Goal: Task Accomplishment & Management: Complete application form

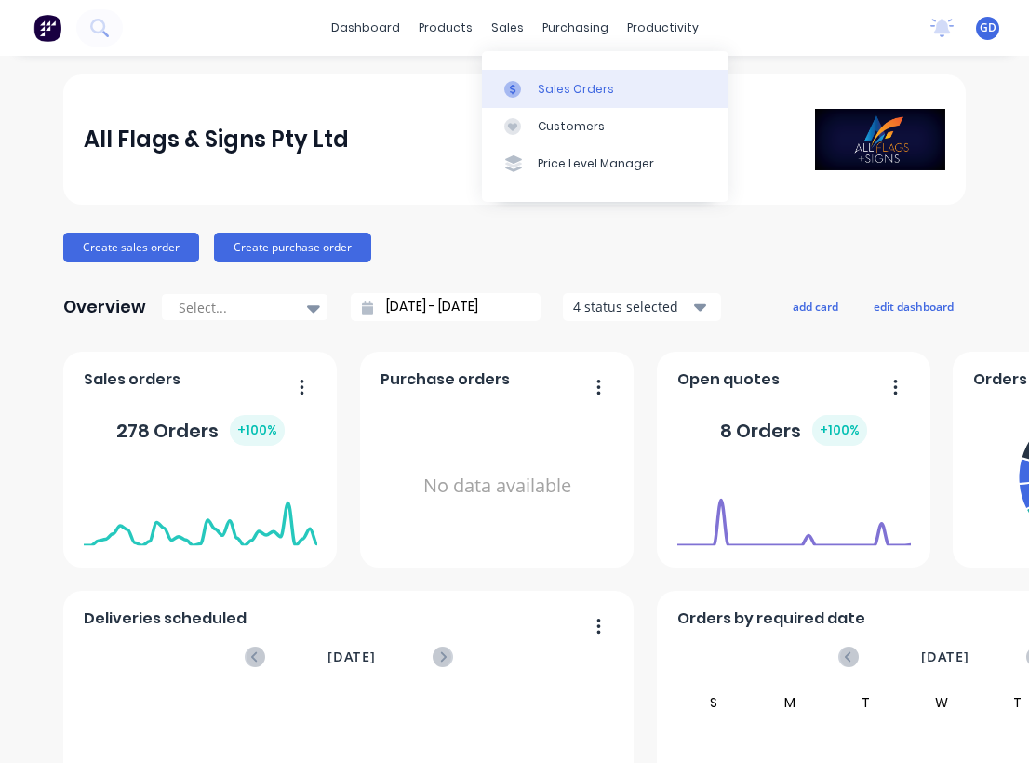
click at [554, 91] on div "Sales Orders" at bounding box center [576, 89] width 76 height 17
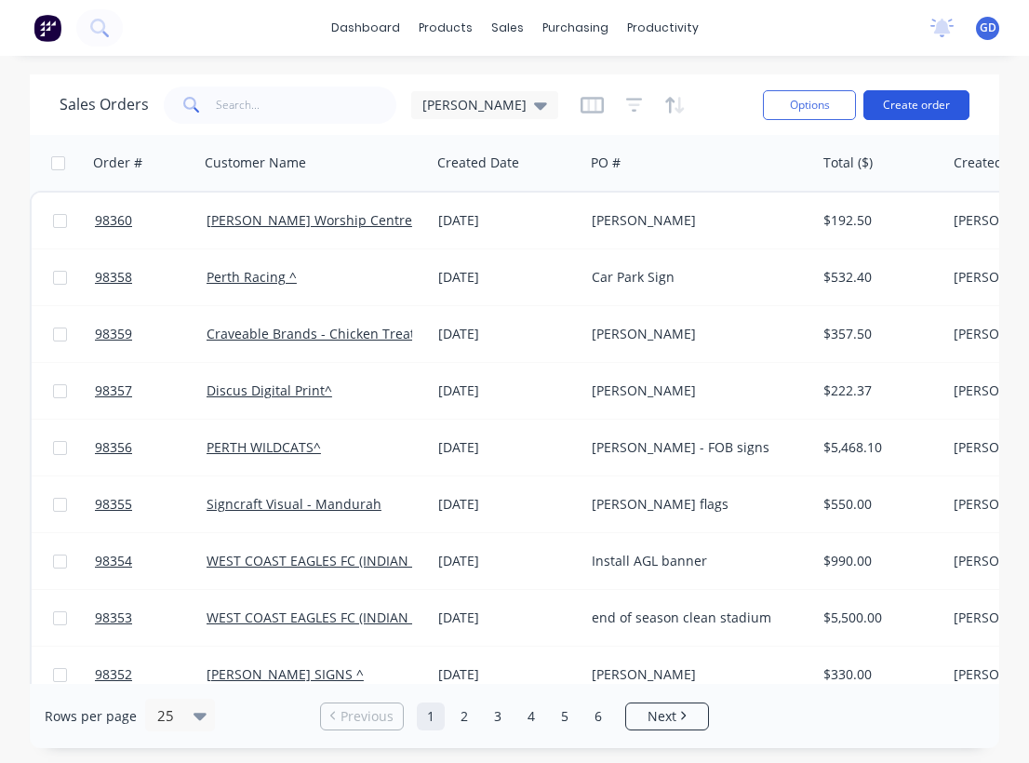
click at [939, 104] on button "Create order" at bounding box center [916, 105] width 106 height 30
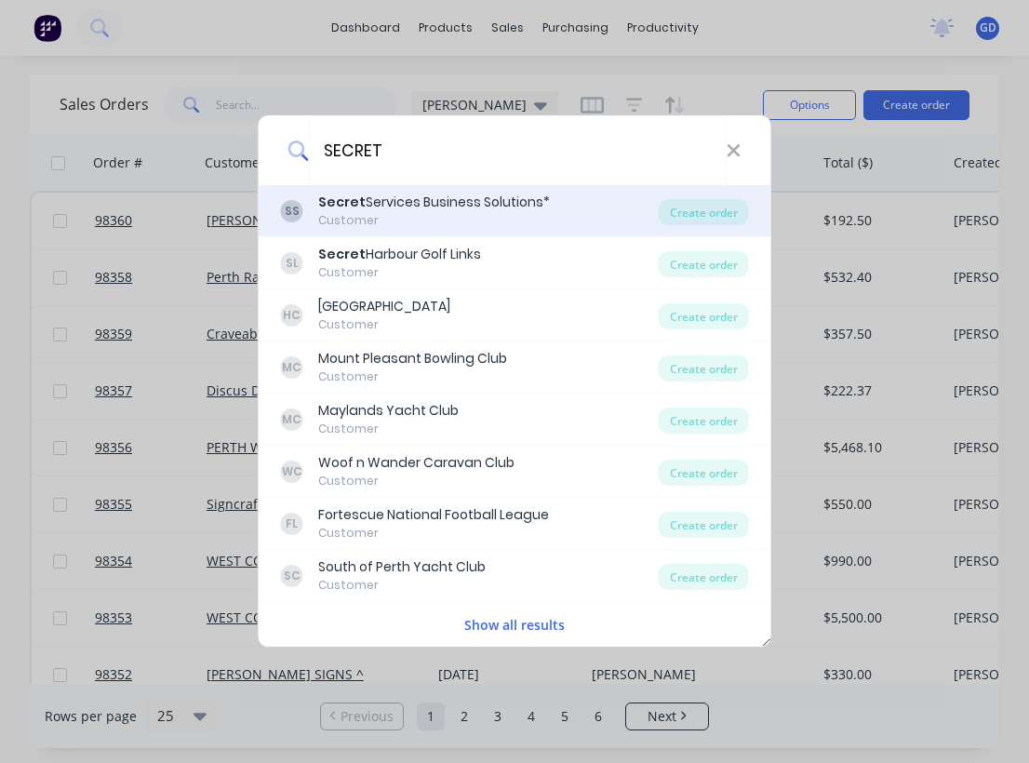
type input "SECRET"
click at [407, 214] on div "Customer" at bounding box center [434, 220] width 232 height 17
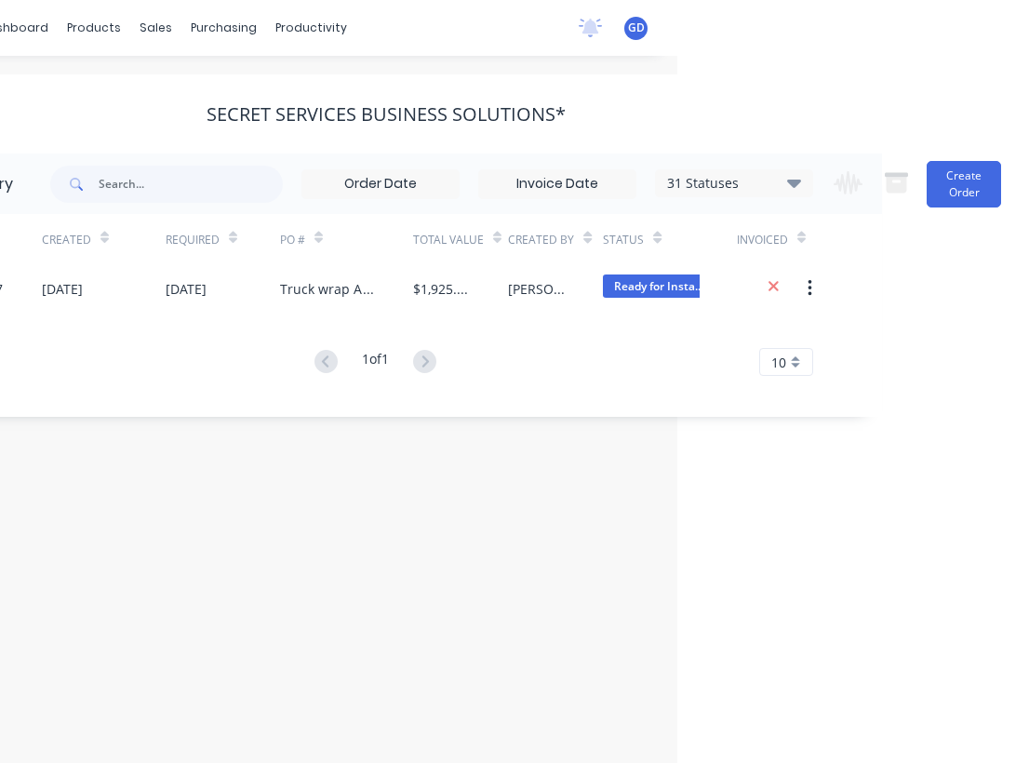
scroll to position [0, 352]
click at [949, 200] on button "Create Order" at bounding box center [964, 184] width 74 height 47
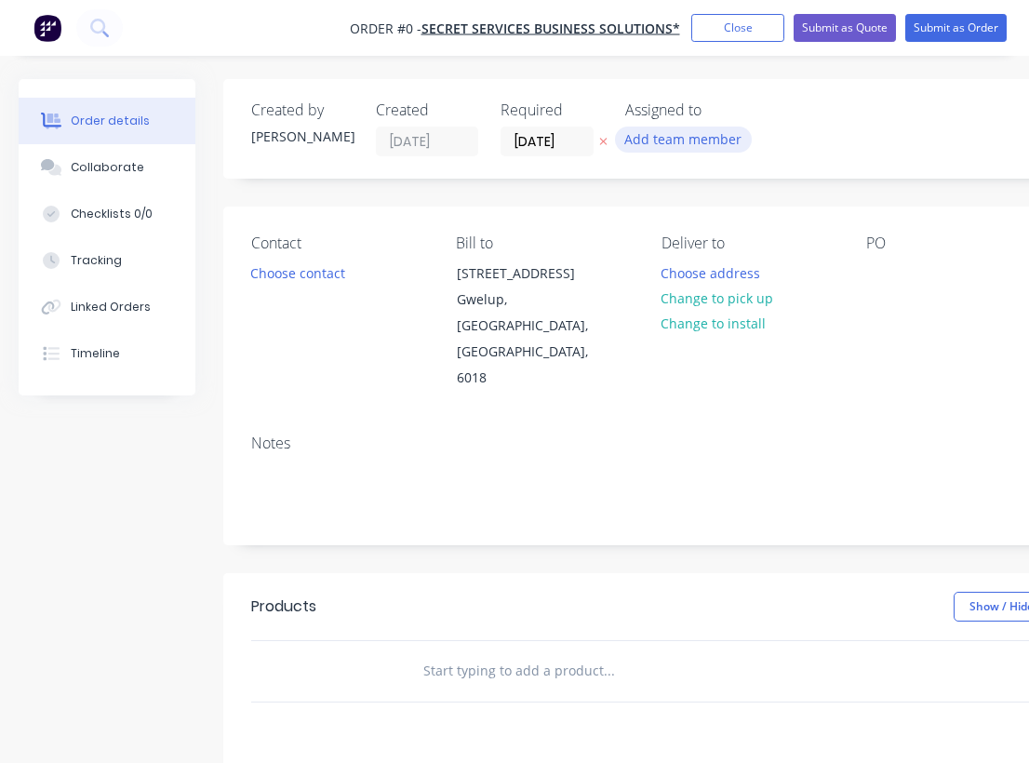
click at [659, 143] on button "Add team member" at bounding box center [683, 139] width 137 height 25
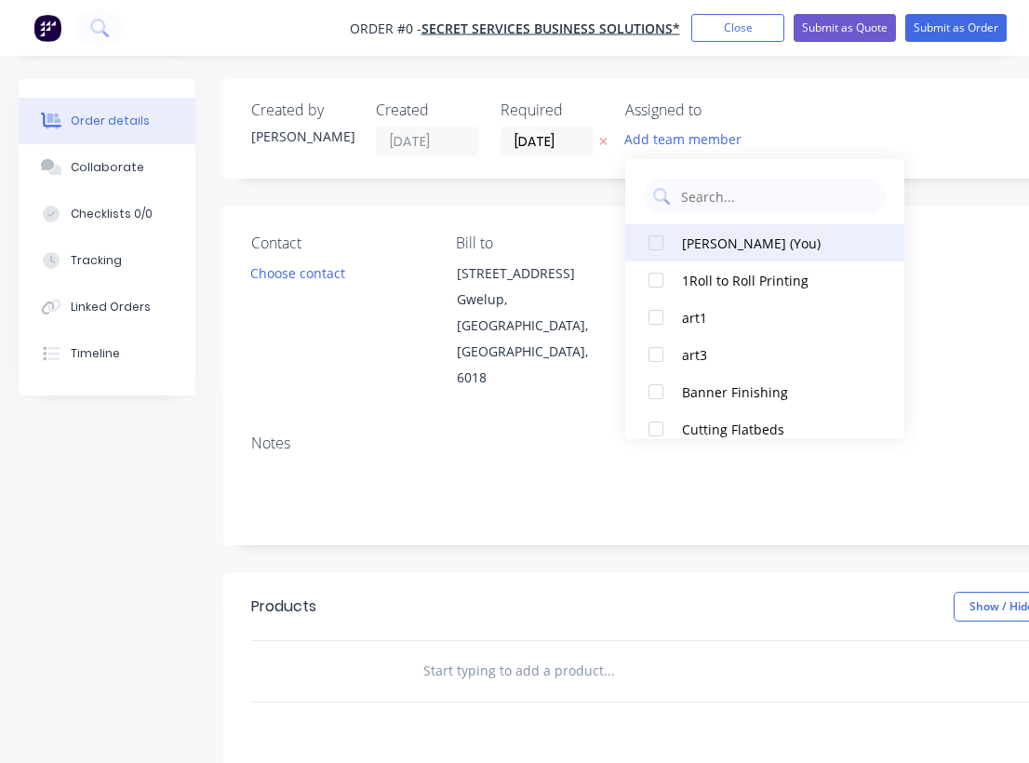
click at [707, 246] on div "Gino Dilello (You)" at bounding box center [775, 244] width 186 height 20
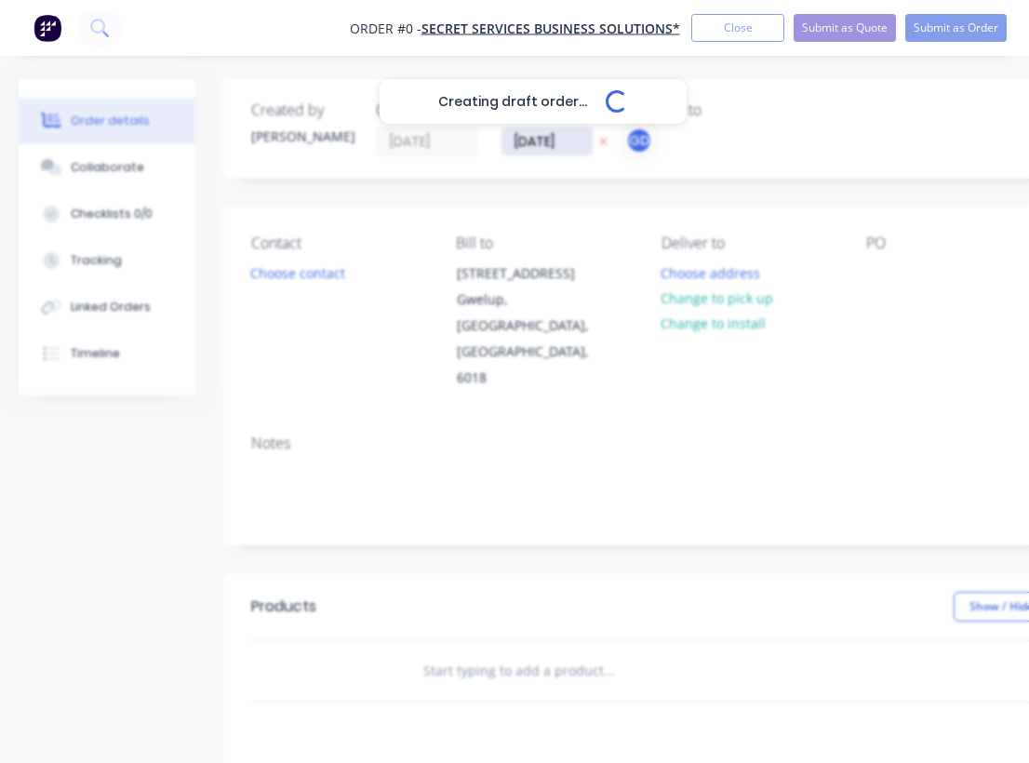
click at [544, 138] on div "Creating draft order... Loading... Order details Collaborate Checklists 0/0 Tra…" at bounding box center [646, 628] width 1293 height 1098
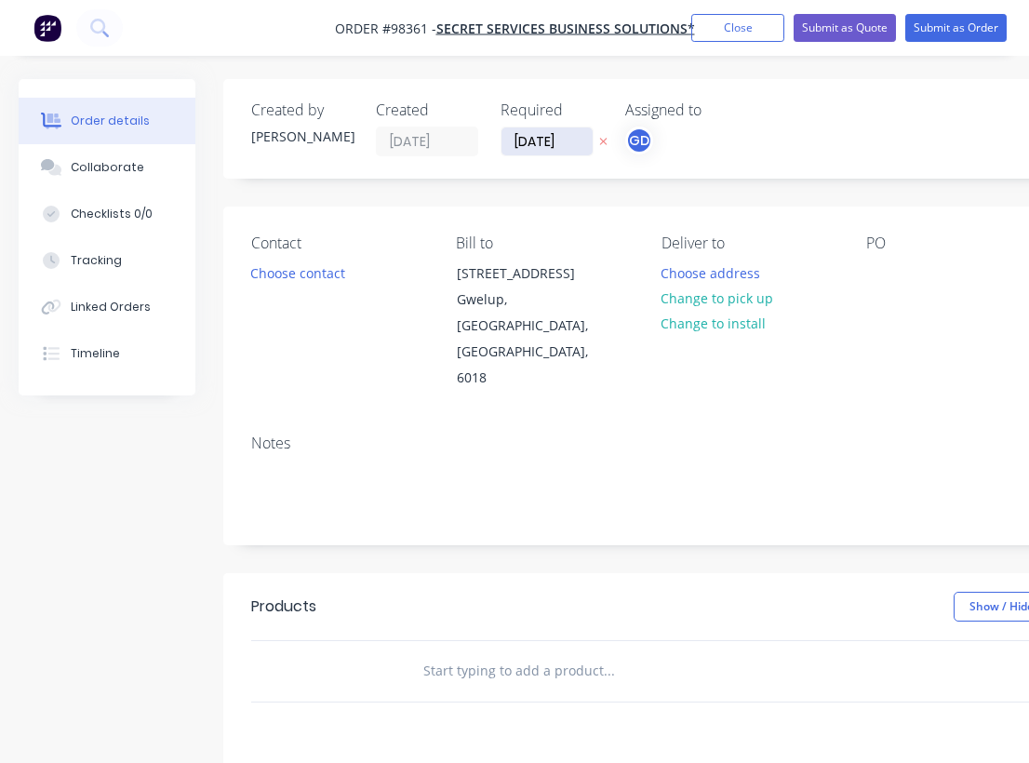
click at [556, 139] on input "26/08/25" at bounding box center [546, 141] width 91 height 28
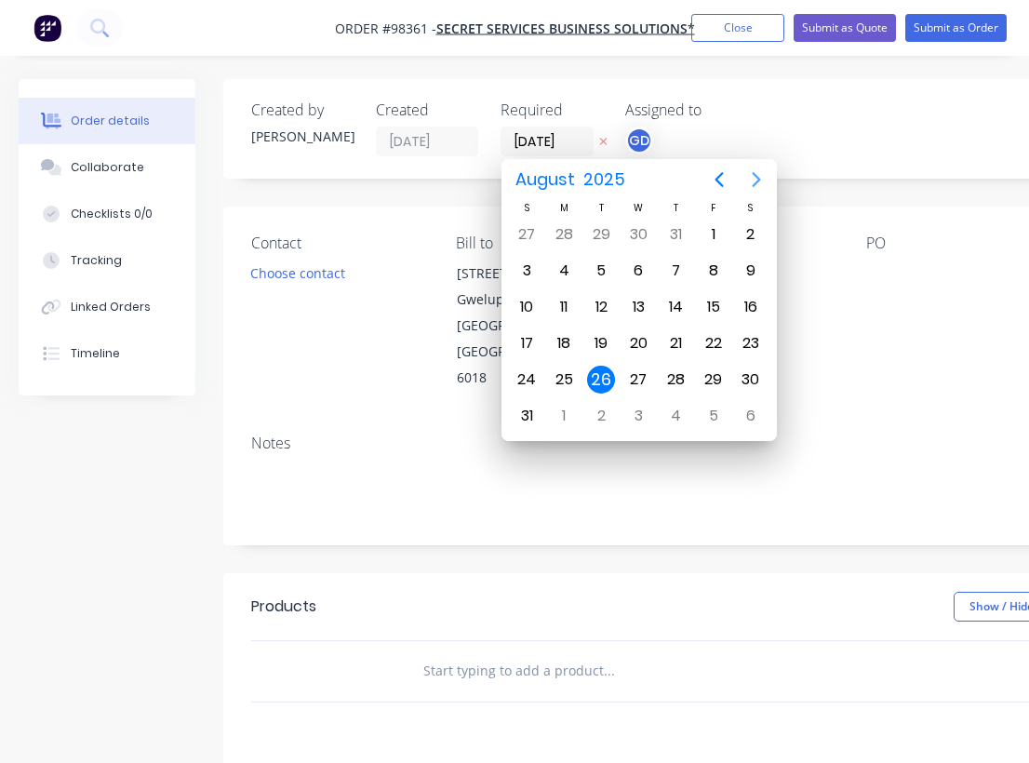
click at [755, 178] on icon "Next page" at bounding box center [756, 179] width 22 height 22
click at [603, 228] on div "2" at bounding box center [601, 235] width 28 height 28
type input "02/09/25"
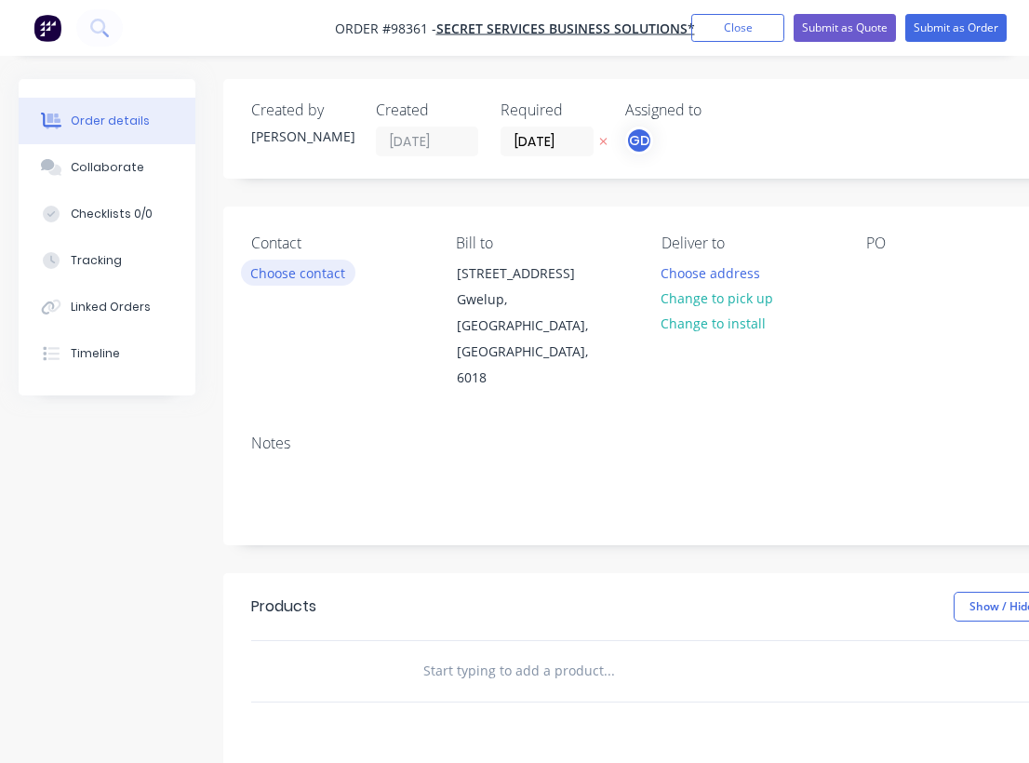
click at [299, 280] on button "Choose contact" at bounding box center [298, 272] width 114 height 25
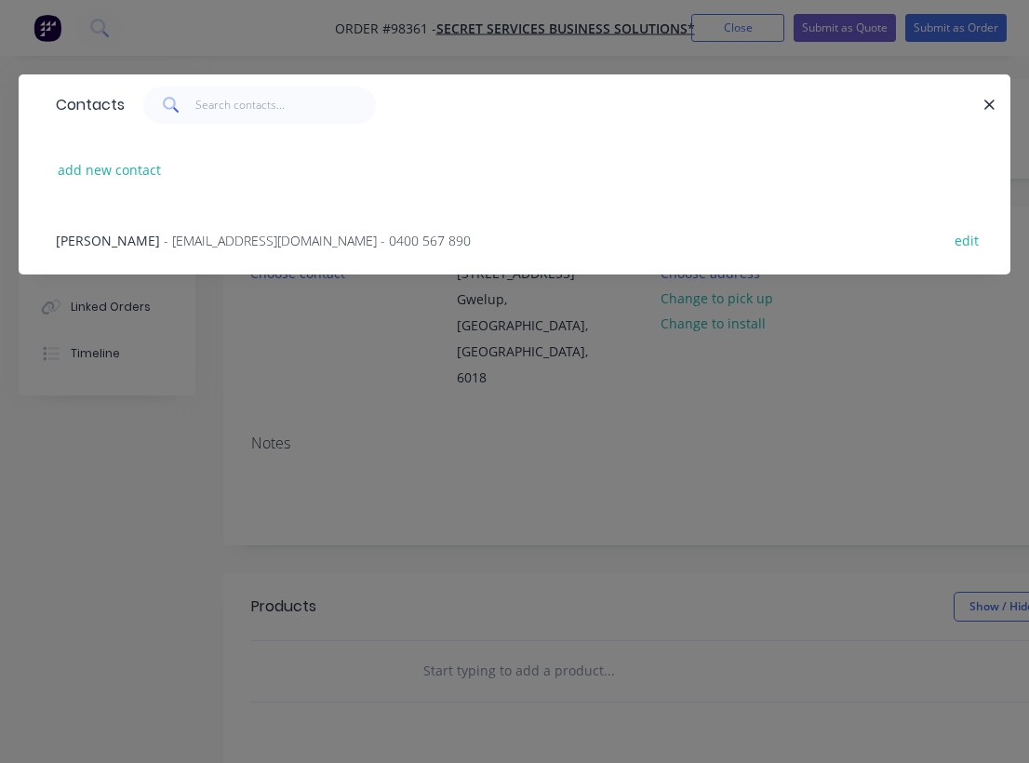
click at [96, 239] on span "Jeneen Melbin" at bounding box center [108, 241] width 104 height 18
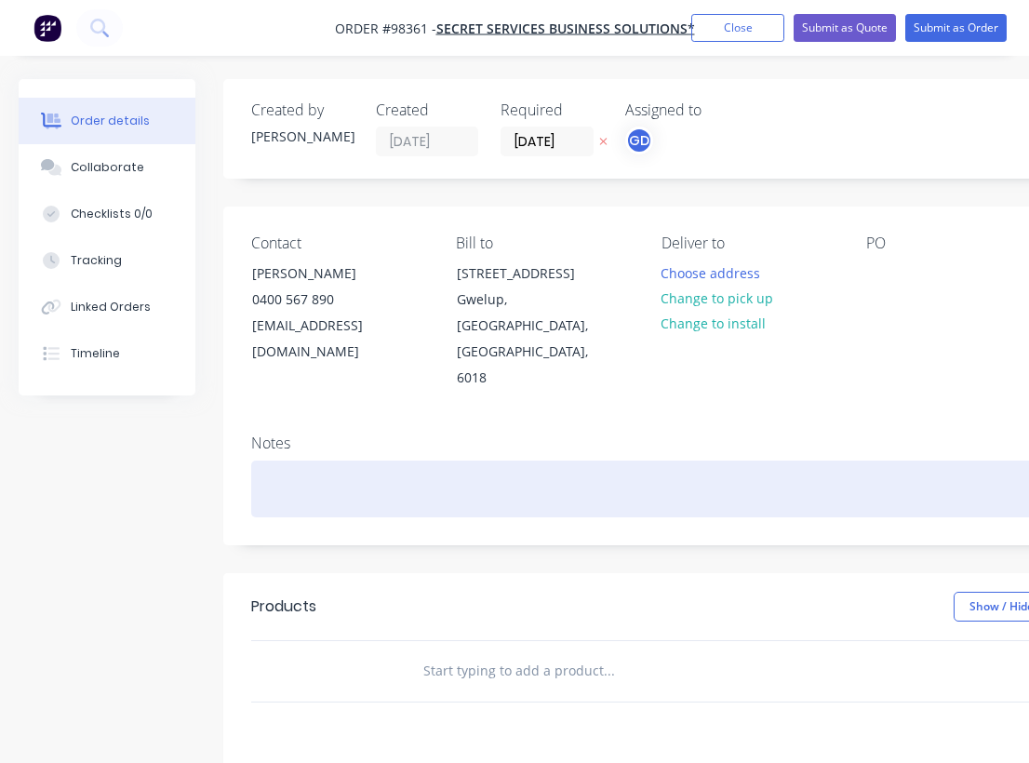
click at [277, 461] on div at bounding box center [749, 489] width 996 height 57
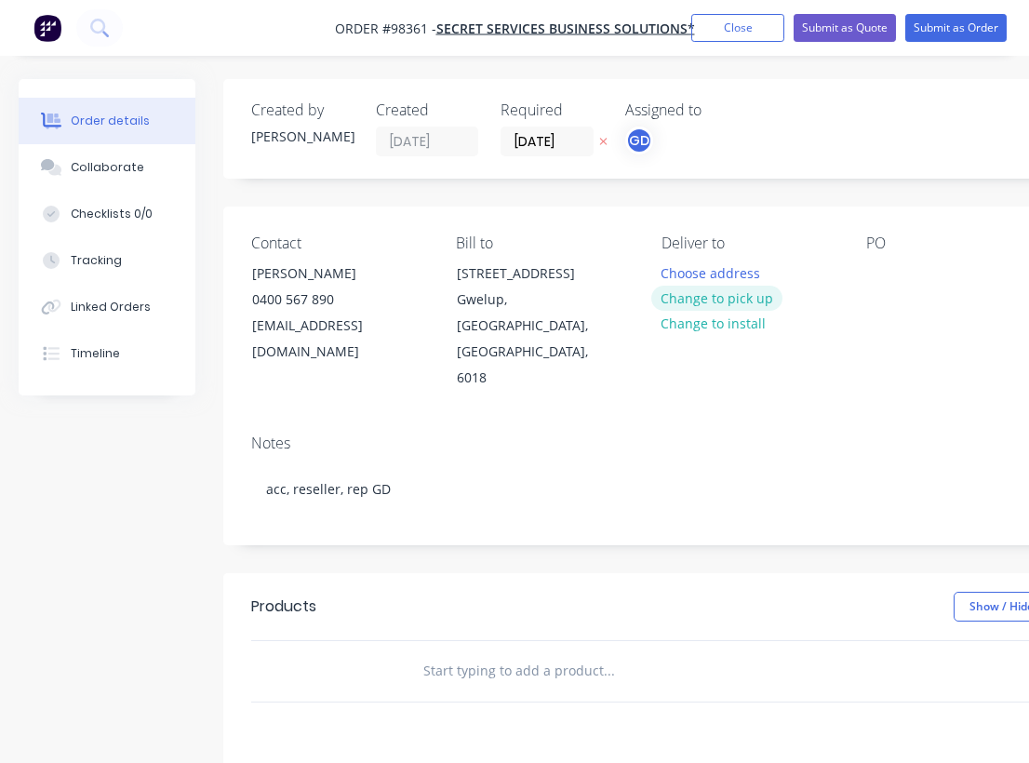
click at [727, 299] on button "Change to pick up" at bounding box center [717, 298] width 132 height 25
click at [880, 273] on div at bounding box center [881, 273] width 30 height 27
click at [860, 420] on div "Notes acc, reseller, rep GD" at bounding box center [748, 482] width 1051 height 125
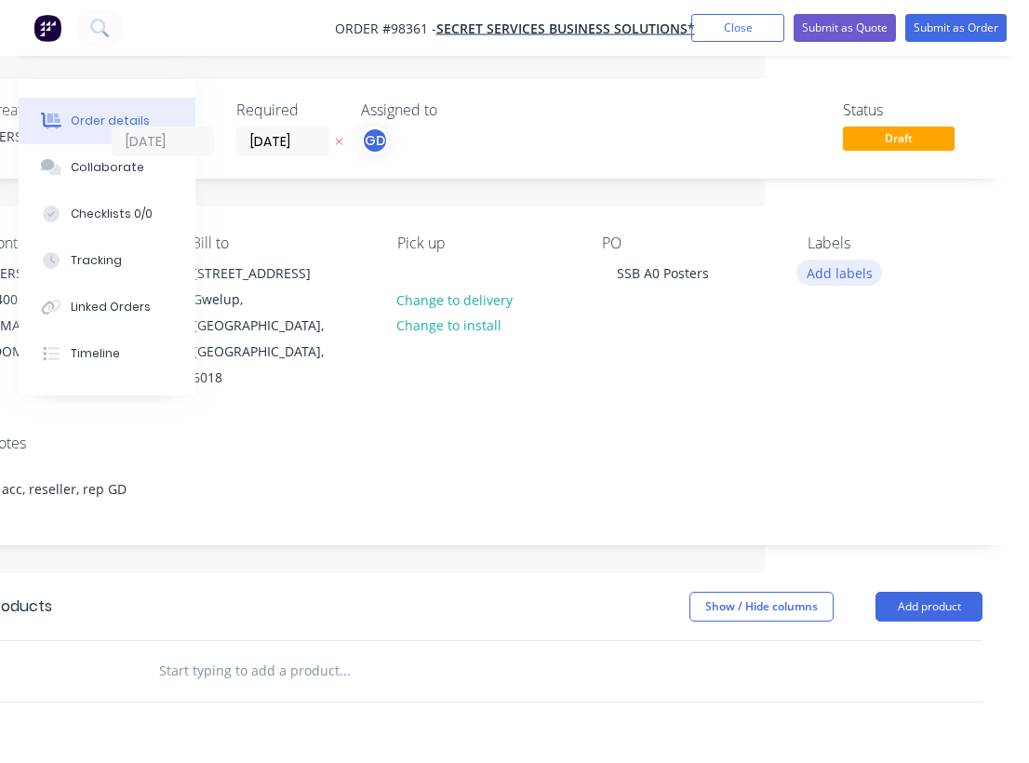
click at [836, 274] on button "Add labels" at bounding box center [839, 272] width 86 height 25
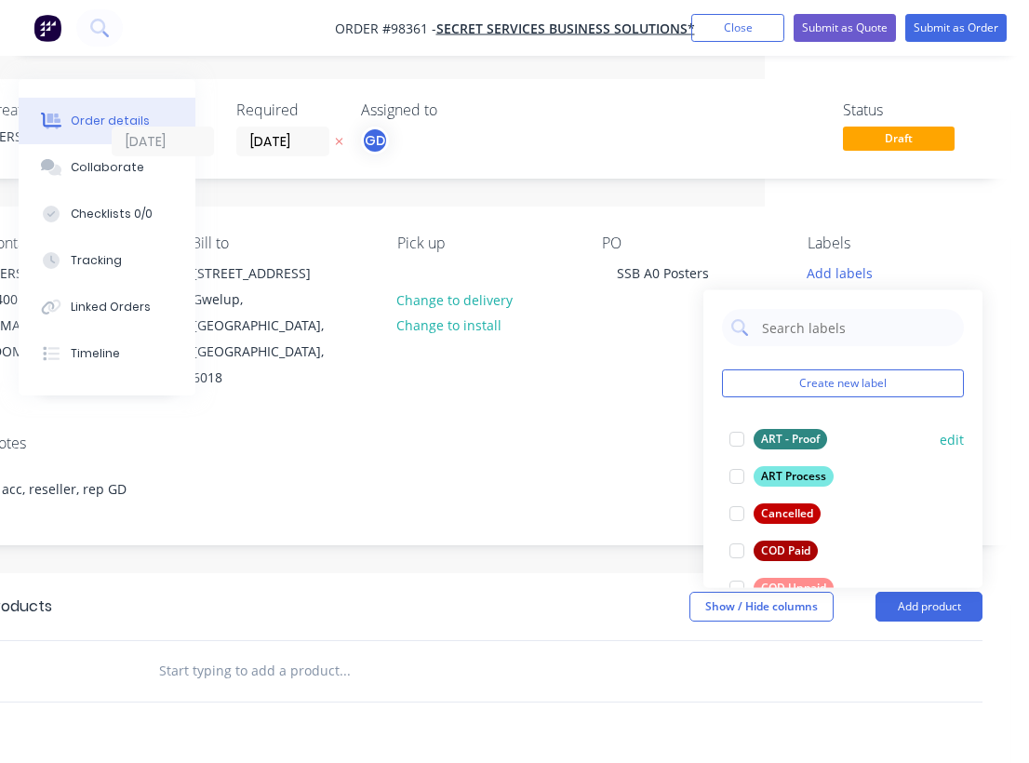
click at [786, 433] on div "ART - Proof" at bounding box center [791, 439] width 74 height 20
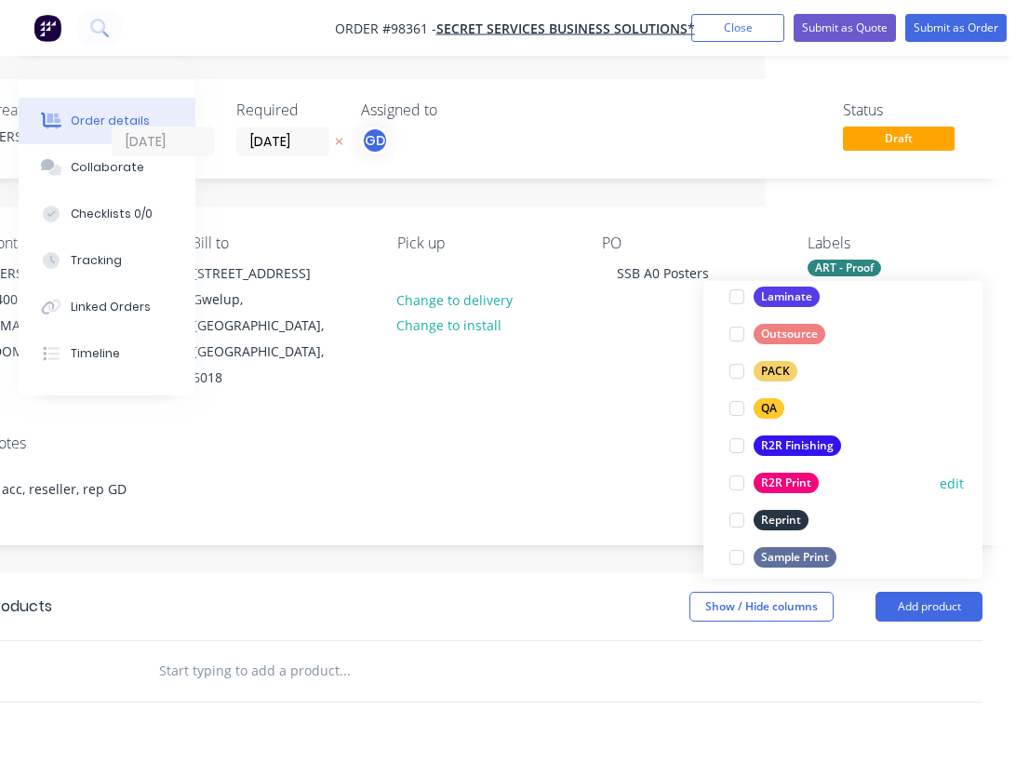
scroll to position [655, 0]
click at [797, 441] on div "R2R Finishing" at bounding box center [797, 445] width 87 height 20
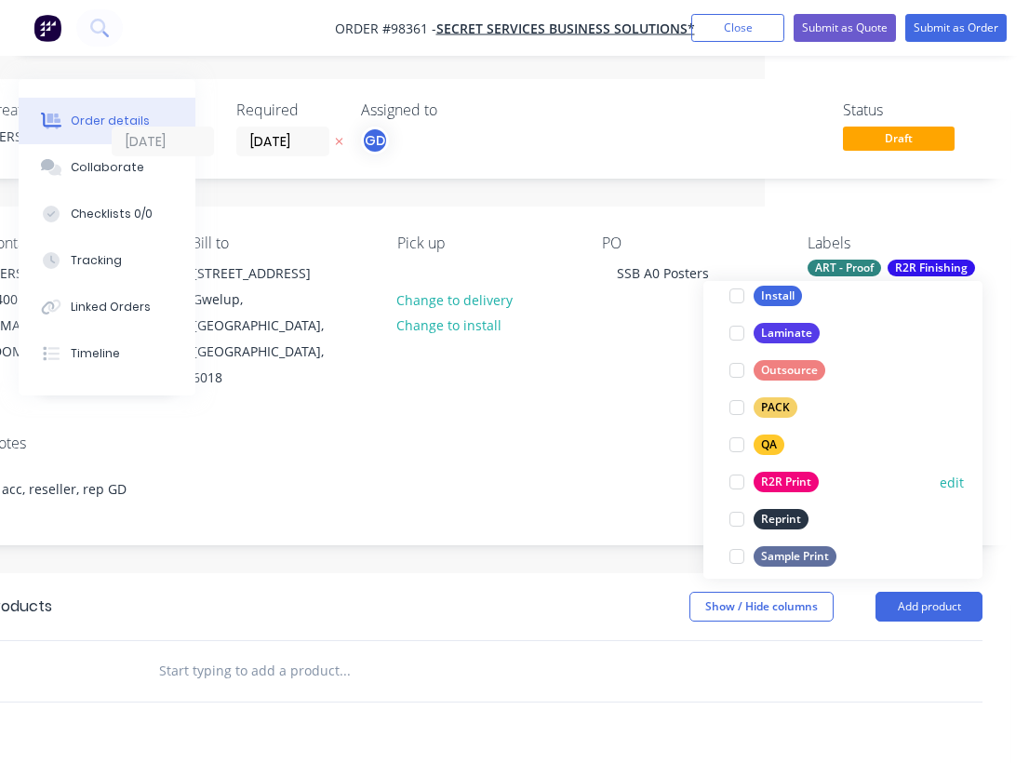
click at [793, 477] on div "R2R Print" at bounding box center [786, 482] width 65 height 20
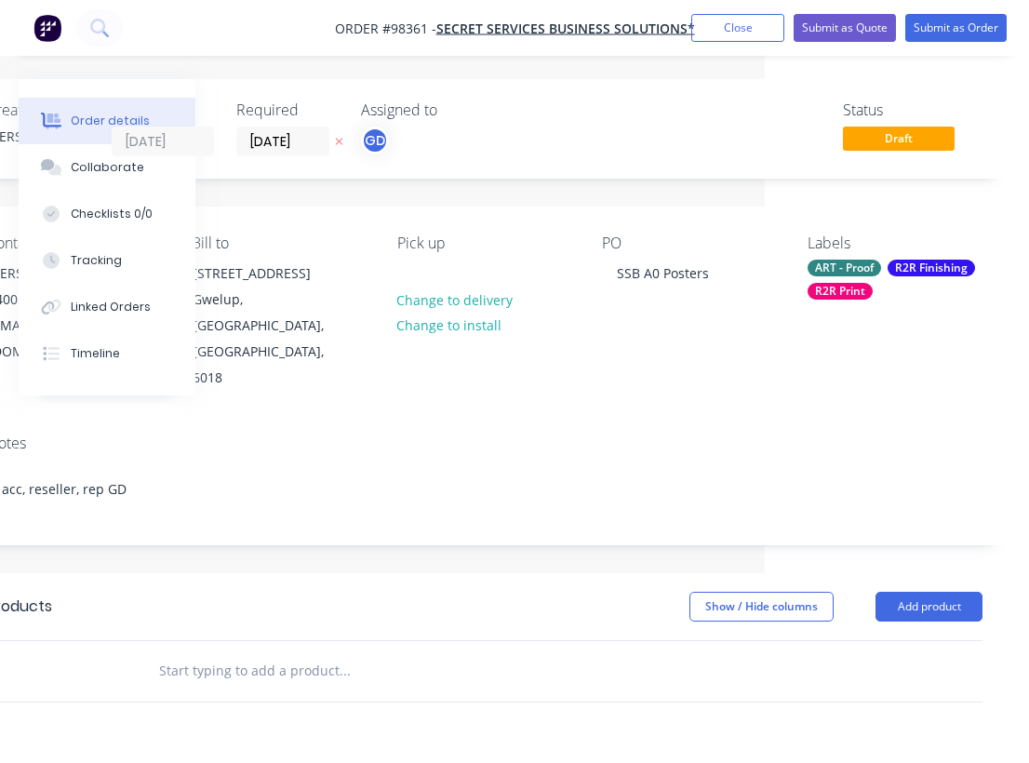
click at [559, 435] on div "Notes" at bounding box center [485, 444] width 996 height 18
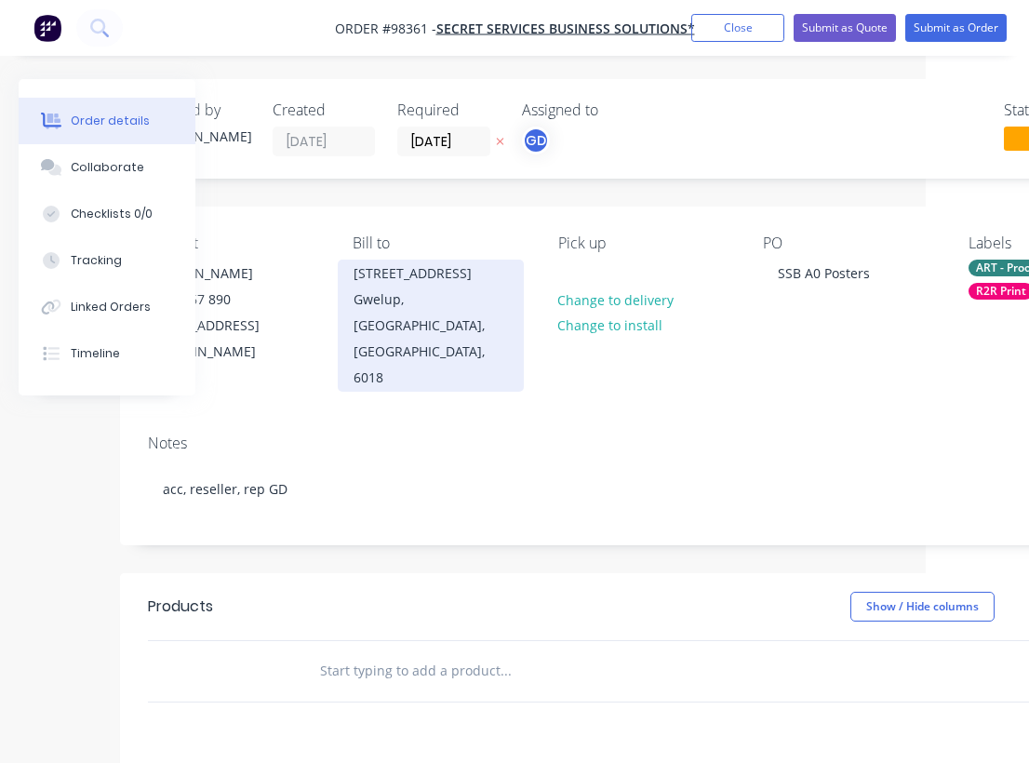
scroll to position [0, 93]
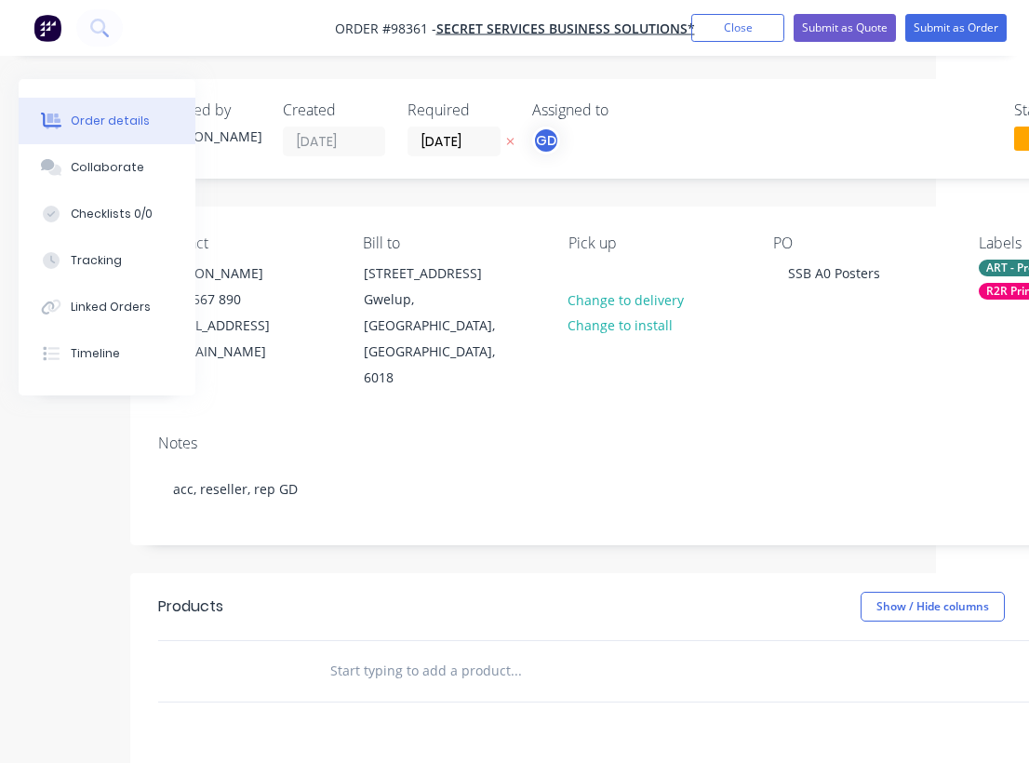
click at [362, 652] on input "text" at bounding box center [515, 670] width 372 height 37
paste input "25 of posters on non tear paper, water proof. (Rhino/poly p) A0 Size 1189x841mm"
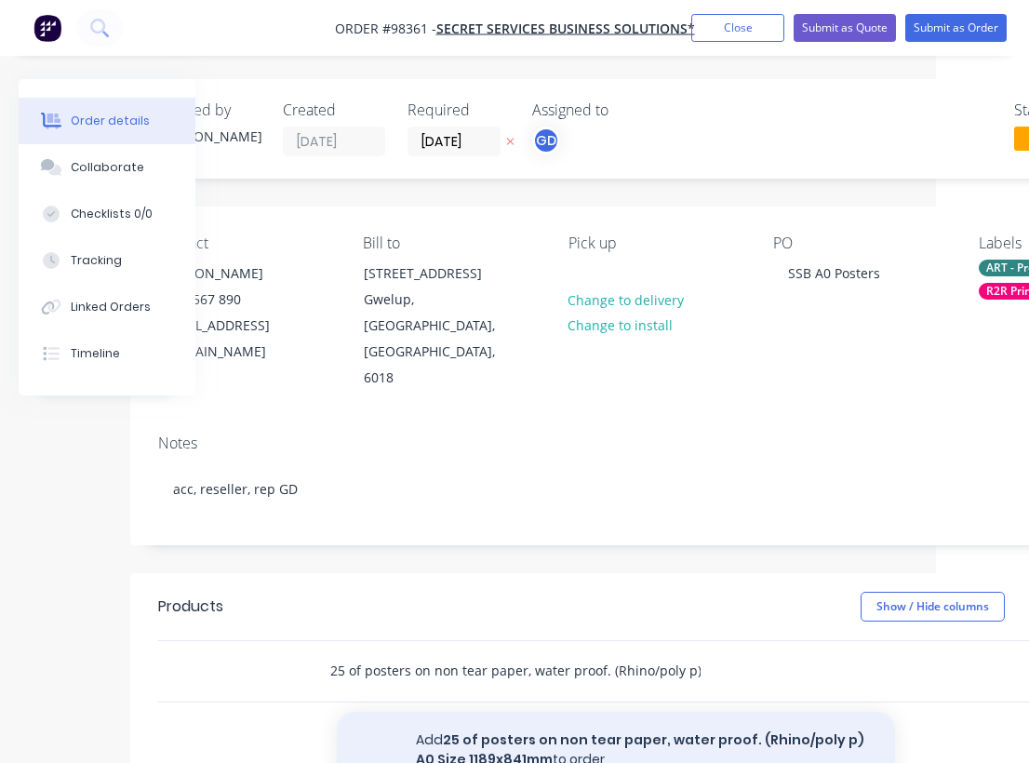
type input "25 of posters on non tear paper, water proof. (Rhino/poly p) A0 Size 1189x841mm"
click at [481, 712] on button "Add 25 of posters on non tear paper, water proof. (Rhino/poly p) A0 Size 1189x8…" at bounding box center [616, 750] width 558 height 76
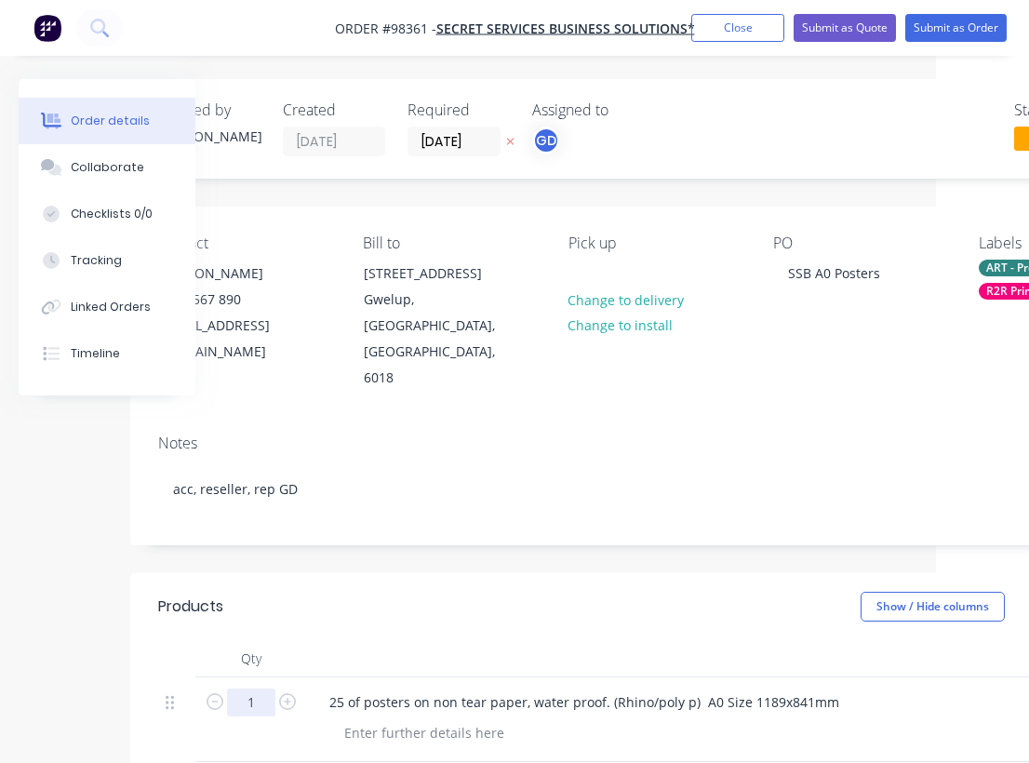
click at [259, 689] on input "1" at bounding box center [251, 703] width 48 height 28
type input "25"
click at [358, 640] on div at bounding box center [679, 658] width 744 height 37
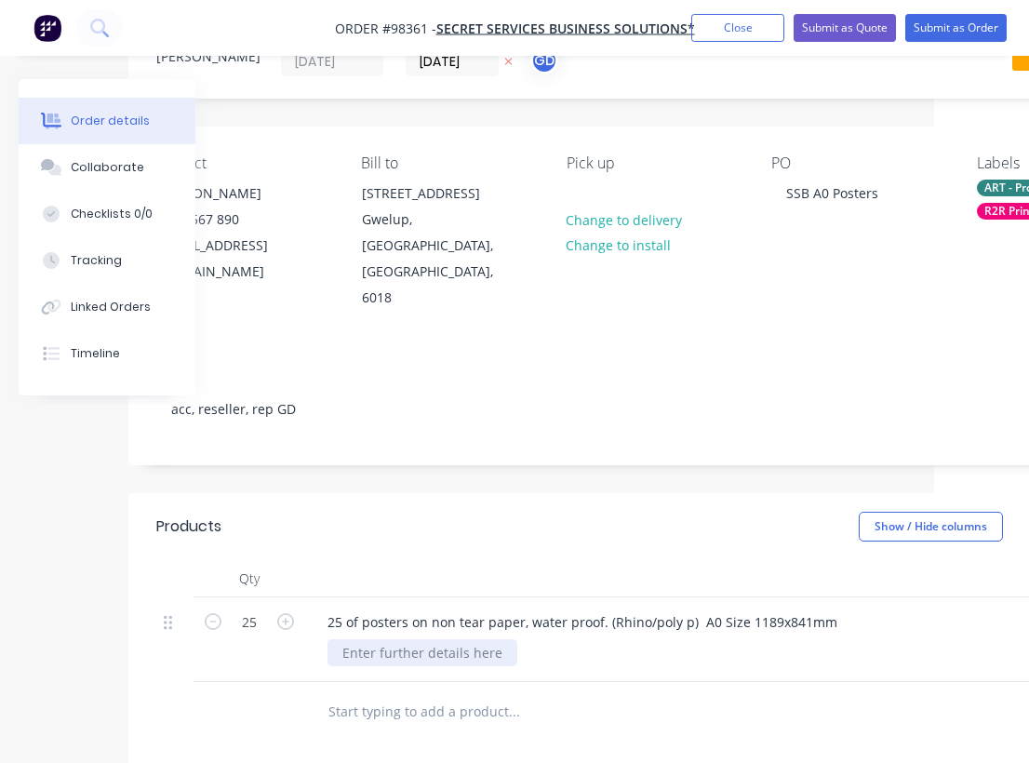
click at [391, 639] on div at bounding box center [423, 652] width 190 height 27
paste div
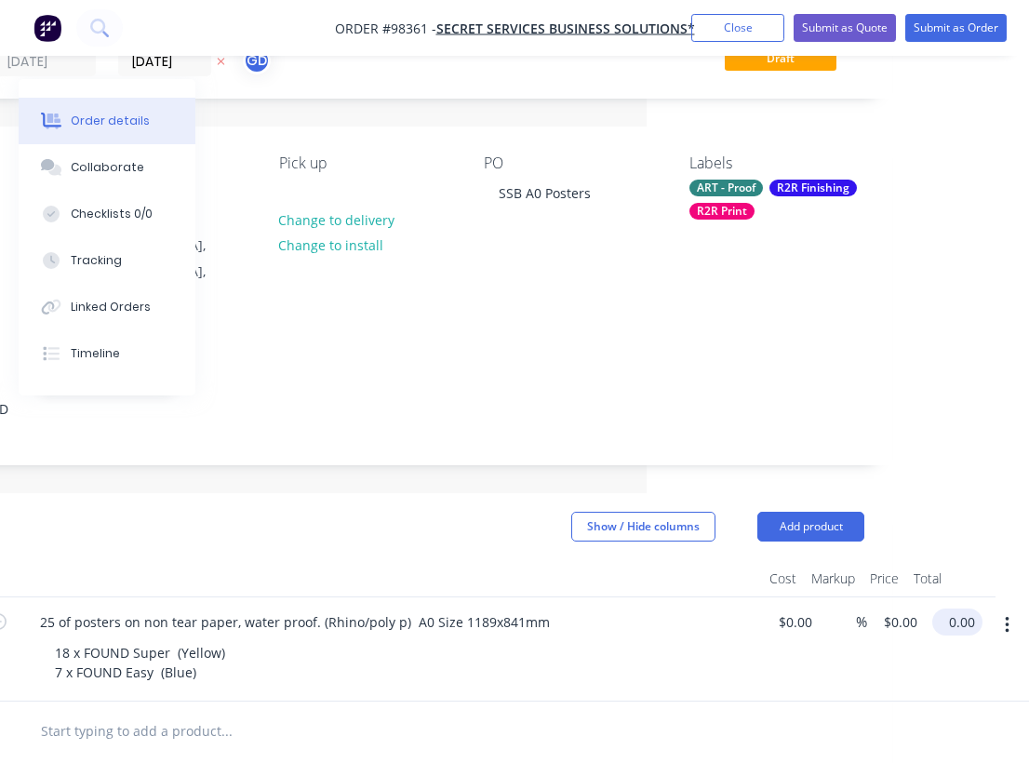
click at [963, 608] on input "0.00" at bounding box center [961, 621] width 43 height 27
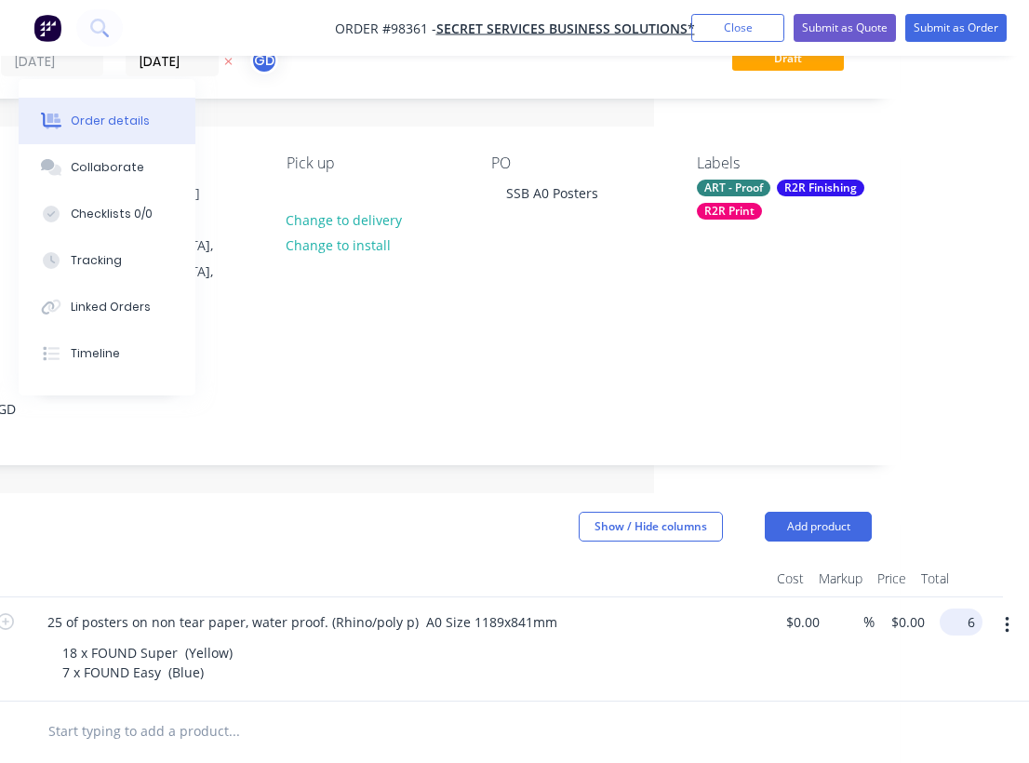
scroll to position [80, 361]
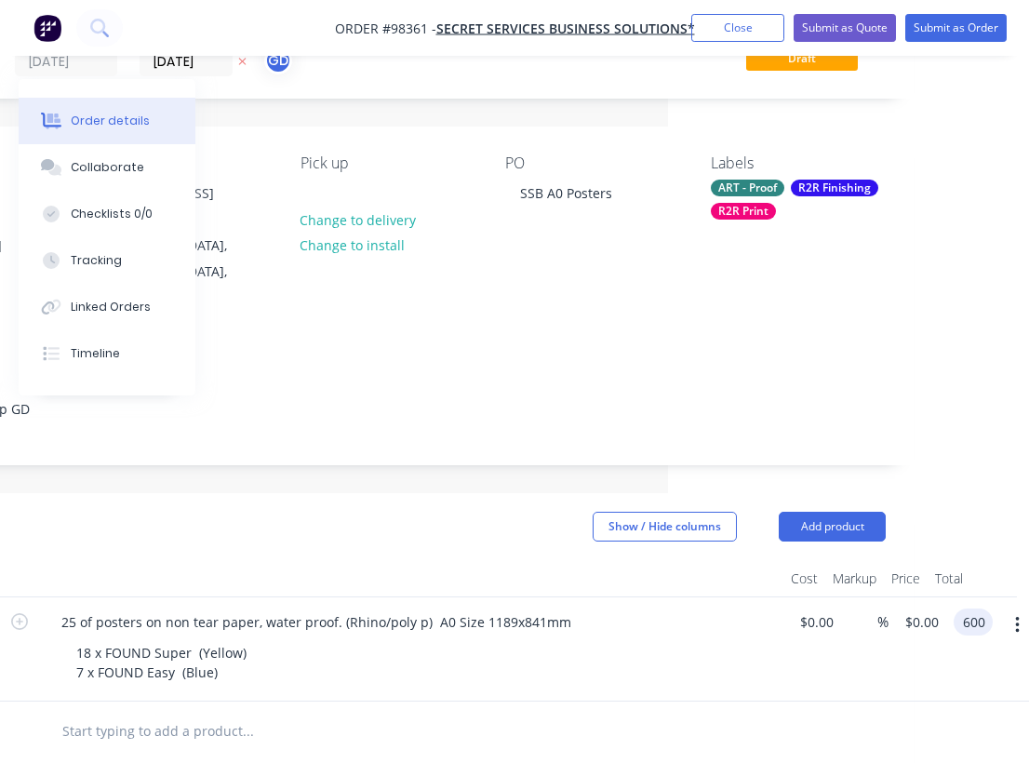
type input "$600.00"
type input "$24.00"
click at [577, 713] on div at bounding box center [326, 731] width 558 height 37
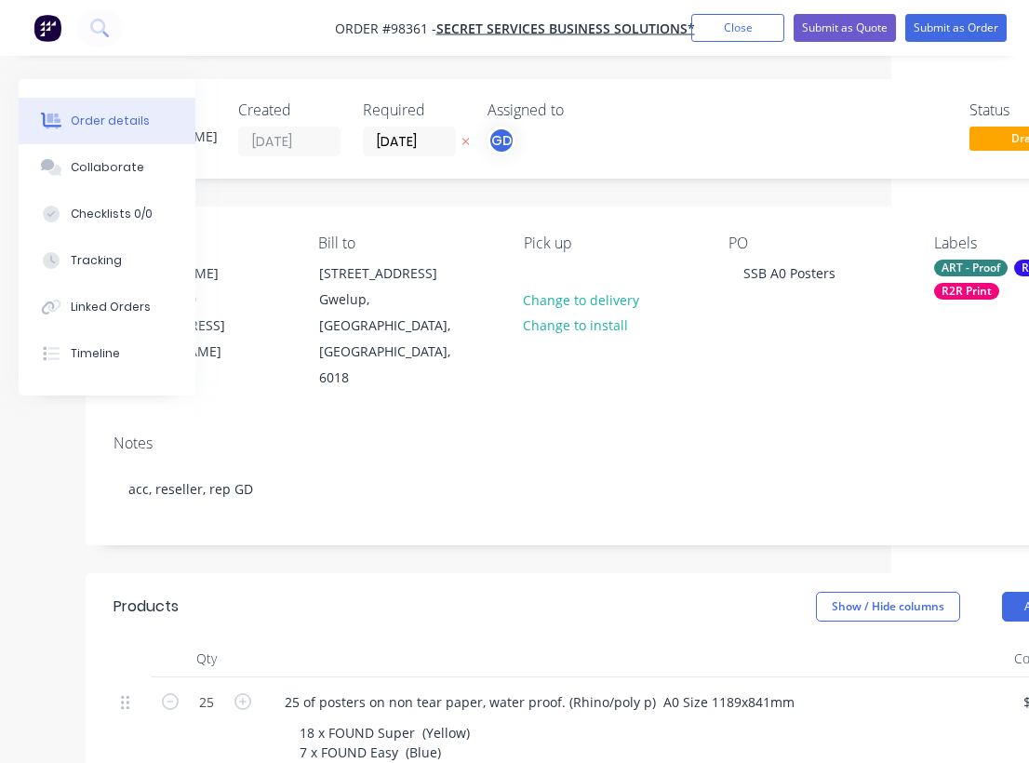
scroll to position [0, 0]
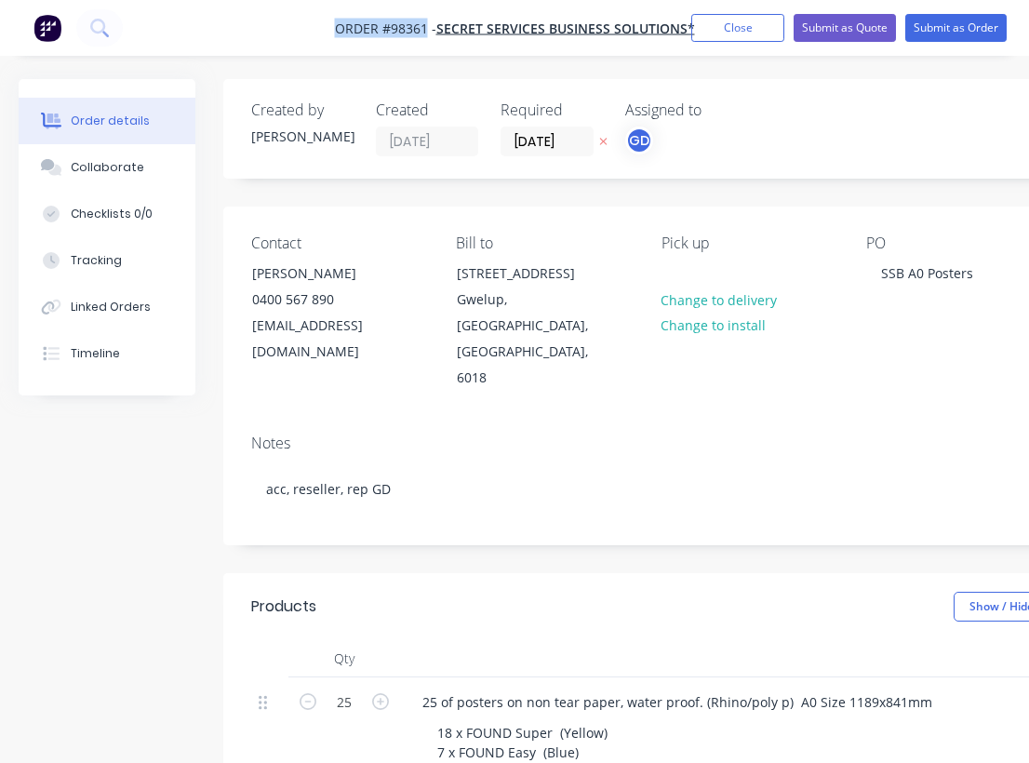
drag, startPoint x: 322, startPoint y: 23, endPoint x: 426, endPoint y: 23, distance: 104.2
click at [426, 23] on nav "Order #98361 - Secret Services Business Solutions* Add product Close Submit as …" at bounding box center [514, 28] width 1029 height 56
copy span "Order #98361"
click at [732, 35] on button "Close" at bounding box center [737, 28] width 93 height 28
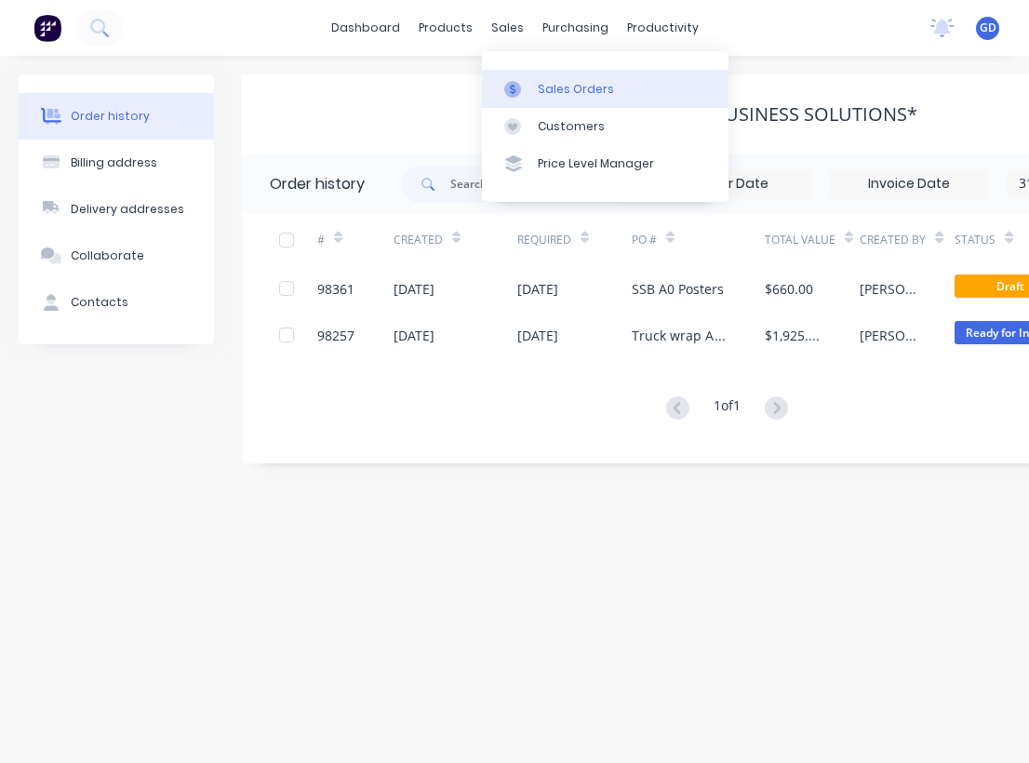
click at [569, 88] on div "Sales Orders" at bounding box center [576, 89] width 76 height 17
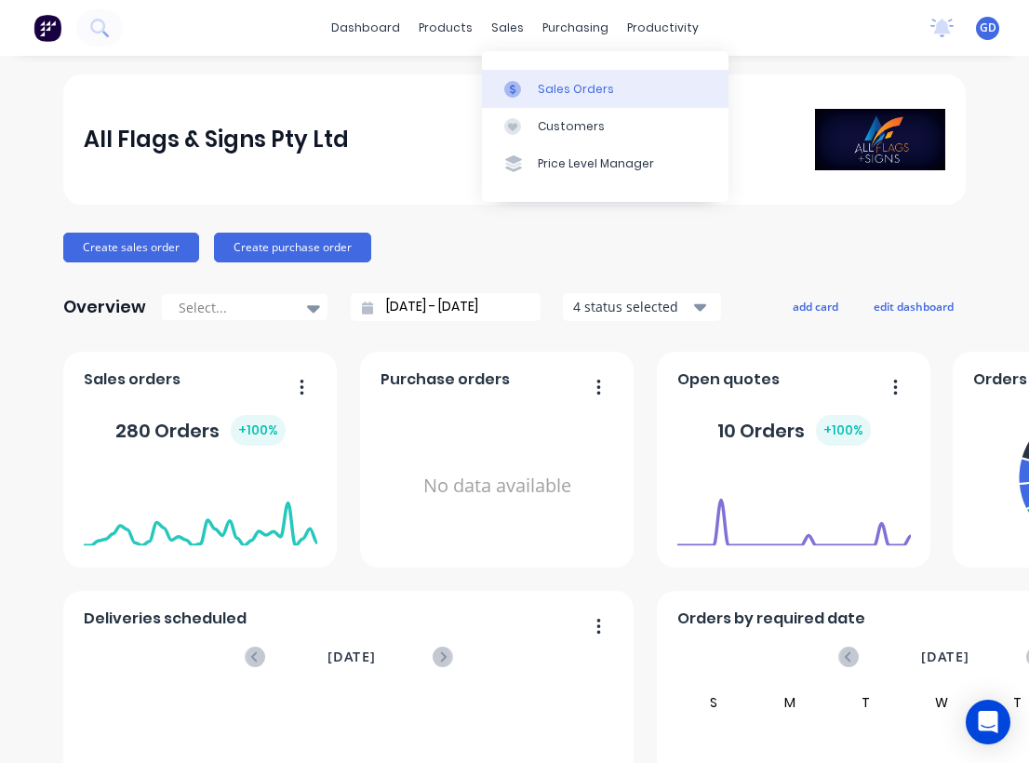
click at [546, 86] on div "Sales Orders" at bounding box center [576, 89] width 76 height 17
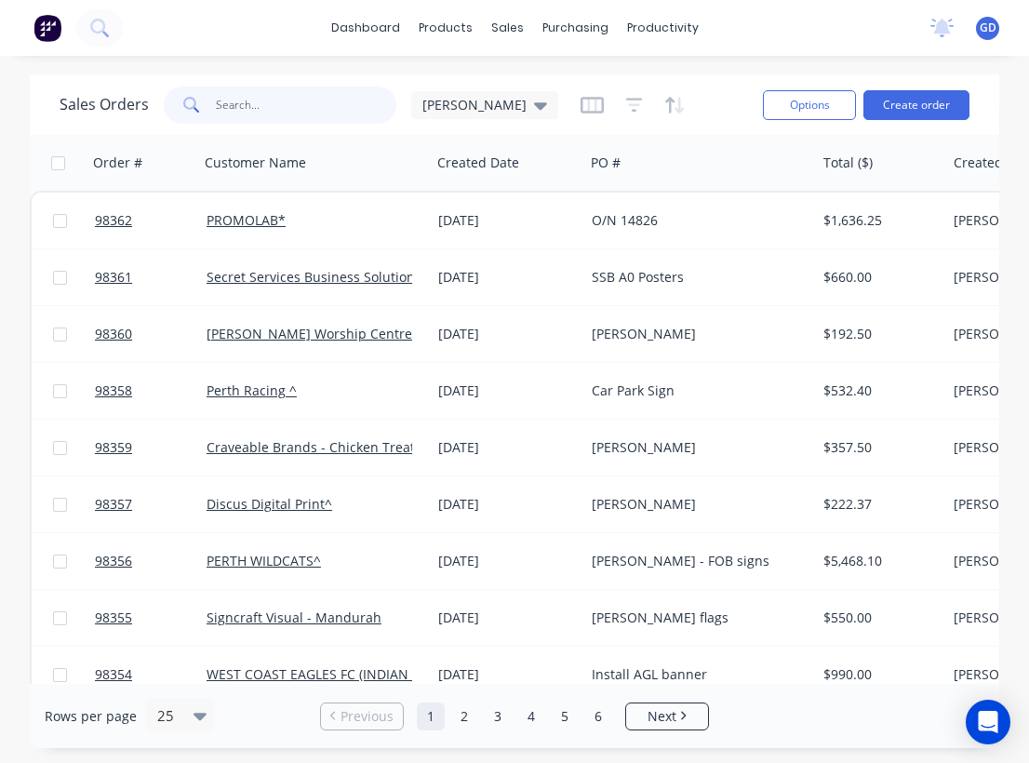
click at [245, 114] on input "text" at bounding box center [306, 105] width 181 height 37
type input "shannon"
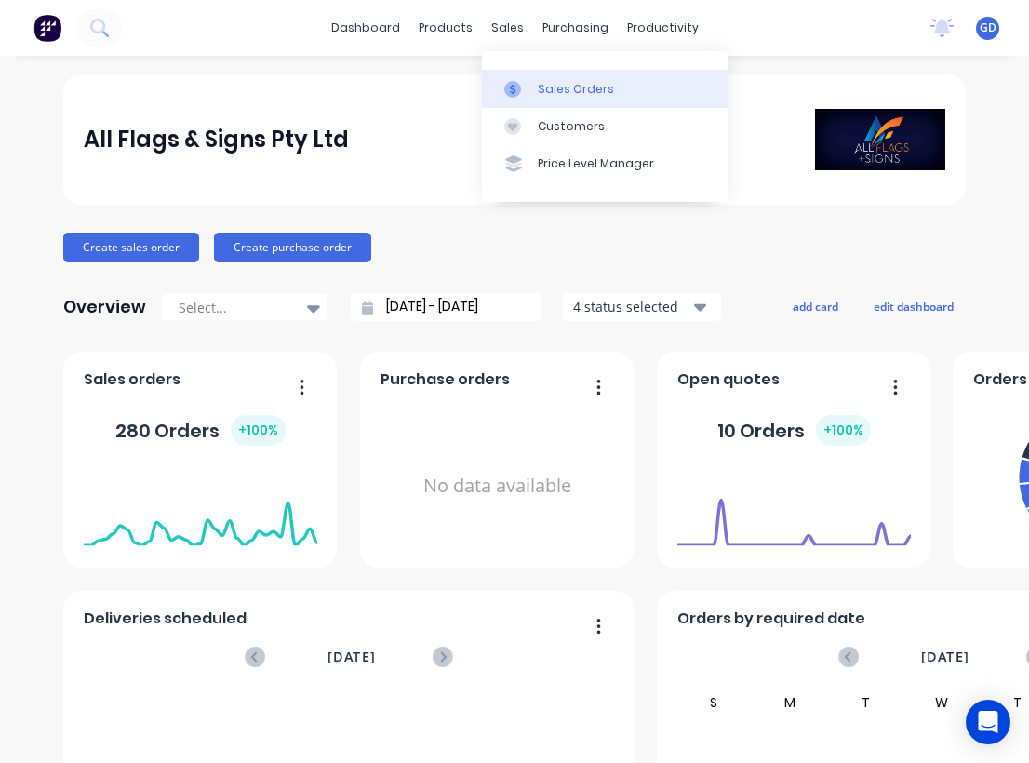
click at [553, 91] on div "Sales Orders" at bounding box center [576, 89] width 76 height 17
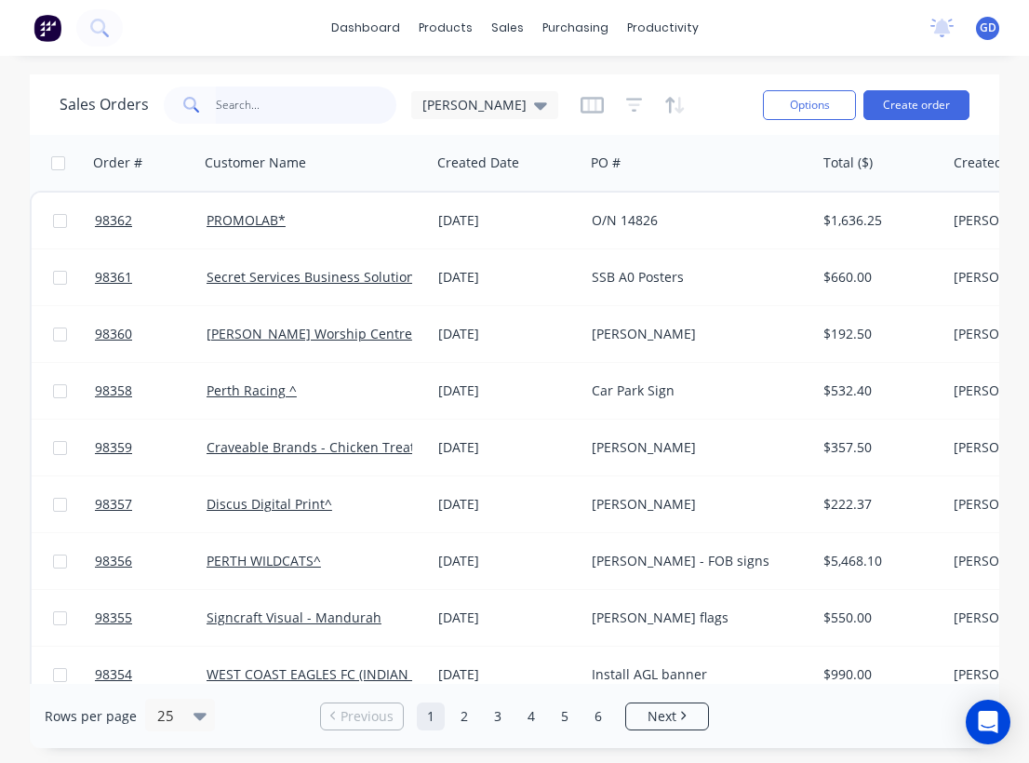
click at [251, 107] on input "text" at bounding box center [306, 105] width 181 height 37
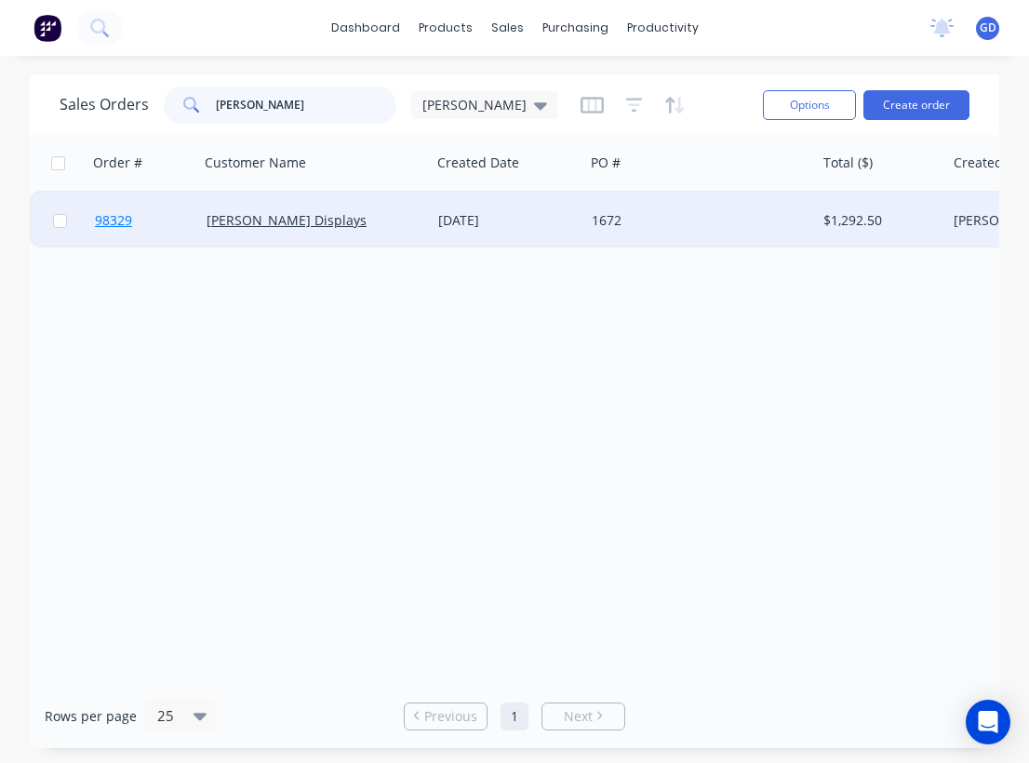
type input "Barrett"
click at [116, 221] on span "98329" at bounding box center [113, 220] width 37 height 19
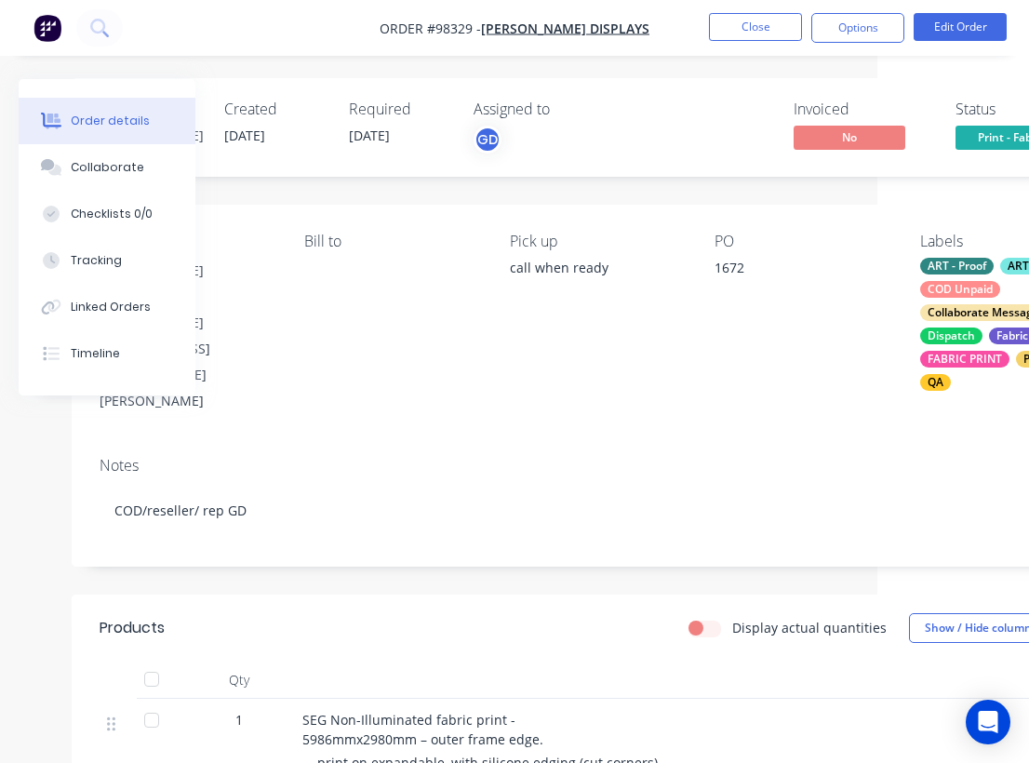
scroll to position [1, 0]
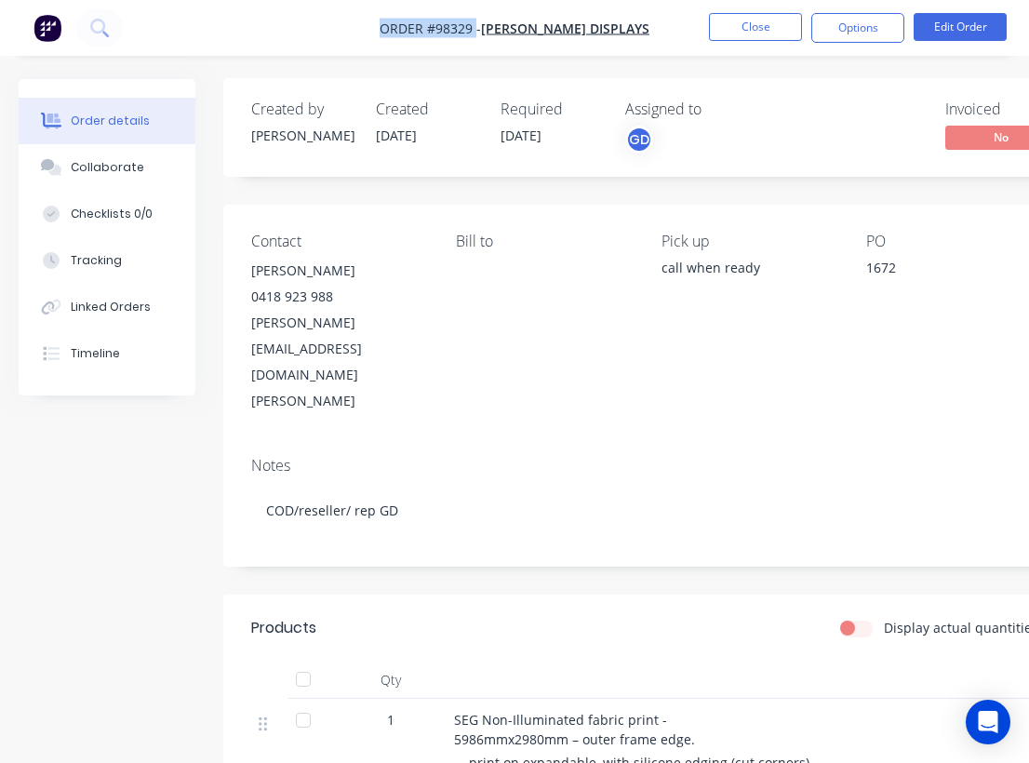
drag, startPoint x: 393, startPoint y: 23, endPoint x: 500, endPoint y: 27, distance: 107.1
click at [500, 27] on nav "Order #98329 - Barrett Displays Close Options Edit Order" at bounding box center [514, 28] width 1029 height 56
copy span "Order #98329"
click at [750, 33] on button "Close" at bounding box center [755, 27] width 93 height 28
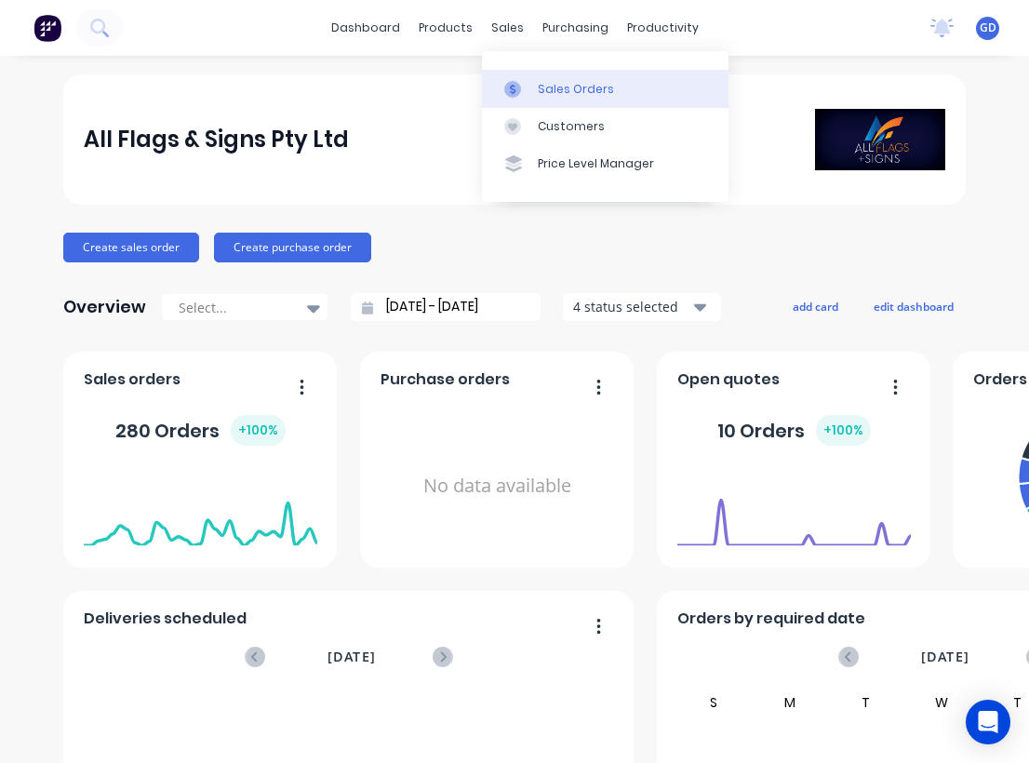
click at [552, 92] on div "Sales Orders" at bounding box center [576, 89] width 76 height 17
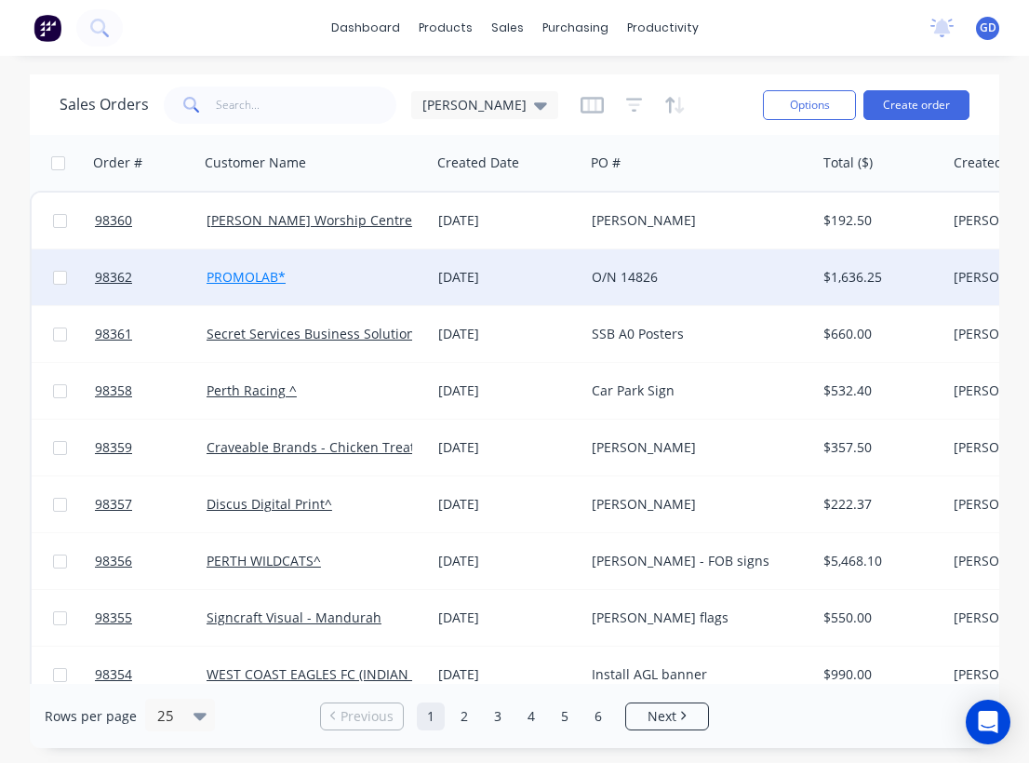
click at [248, 278] on link "PROMOLAB*" at bounding box center [246, 277] width 79 height 18
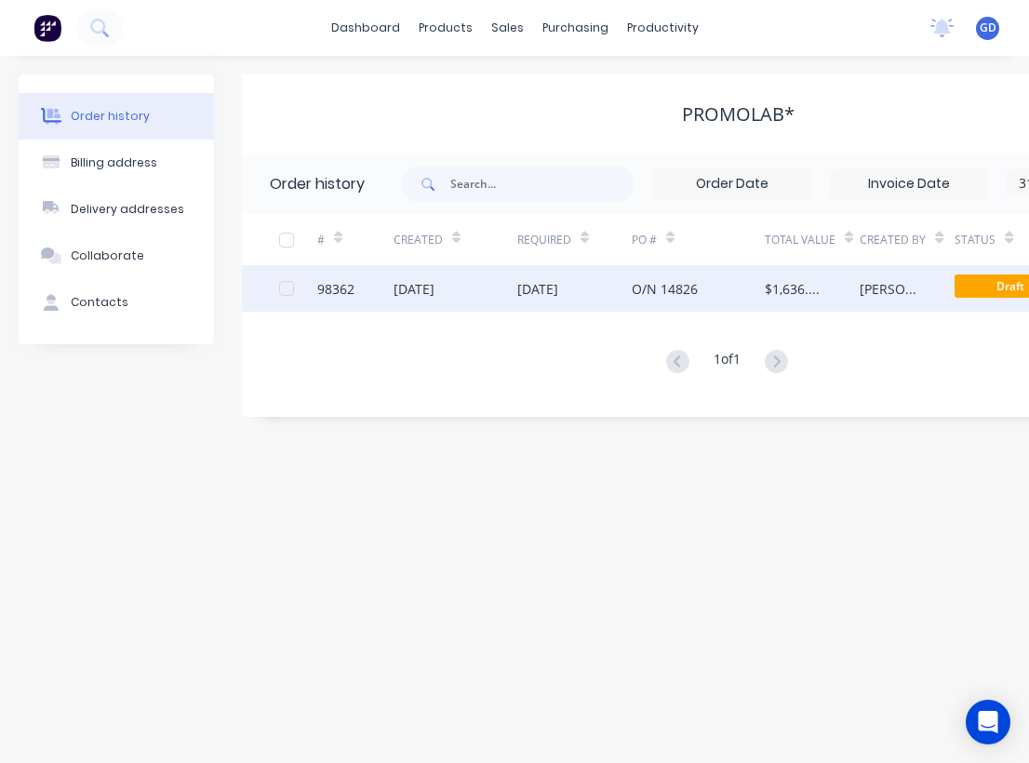
click at [335, 288] on div "98362" at bounding box center [335, 289] width 37 height 20
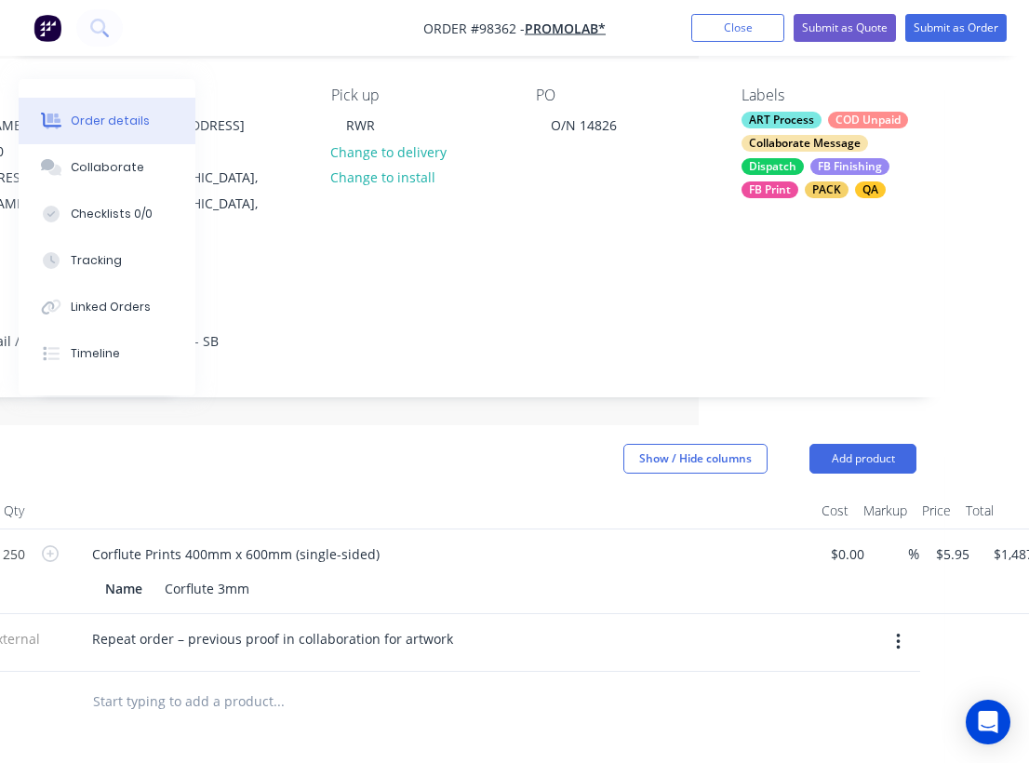
scroll to position [148, 0]
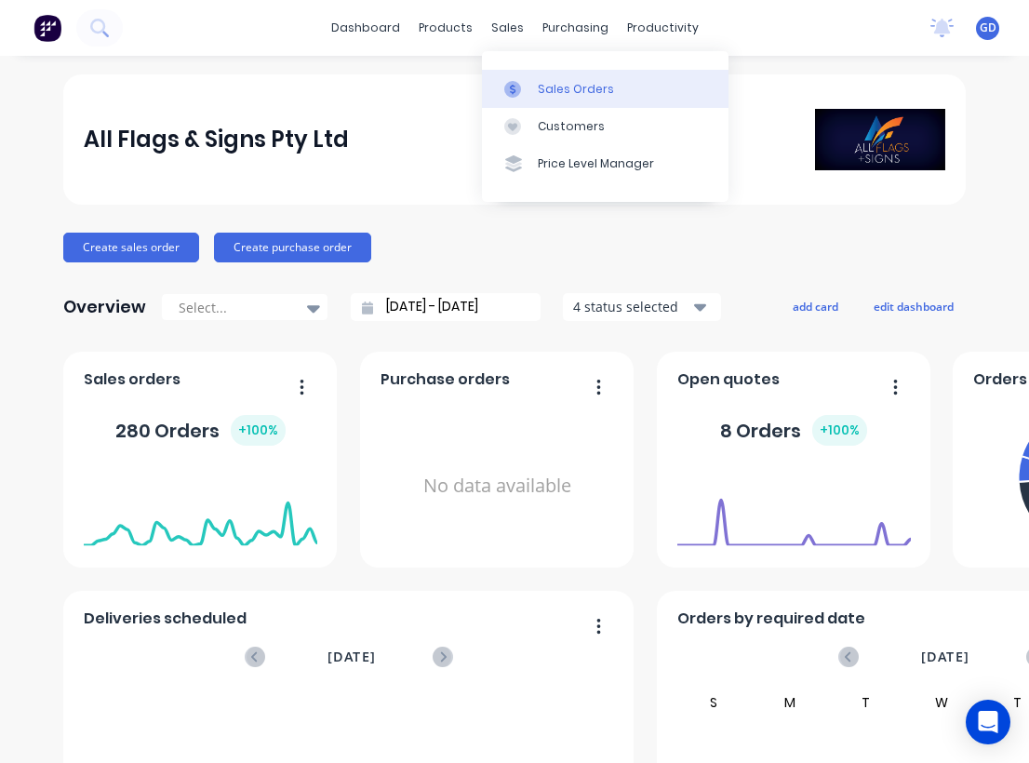
click at [550, 85] on div "Sales Orders" at bounding box center [576, 89] width 76 height 17
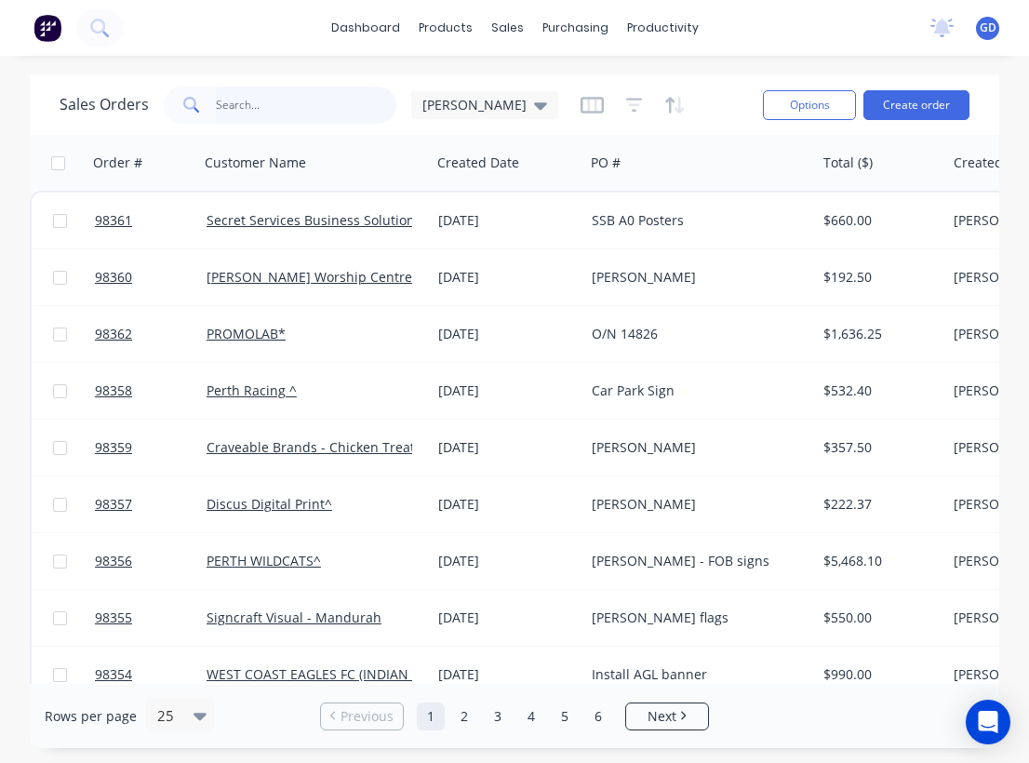
click at [247, 108] on input "text" at bounding box center [306, 105] width 181 height 37
type input "[PERSON_NAME]"
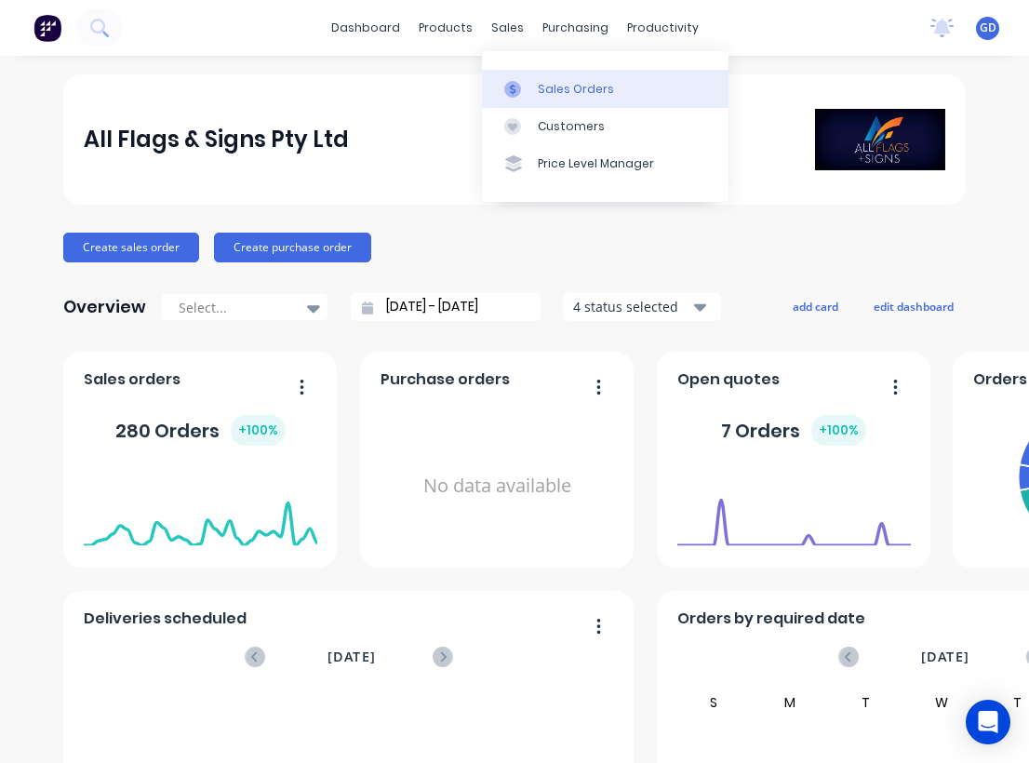
click at [556, 79] on link "Sales Orders" at bounding box center [605, 88] width 247 height 37
click at [540, 84] on div "Sales Orders" at bounding box center [576, 89] width 76 height 17
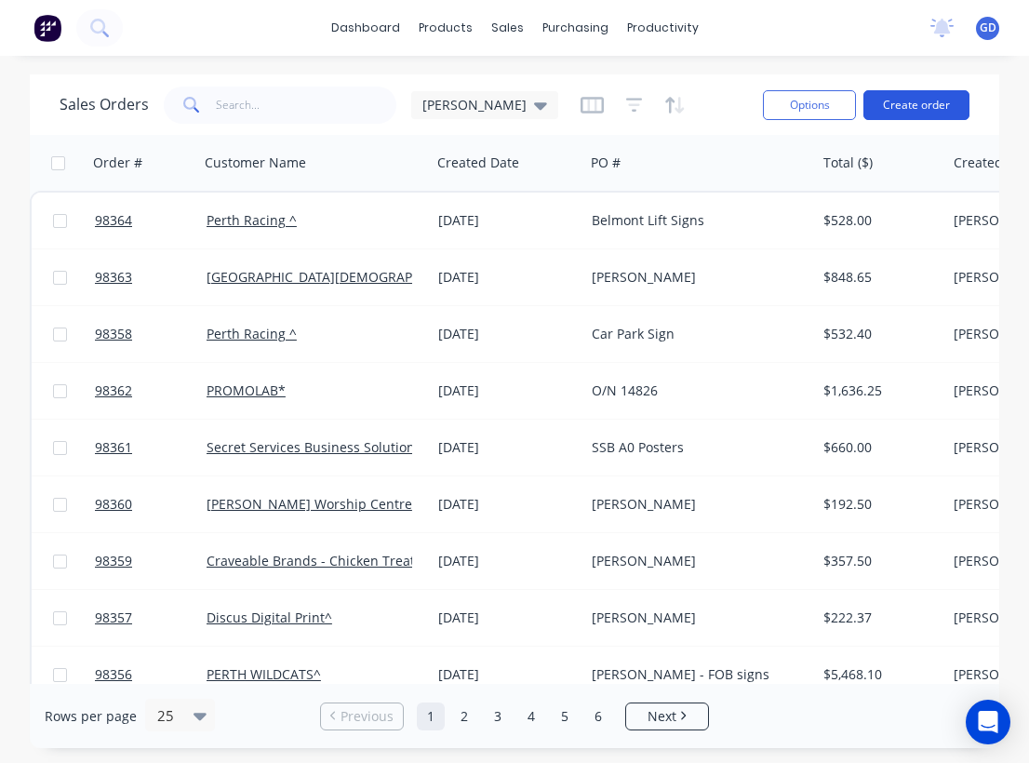
click at [916, 93] on button "Create order" at bounding box center [916, 105] width 106 height 30
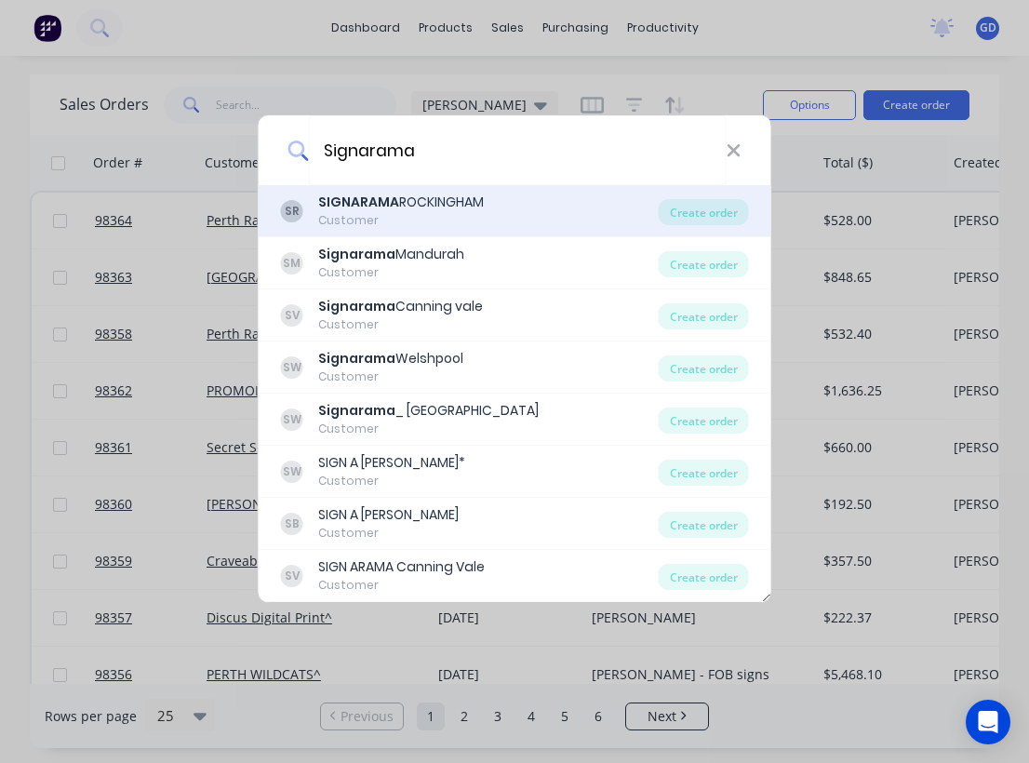
type input "Signarama"
click at [404, 207] on div "SIGNARAMA ROCKINGHAM" at bounding box center [401, 203] width 166 height 20
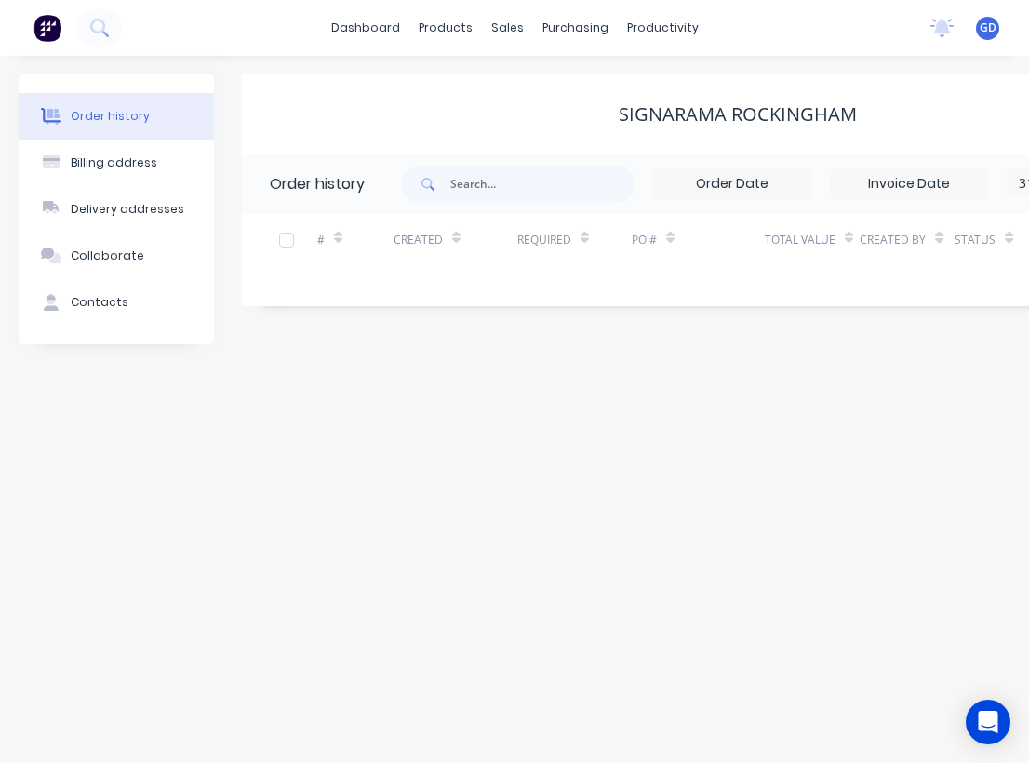
scroll to position [0, 299]
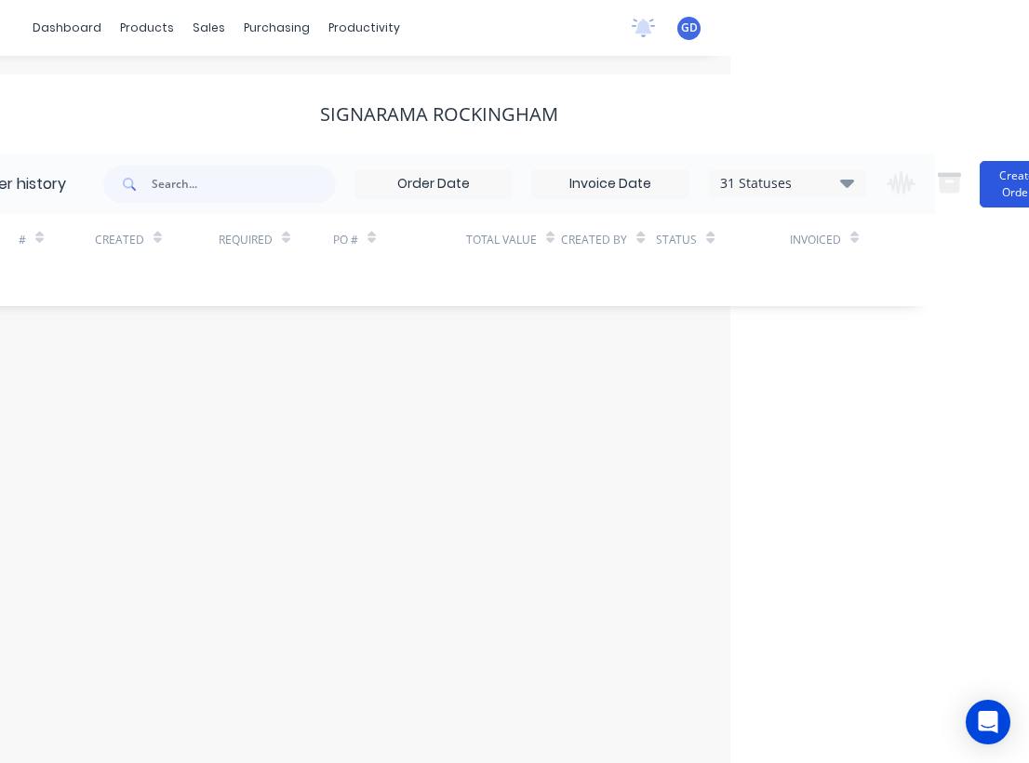
click at [996, 187] on button "Create Order" at bounding box center [1017, 184] width 74 height 47
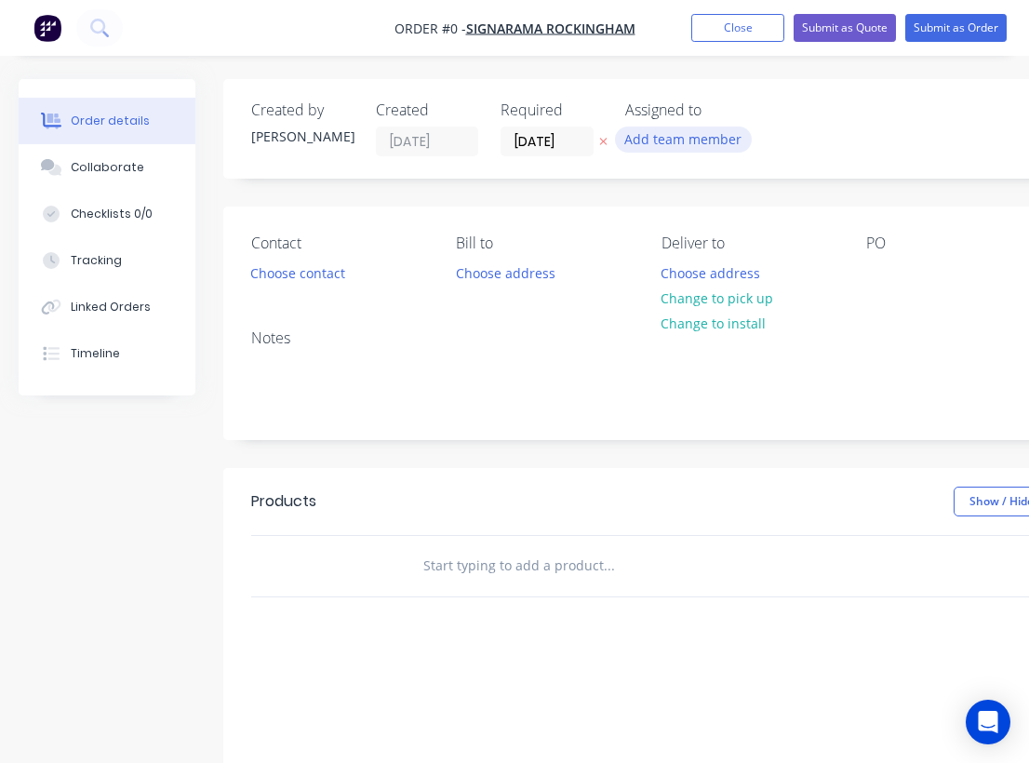
click at [679, 141] on button "Add team member" at bounding box center [683, 139] width 137 height 25
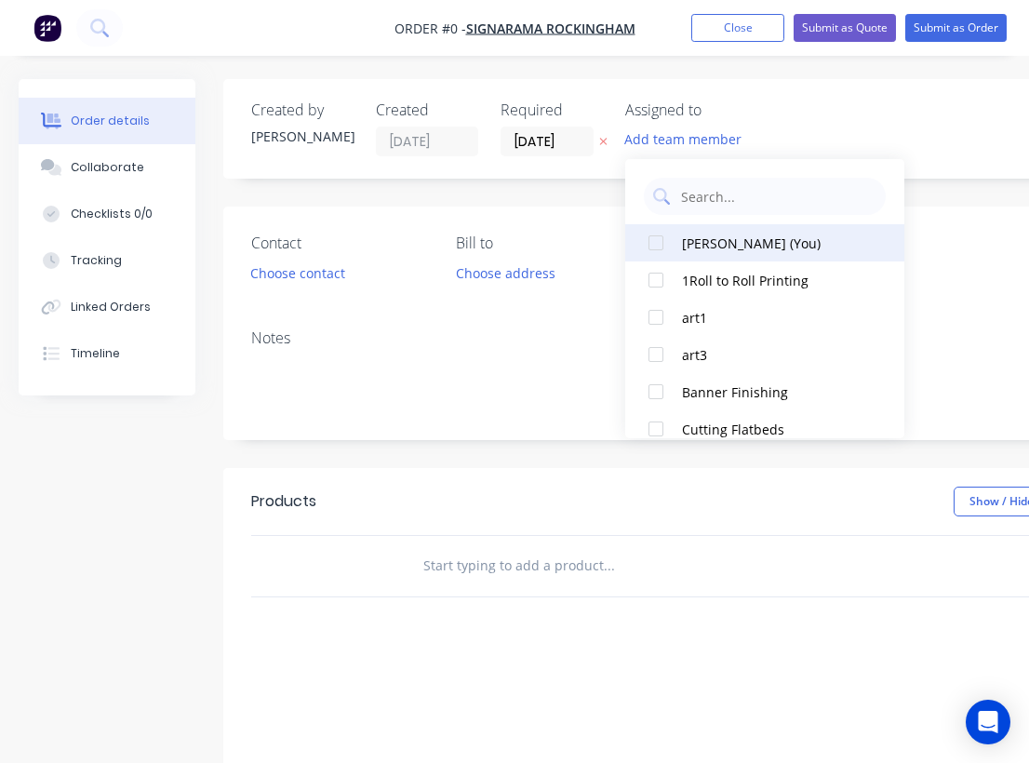
click at [711, 240] on div "Gino Dilello (You)" at bounding box center [775, 244] width 186 height 20
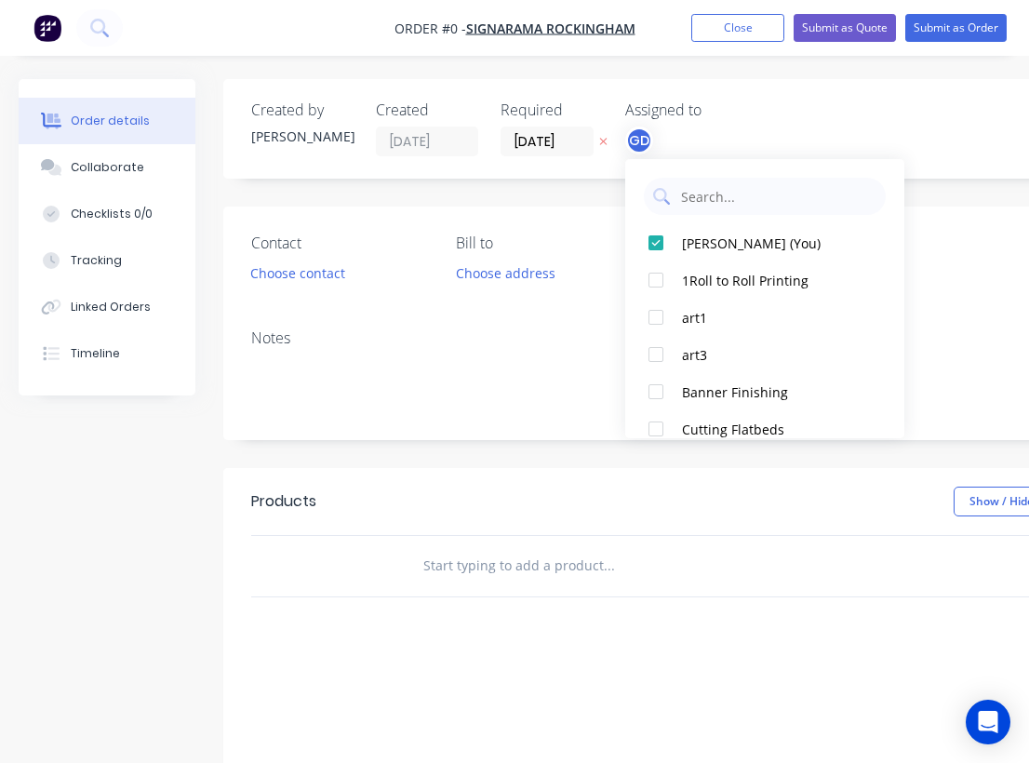
click at [568, 315] on div "Order details Collaborate Checklists 0/0 Tracking Linked Orders Timeline Order …" at bounding box center [646, 575] width 1293 height 993
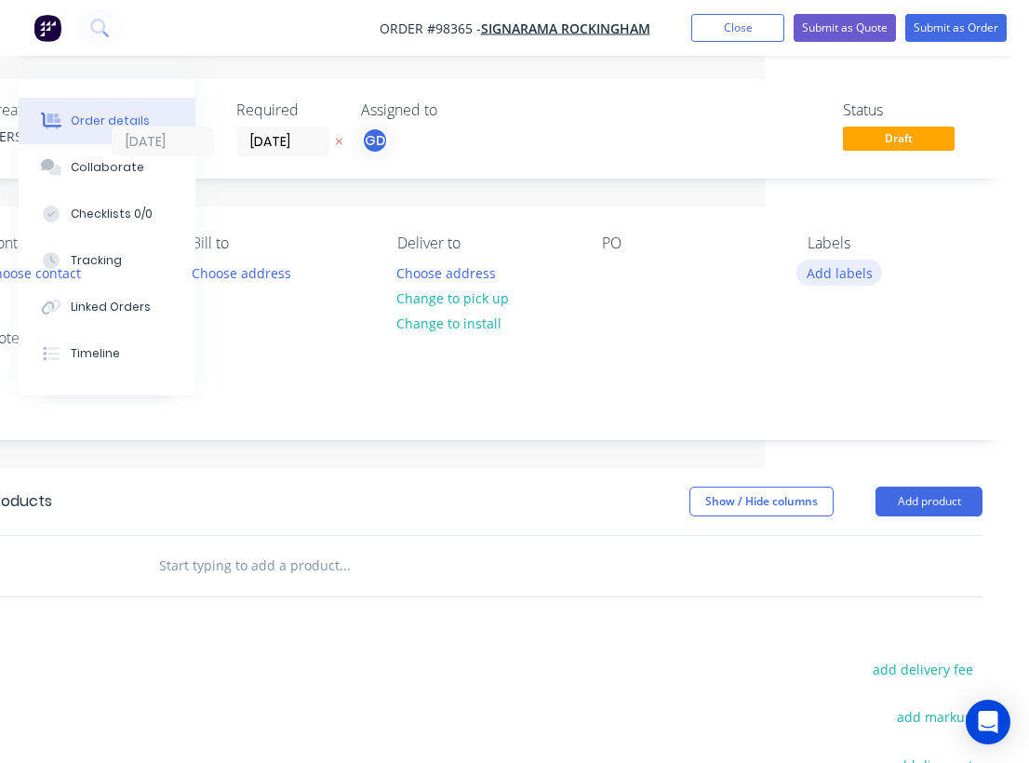
scroll to position [0, 264]
click at [831, 274] on button "Add labels" at bounding box center [839, 272] width 86 height 25
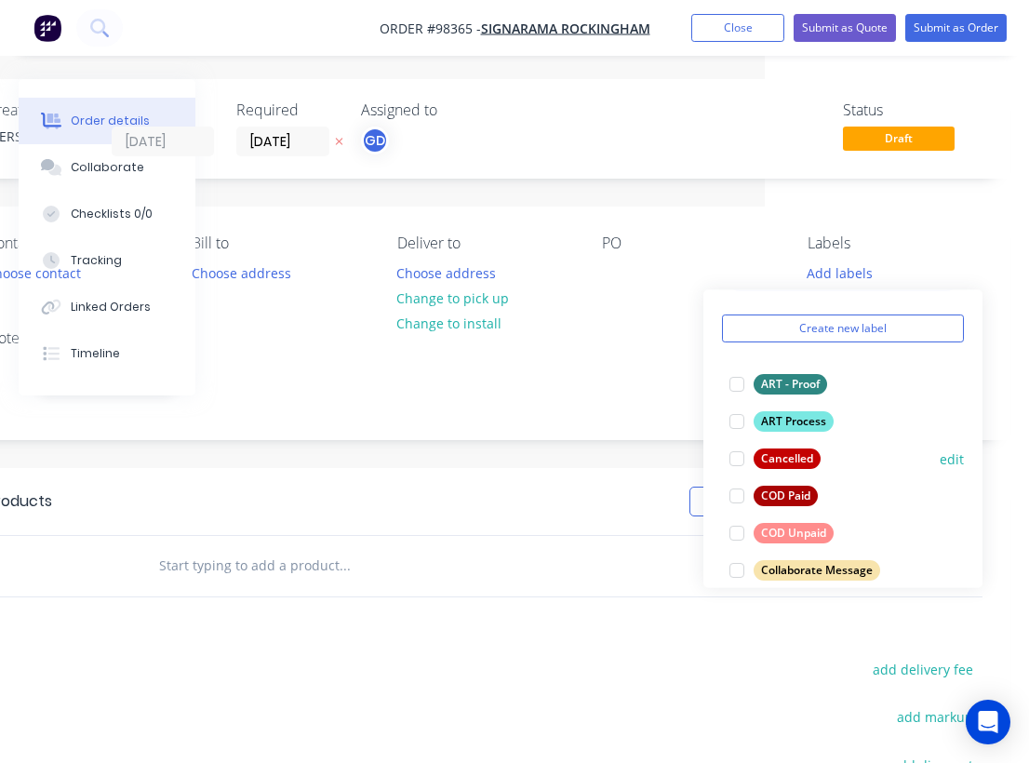
scroll to position [77, 0]
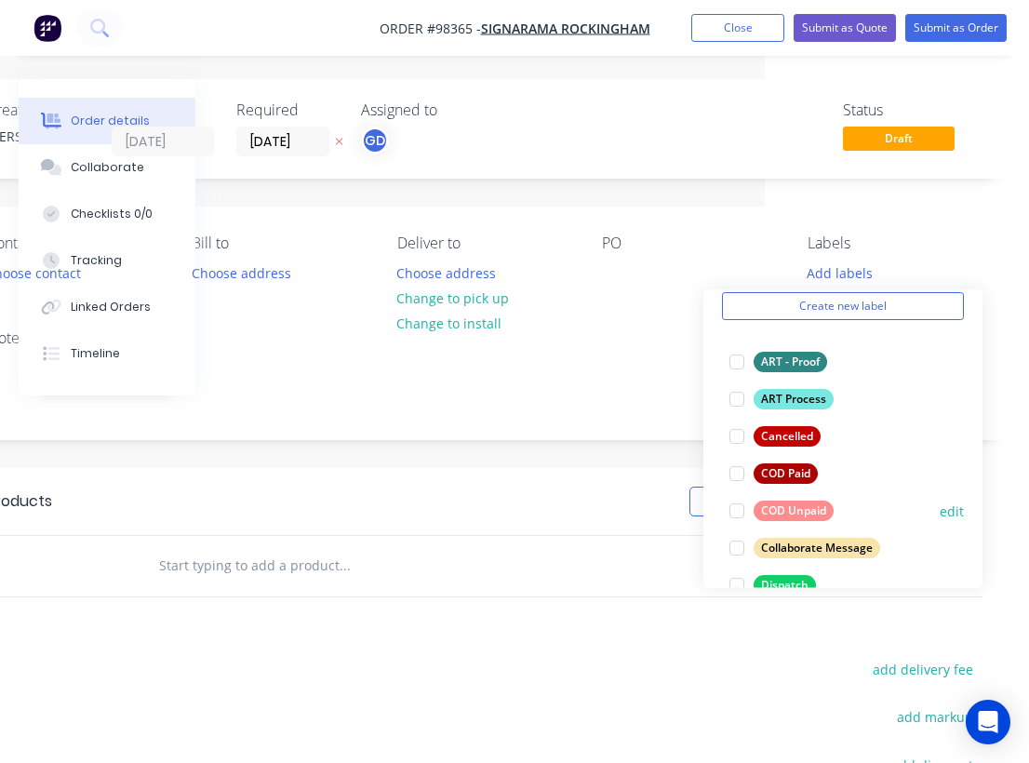
click at [810, 510] on div "COD Unpaid" at bounding box center [794, 511] width 80 height 20
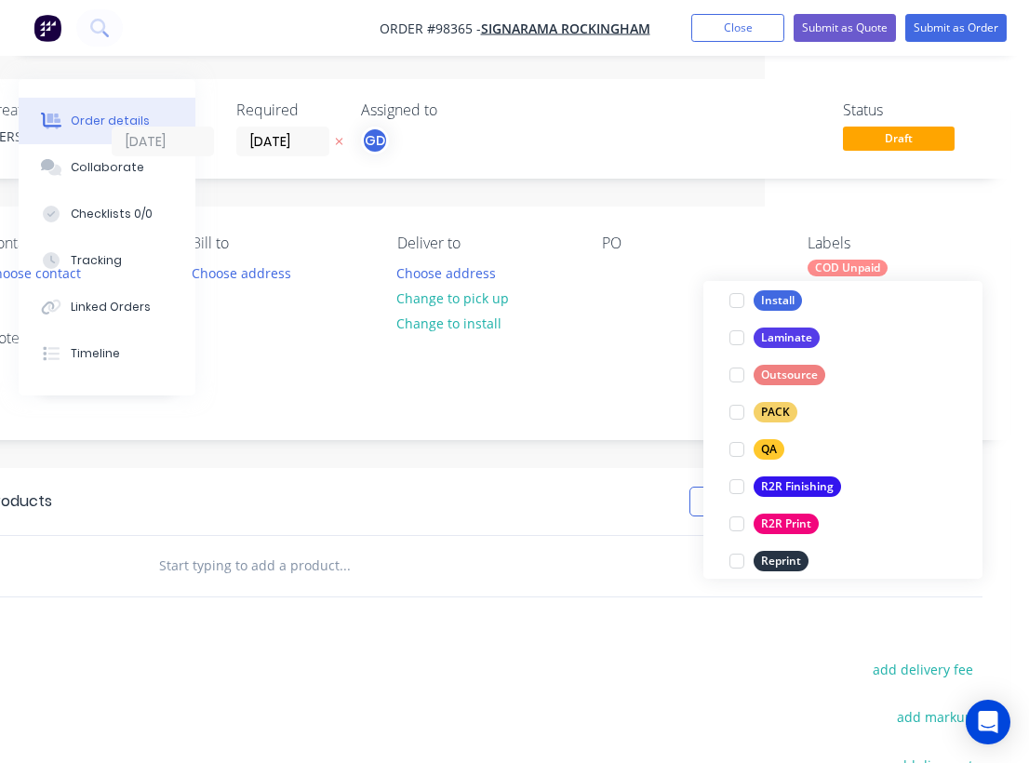
scroll to position [616, 0]
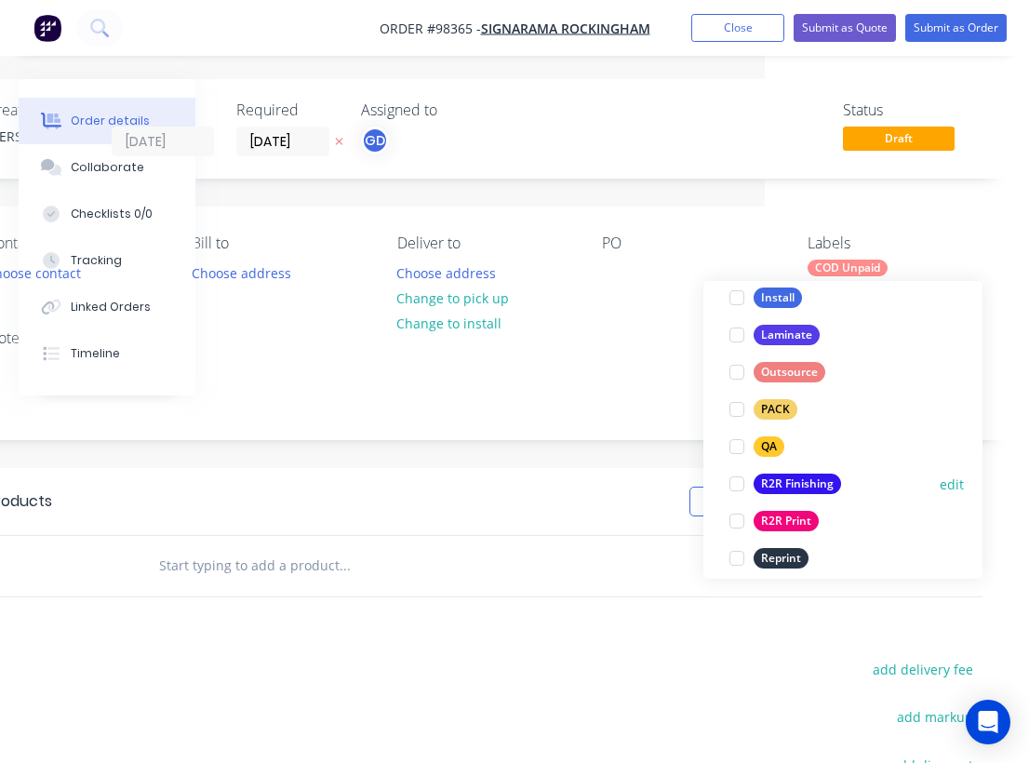
click at [805, 484] on div "R2R Finishing" at bounding box center [797, 484] width 87 height 20
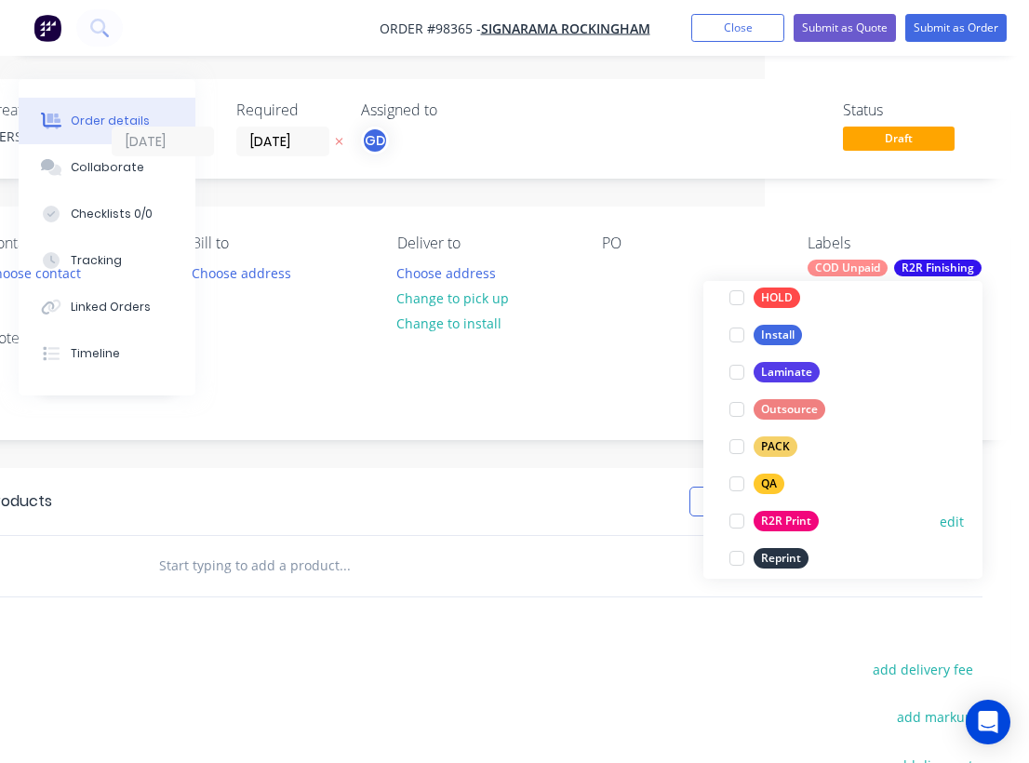
click at [800, 522] on div "R2R Print" at bounding box center [786, 521] width 65 height 20
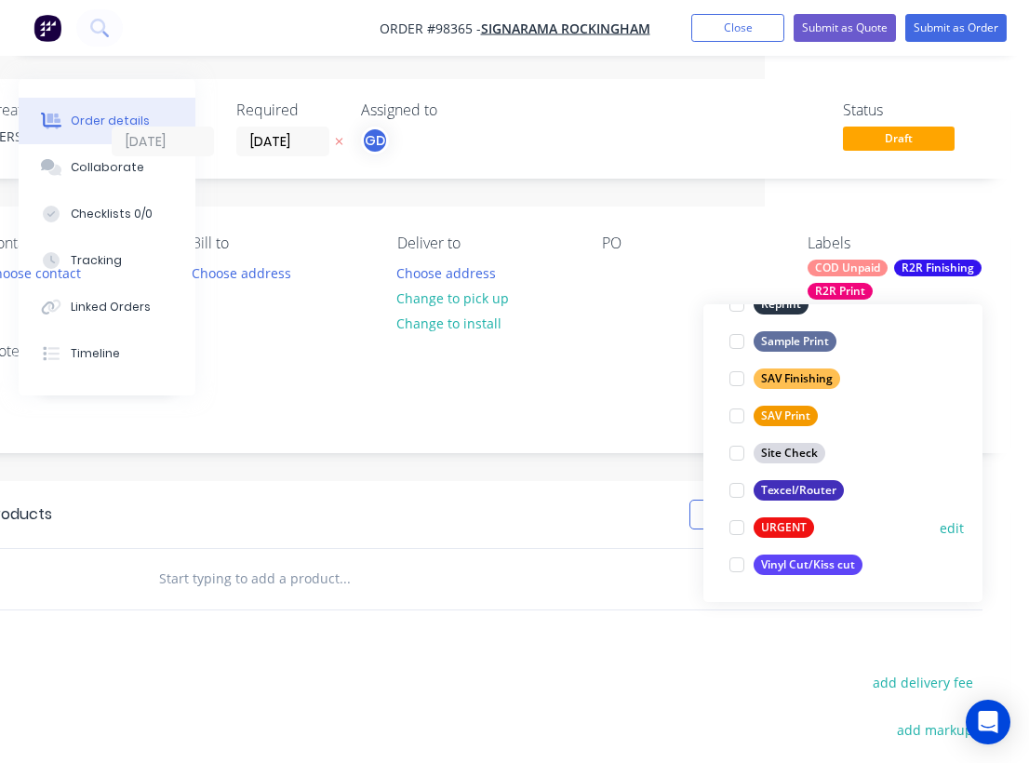
scroll to position [893, 0]
click at [793, 522] on div "URGENT" at bounding box center [784, 527] width 60 height 20
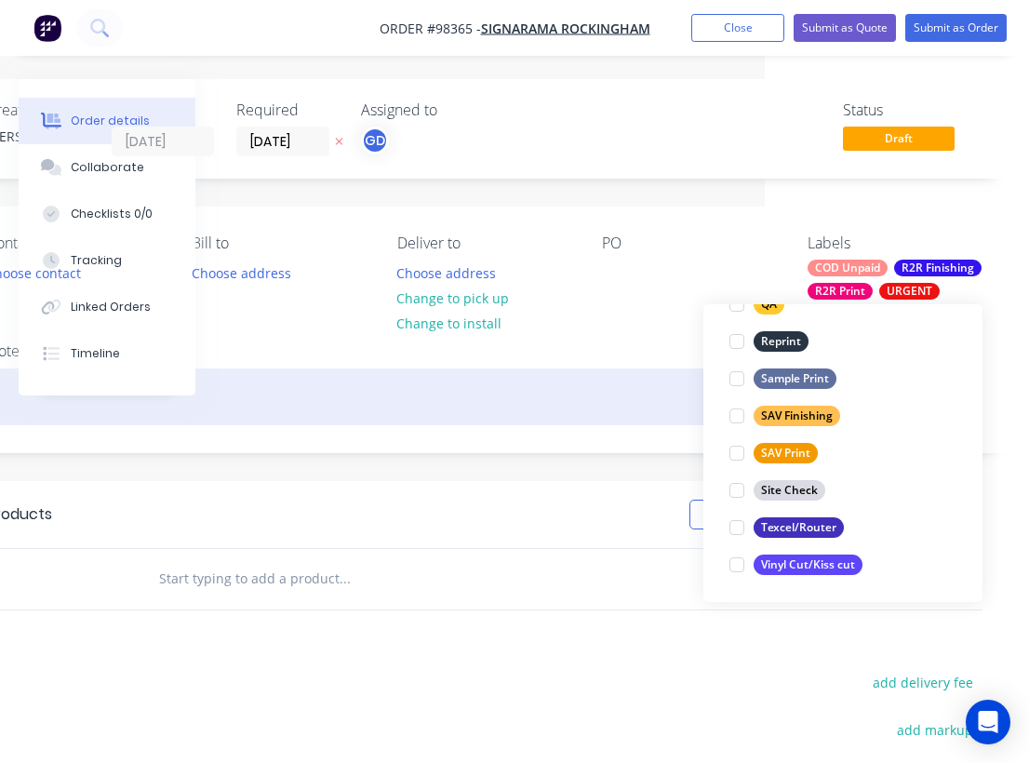
click at [614, 402] on div at bounding box center [485, 396] width 996 height 57
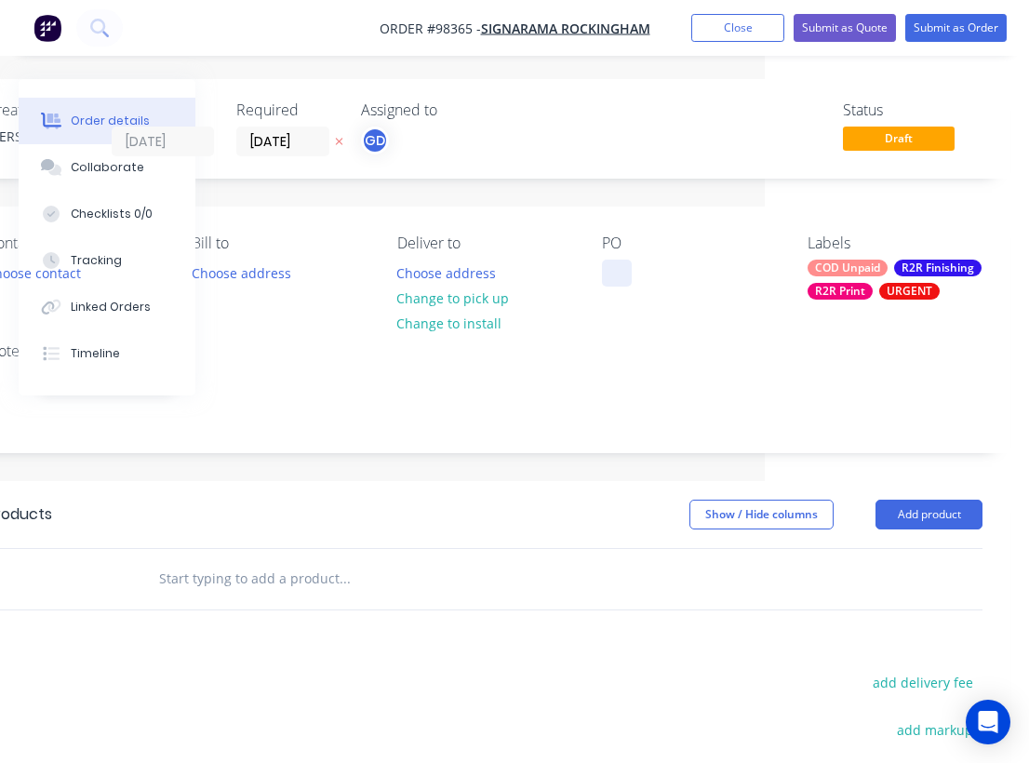
click at [617, 270] on div at bounding box center [617, 273] width 30 height 27
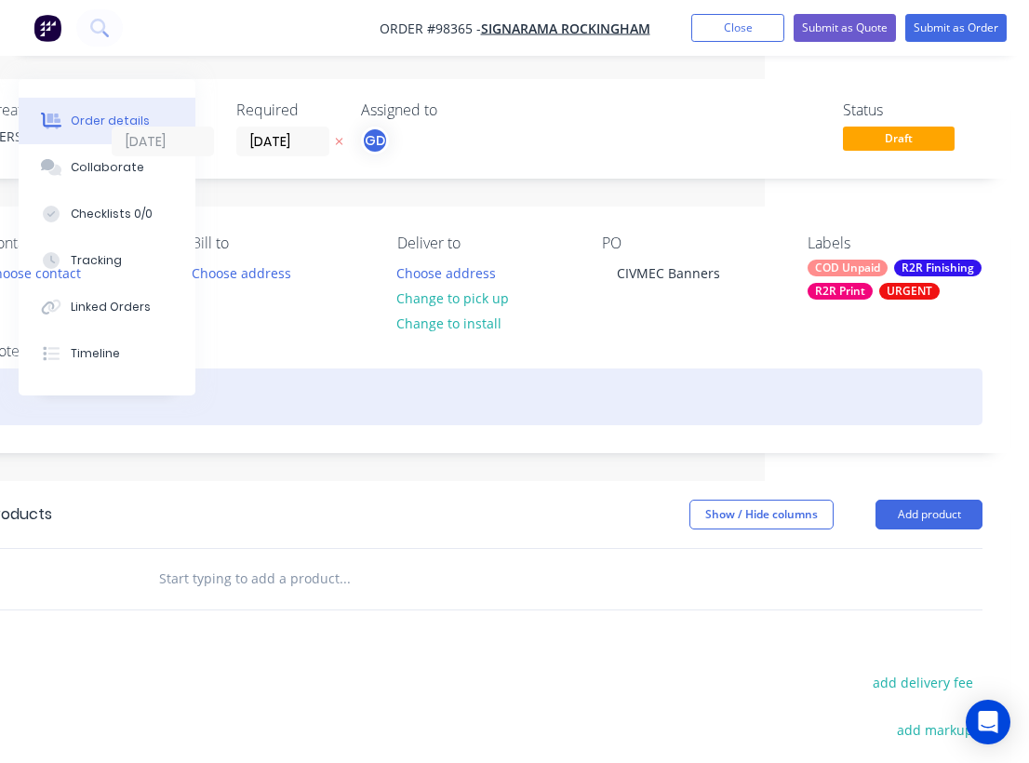
click at [570, 399] on div at bounding box center [485, 396] width 996 height 57
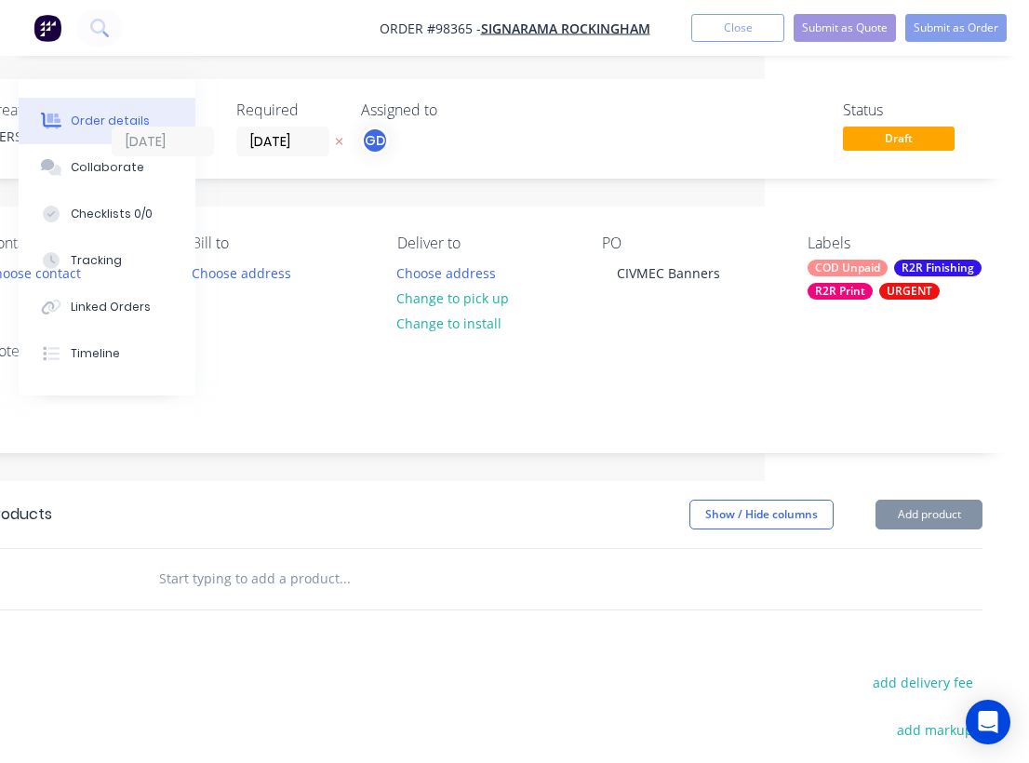
click at [246, 581] on input "text" at bounding box center [344, 578] width 372 height 37
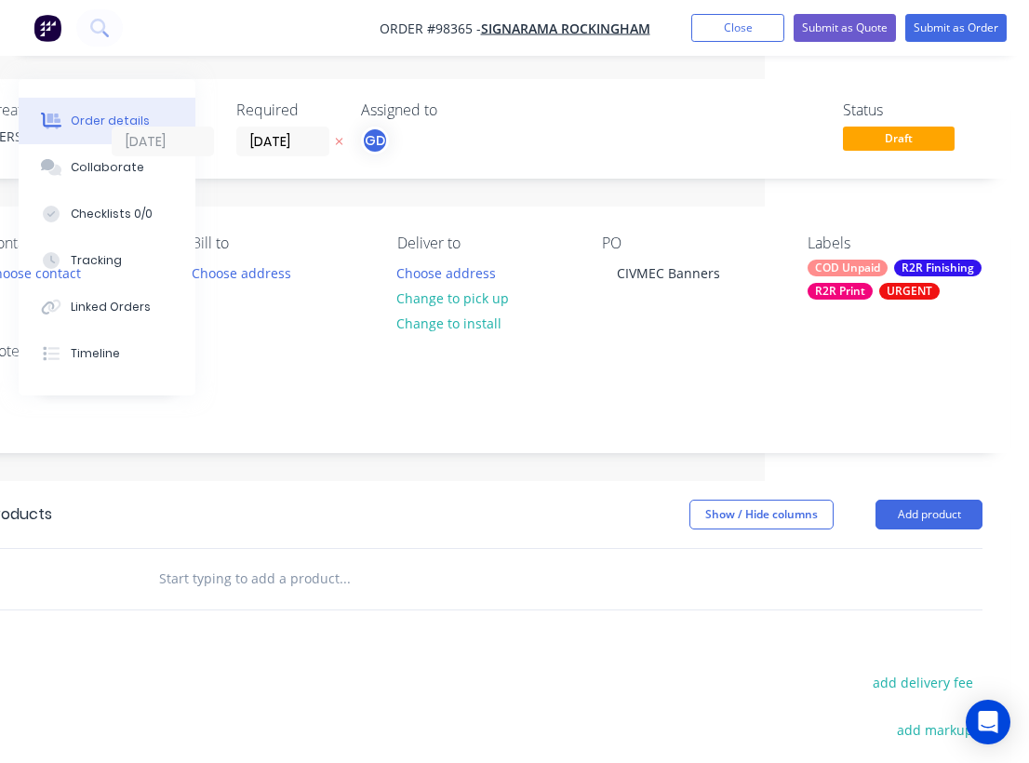
paste input "6000x1500mm with plastic eyelets every corner and every 1m Total 6 banners prin…"
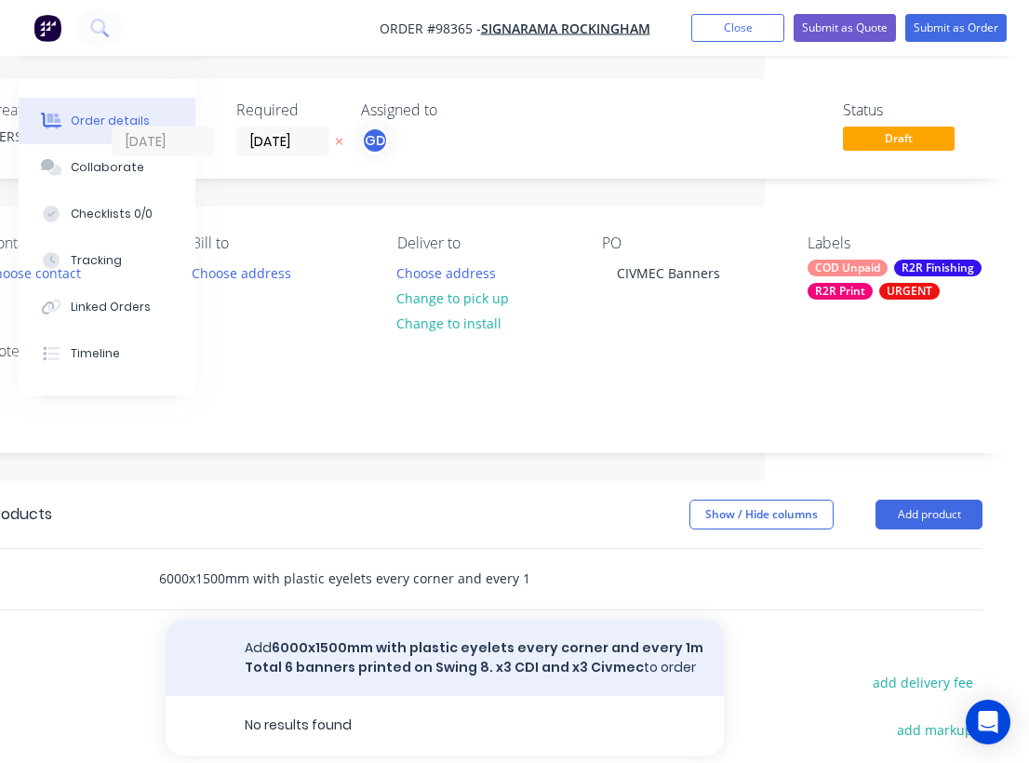
type input "6000x1500mm with plastic eyelets every corner and every 1m Total 6 banners prin…"
click at [393, 649] on button "Add 6000x1500mm with plastic eyelets every corner and every 1m Total 6 banners …" at bounding box center [445, 658] width 558 height 76
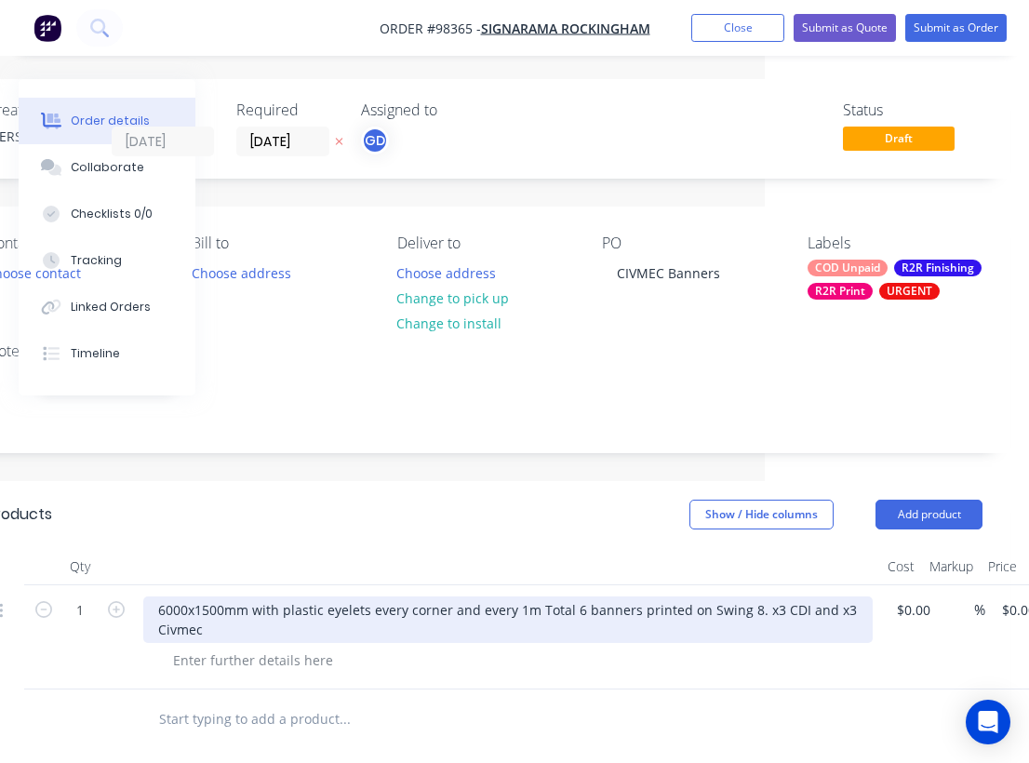
click at [533, 608] on div "6000x1500mm with plastic eyelets every corner and every 1m Total 6 banners prin…" at bounding box center [507, 619] width 729 height 47
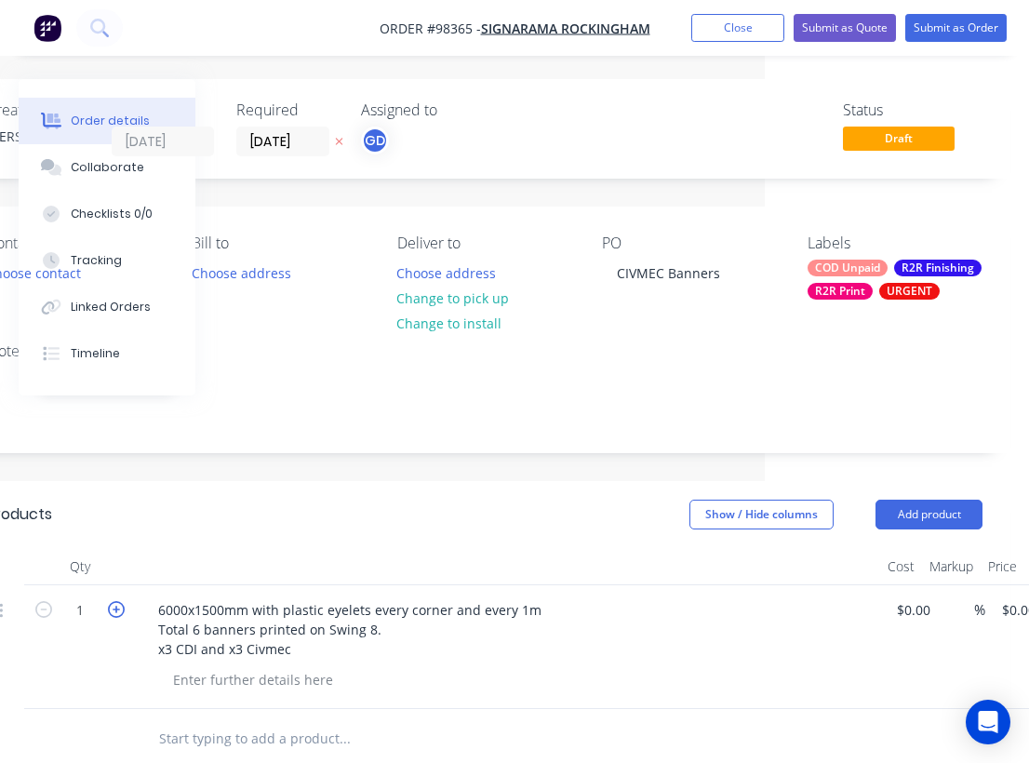
click at [114, 608] on icon "button" at bounding box center [116, 609] width 17 height 17
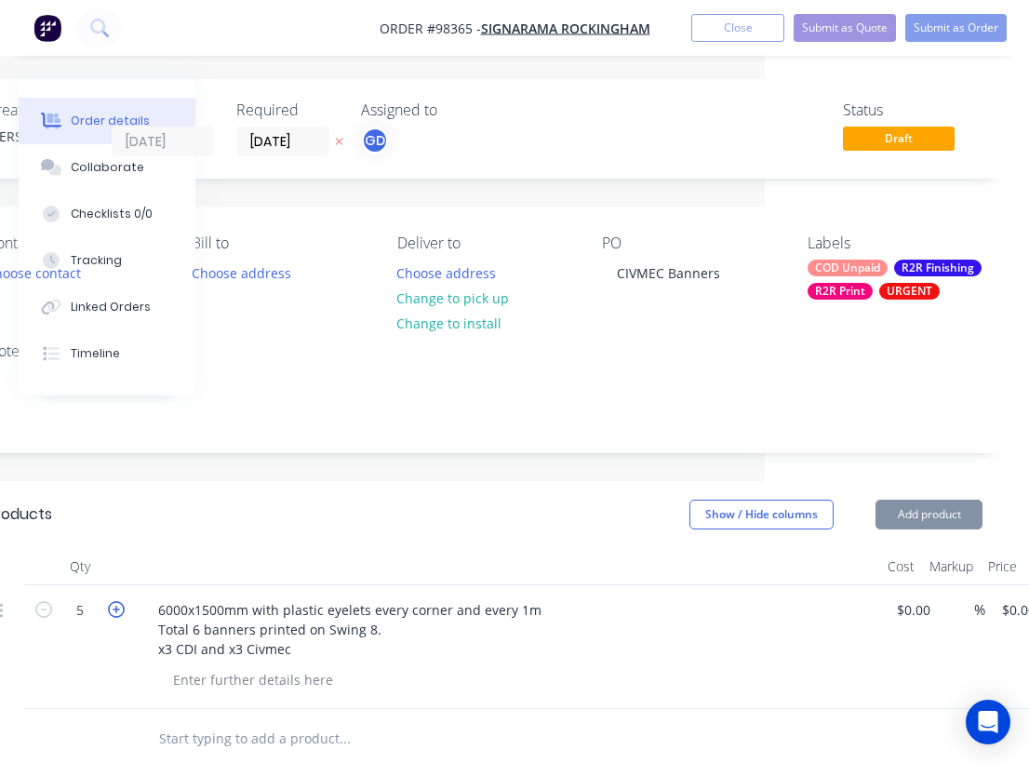
click at [114, 608] on icon "button" at bounding box center [116, 609] width 17 height 17
type input "6"
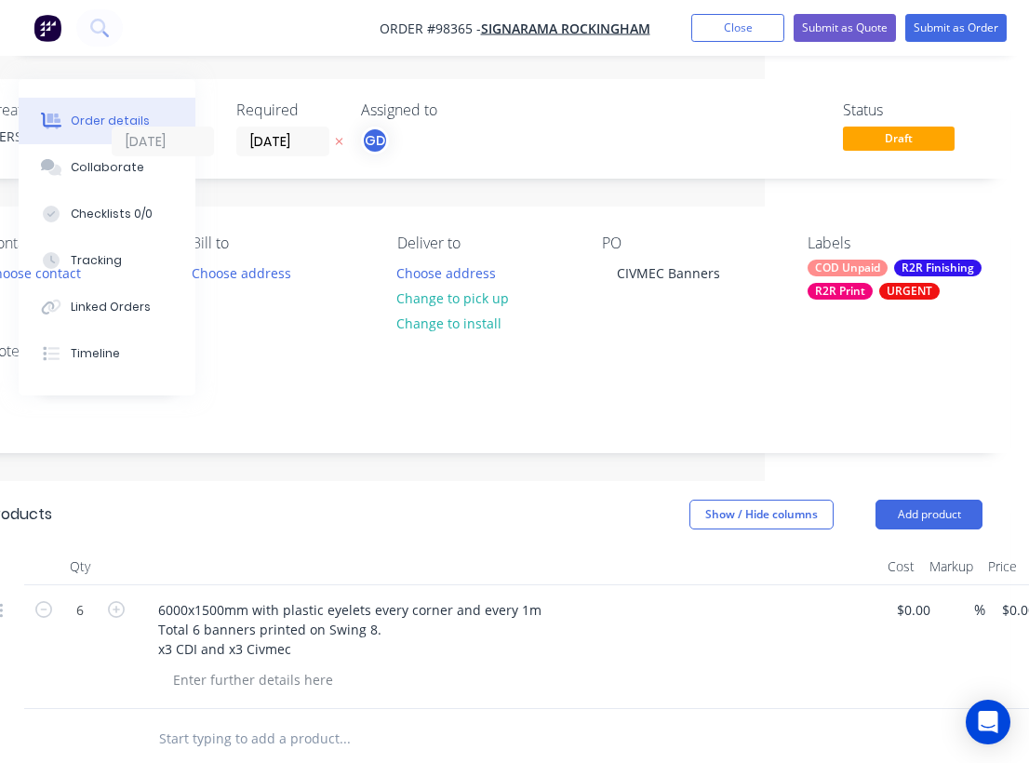
click at [183, 566] on div at bounding box center [508, 566] width 744 height 37
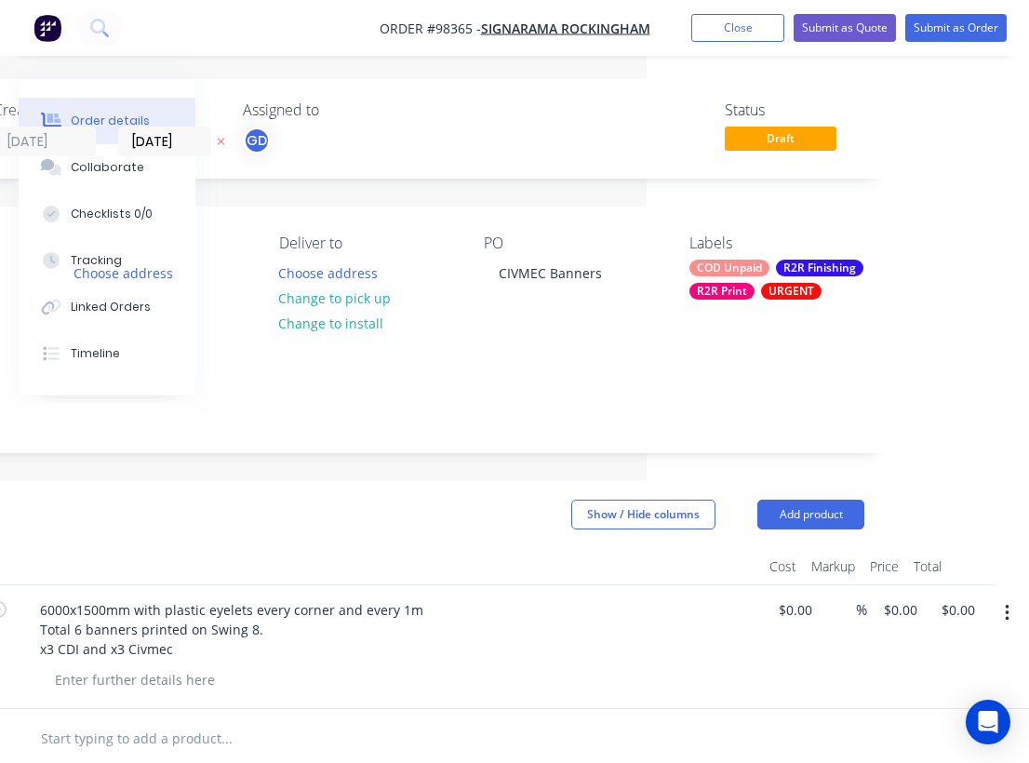
scroll to position [0, 382]
click at [971, 608] on input "0.00" at bounding box center [961, 609] width 43 height 27
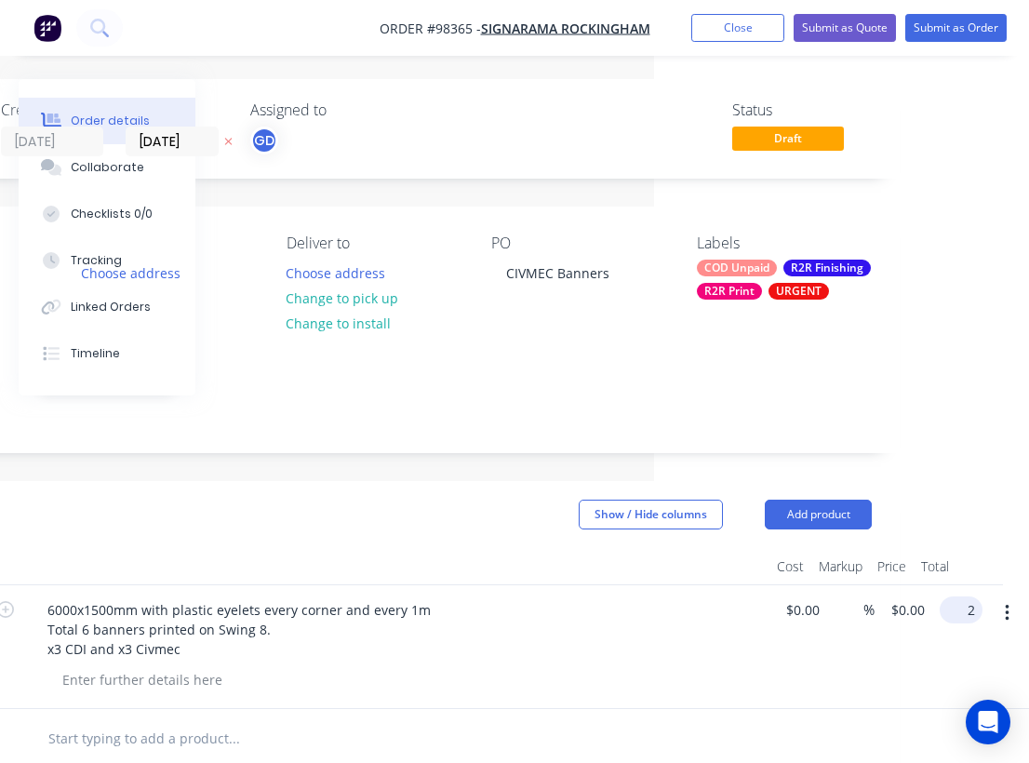
scroll to position [0, 361]
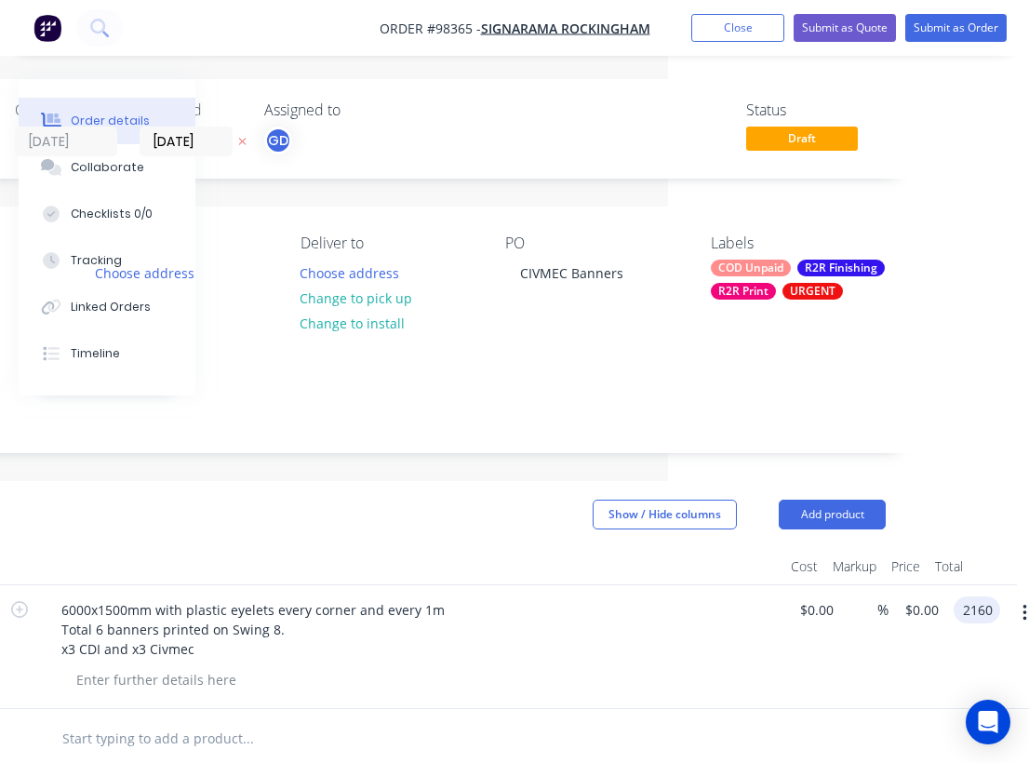
type input "2160"
type input "$360.00"
type input "$2,160.00"
click at [514, 626] on div "6000x1500mm with plastic eyelets every corner and every 1m Total 6 banners prin…" at bounding box center [411, 629] width 729 height 66
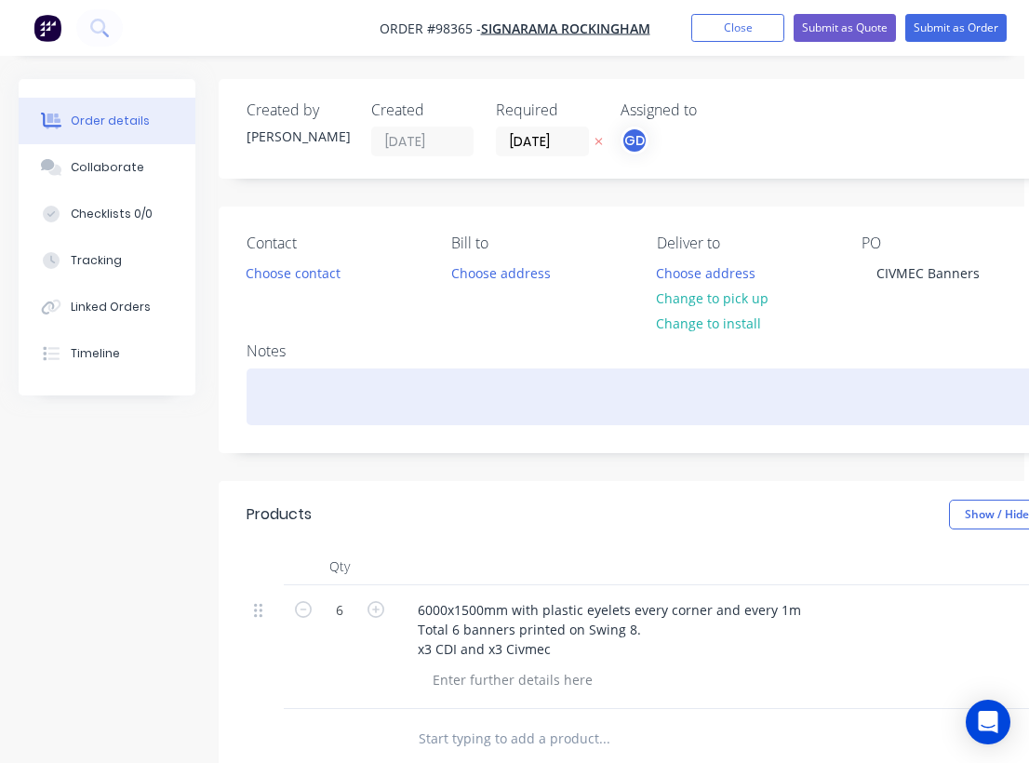
scroll to position [0, 0]
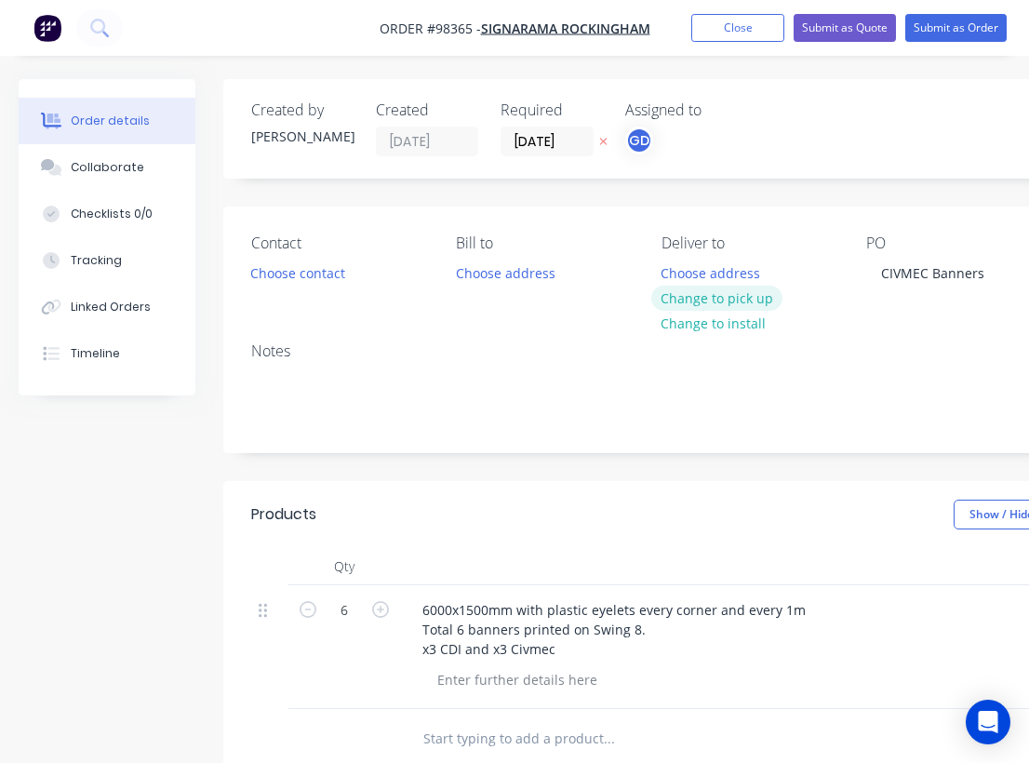
click at [720, 295] on button "Change to pick up" at bounding box center [717, 298] width 132 height 25
click at [676, 266] on div at bounding box center [677, 273] width 30 height 27
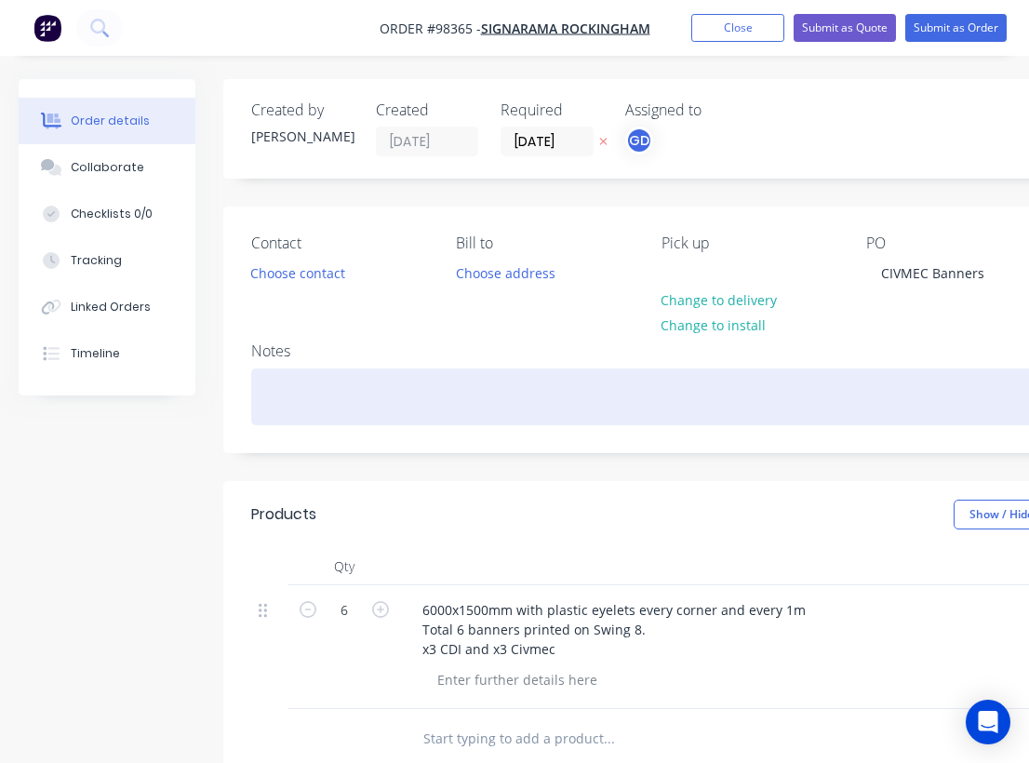
click at [307, 392] on div at bounding box center [749, 396] width 996 height 57
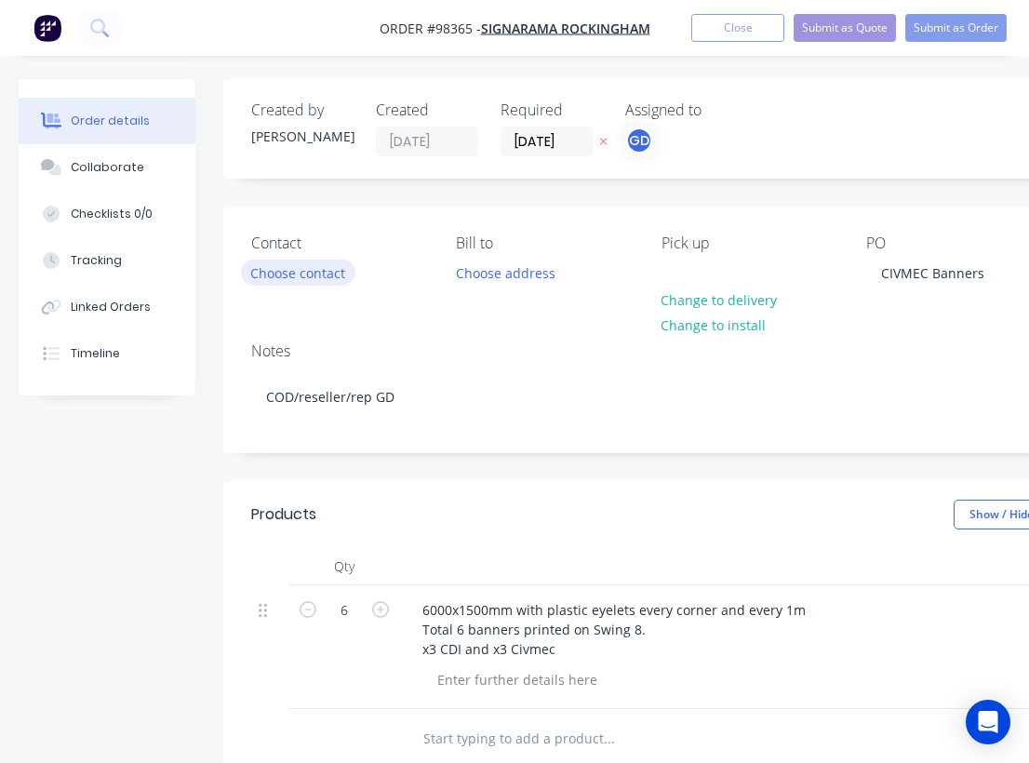
click at [285, 272] on button "Choose contact" at bounding box center [298, 272] width 114 height 25
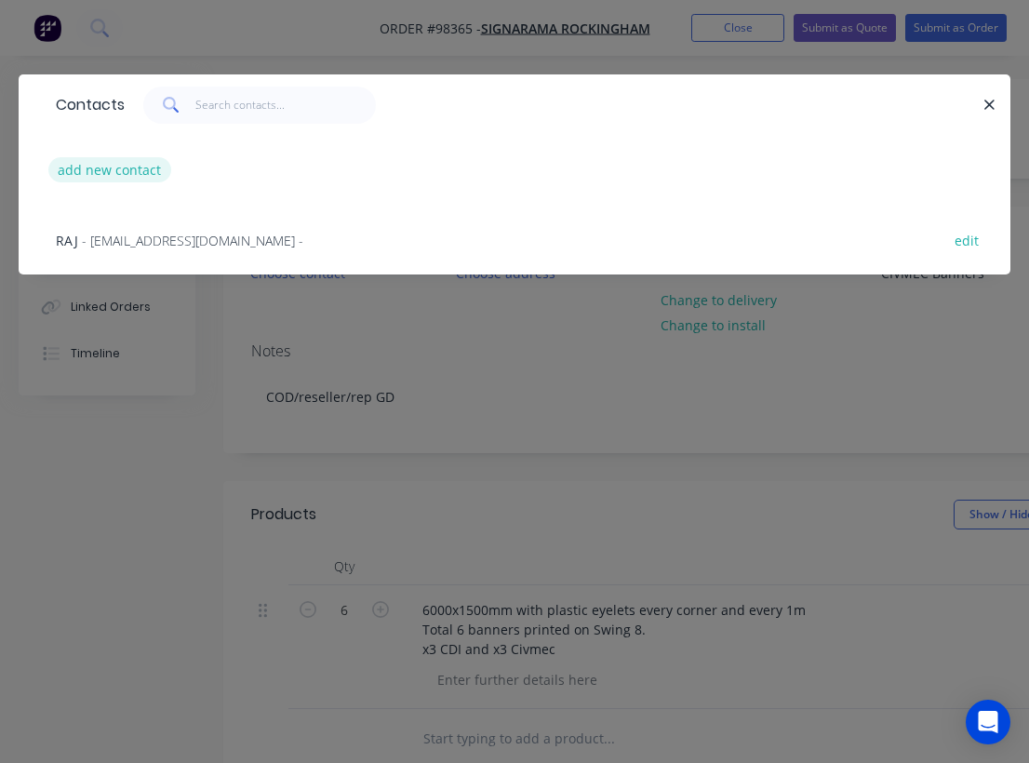
click at [108, 172] on button "add new contact" at bounding box center [109, 169] width 123 height 25
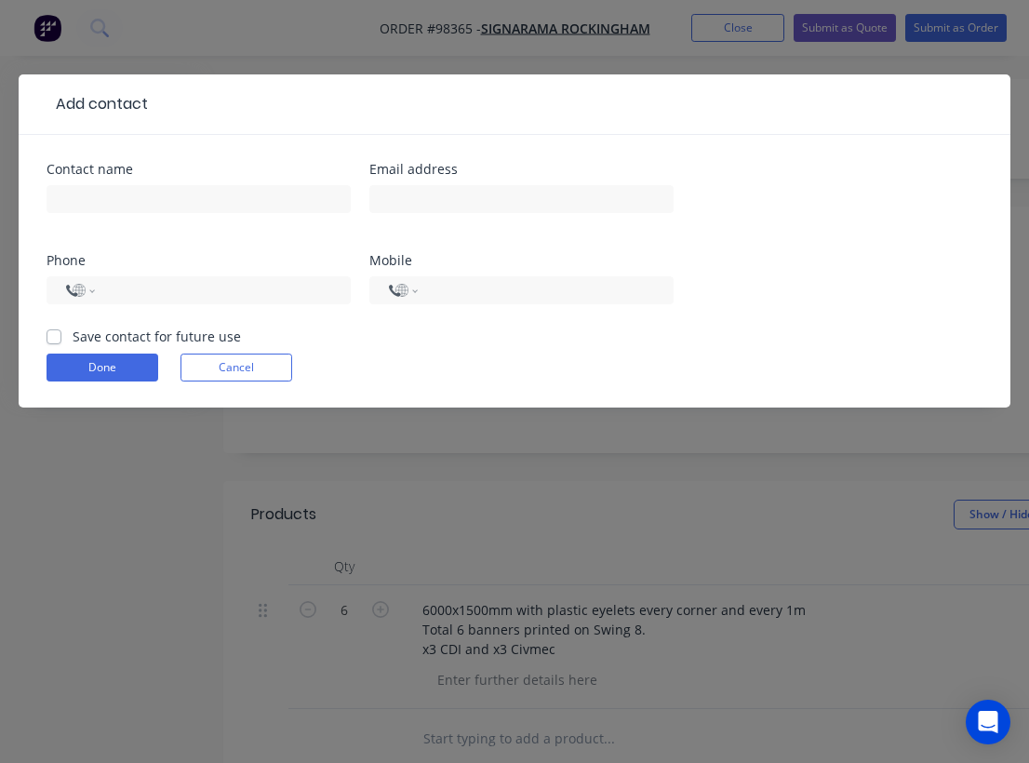
select select "AU"
paste input "rob.rockingham@signarama.com.au"
type input "rob.rockingham@signarama.com.au"
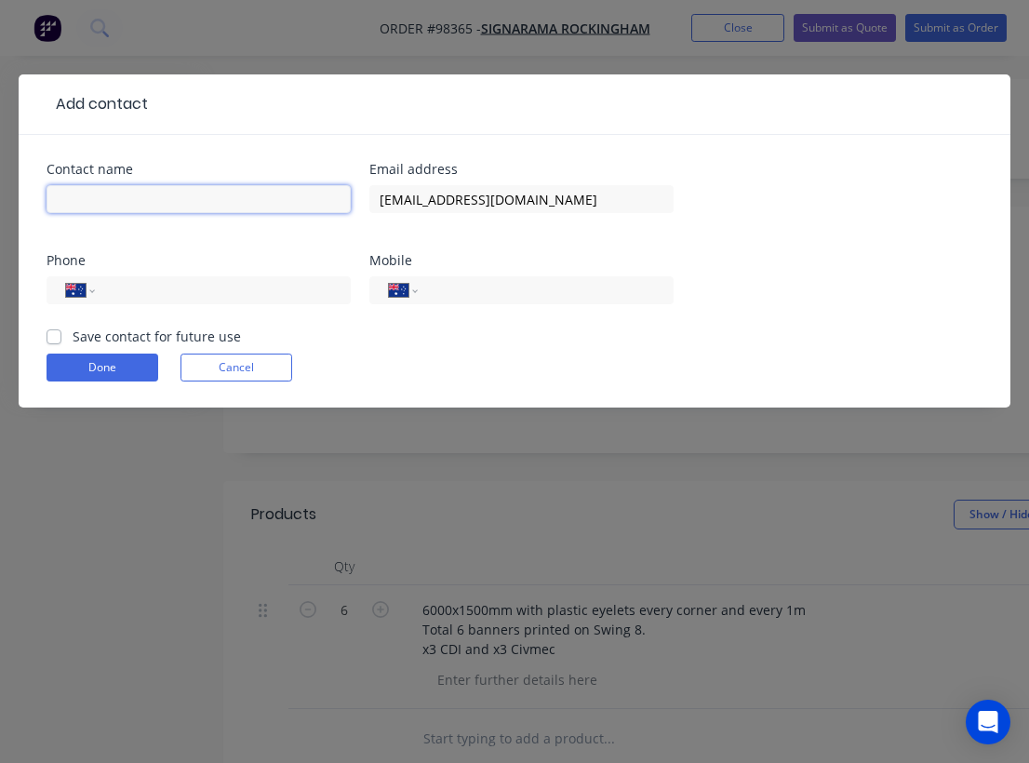
paste input "Rob Gentile"
type input "Rob Gentile"
click at [73, 340] on label "Save contact for future use" at bounding box center [157, 337] width 168 height 20
click at [53, 340] on input "Save contact for future use" at bounding box center [54, 336] width 15 height 18
checkbox input "true"
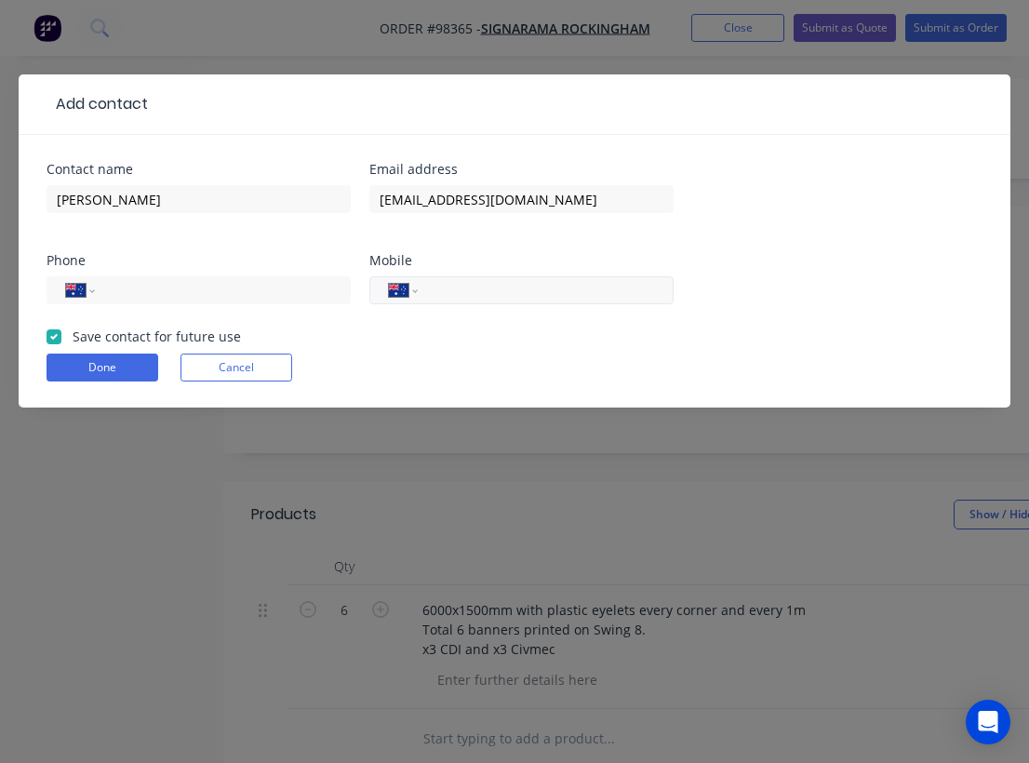
click at [451, 289] on input "tel" at bounding box center [542, 290] width 223 height 21
paste input "0430 433 273"
type input "0430 433 273"
click at [100, 377] on button "Done" at bounding box center [103, 368] width 112 height 28
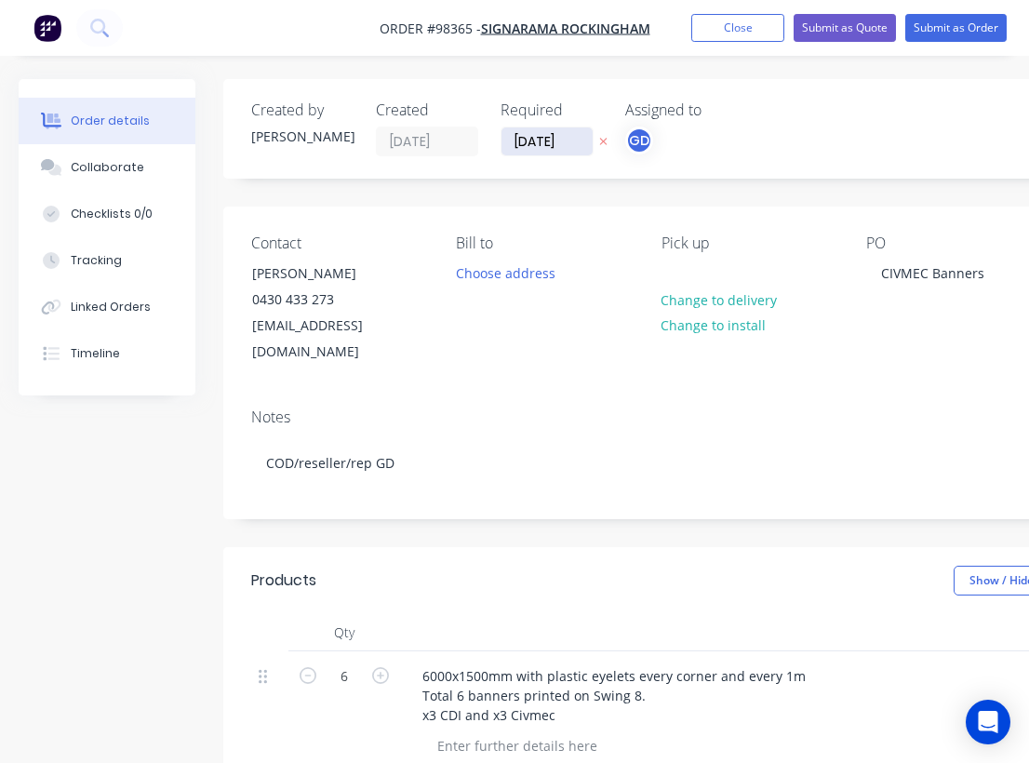
click at [541, 132] on input "26/08/25" at bounding box center [546, 141] width 91 height 28
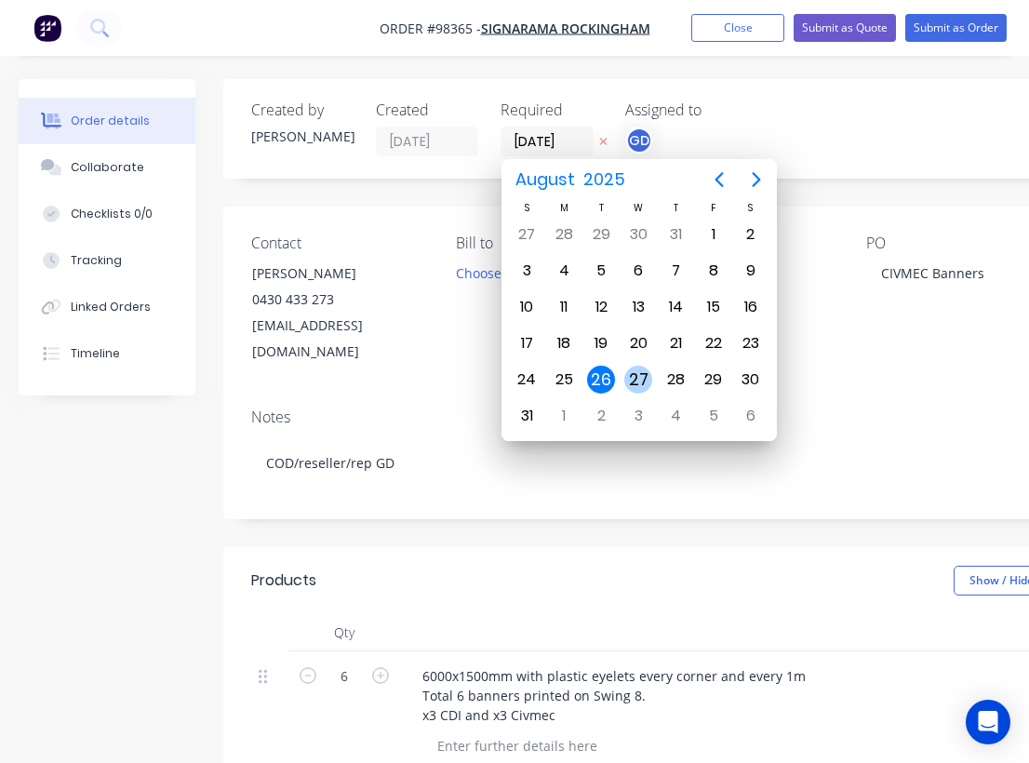
click at [633, 380] on div "27" at bounding box center [638, 380] width 28 height 28
type input "27/08/25"
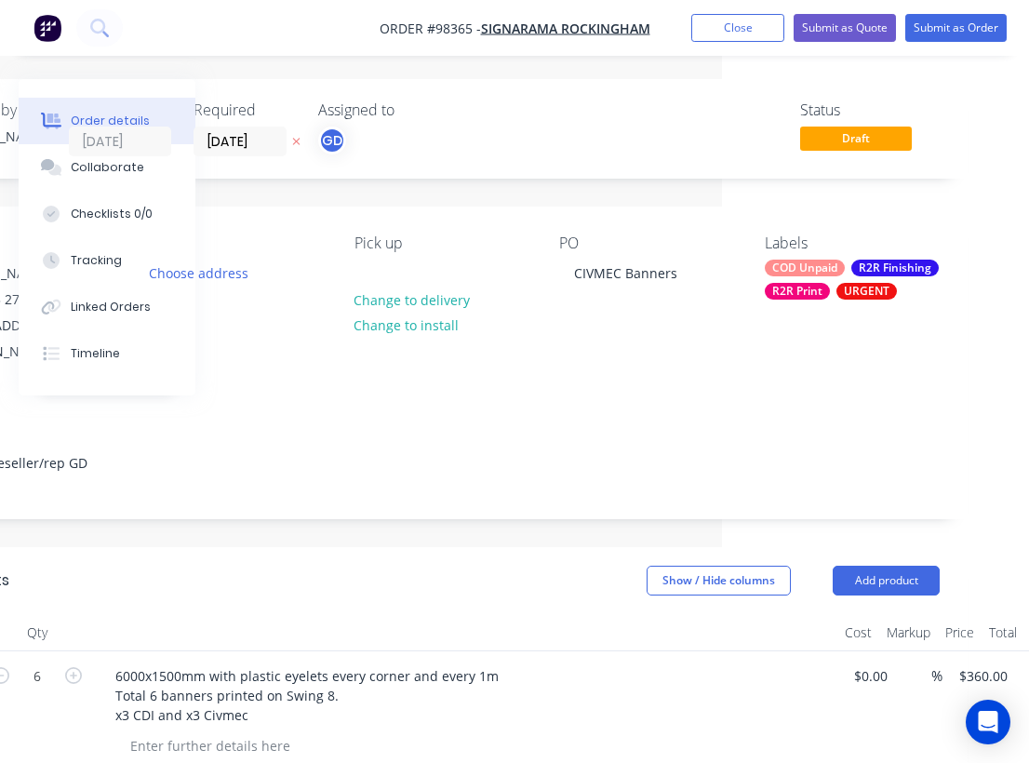
scroll to position [0, 313]
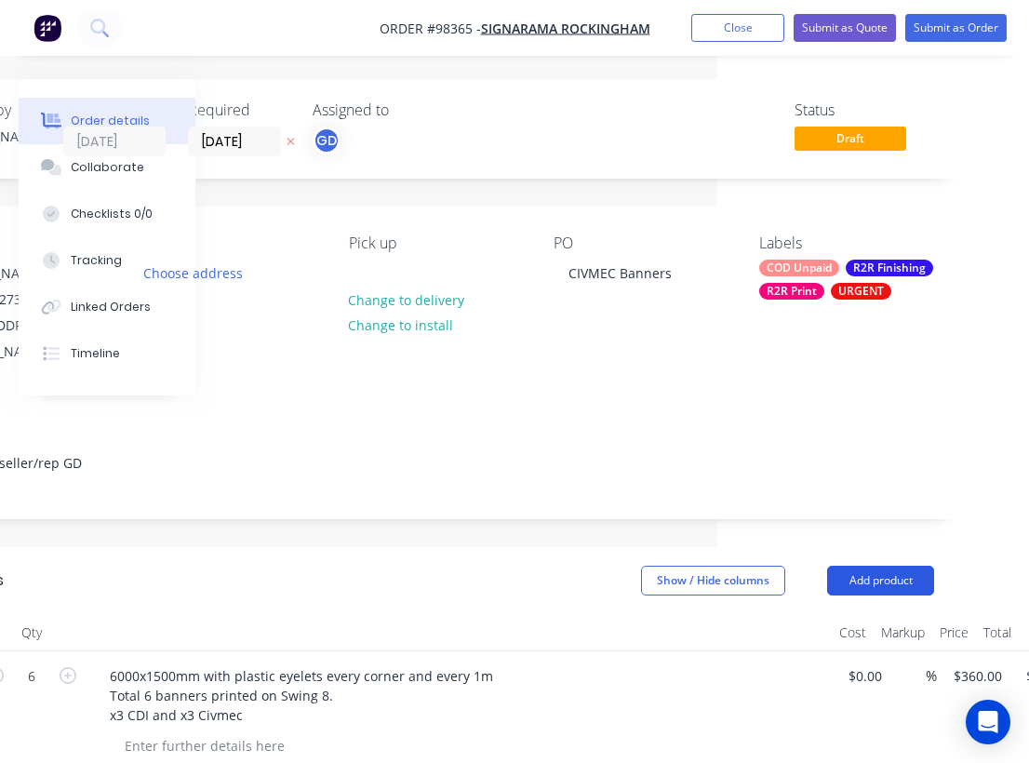
click at [857, 566] on button "Add product" at bounding box center [880, 581] width 107 height 30
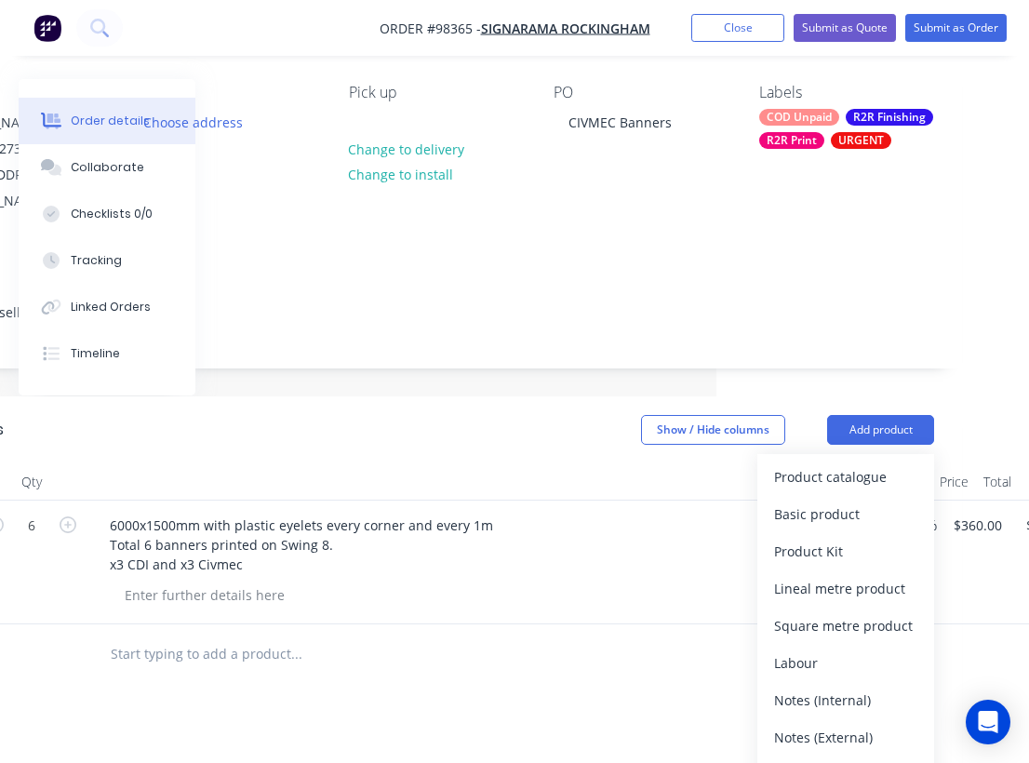
scroll to position [161, 312]
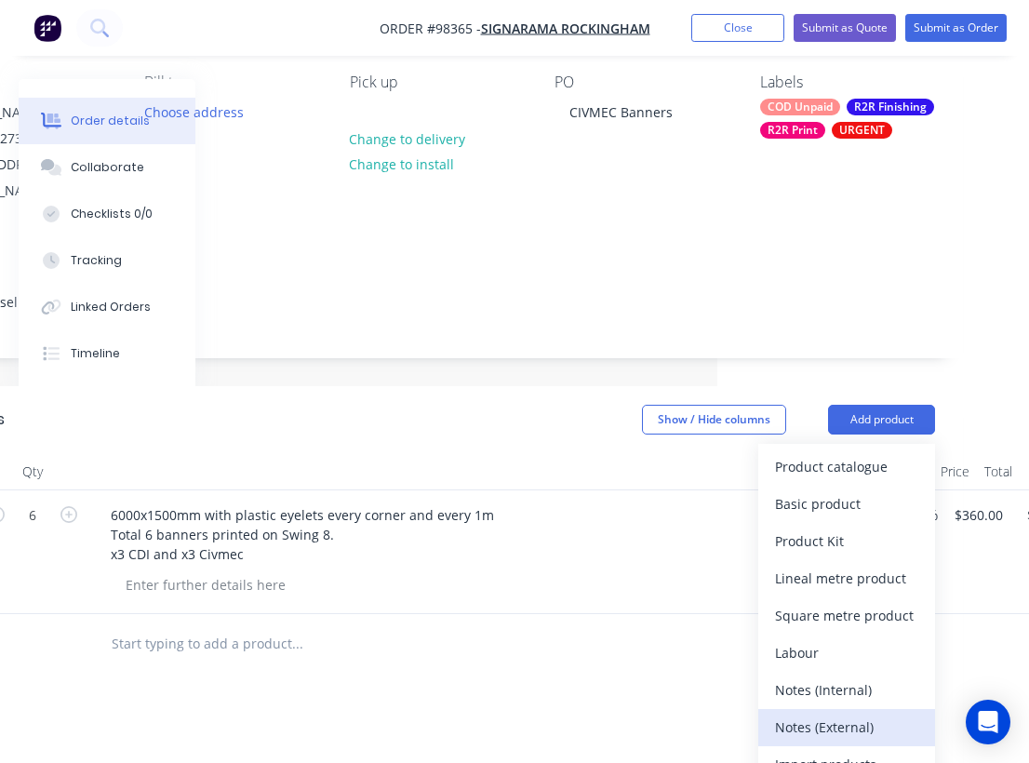
click at [849, 714] on div "Notes (External)" at bounding box center [846, 727] width 143 height 27
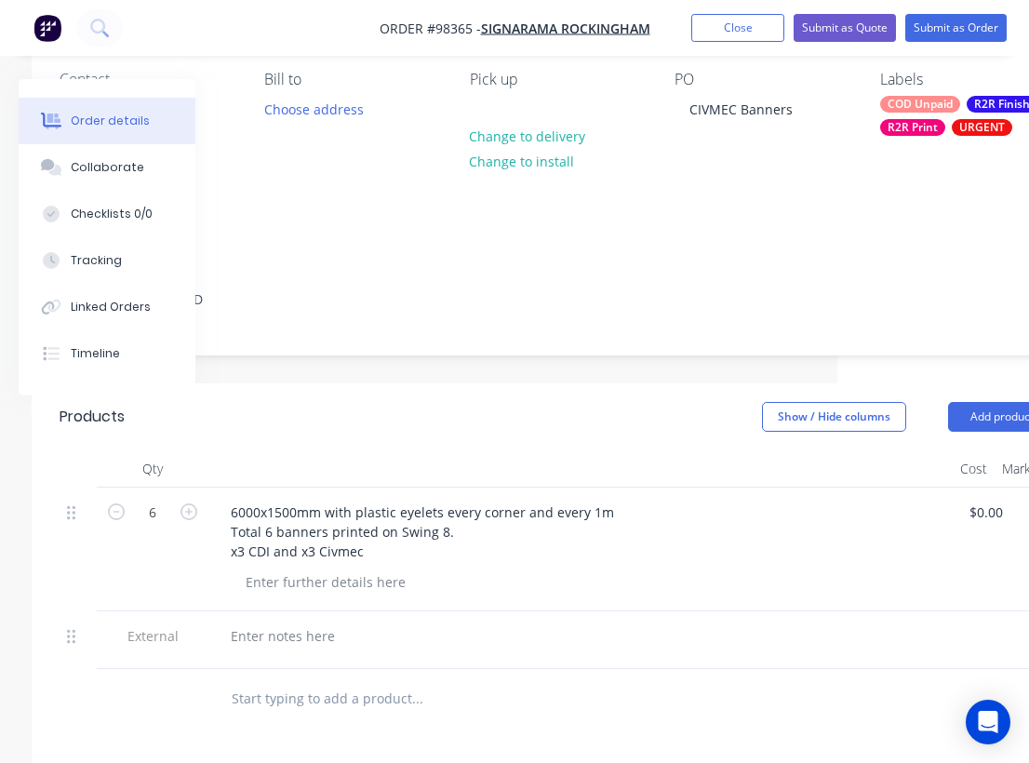
scroll to position [164, 174]
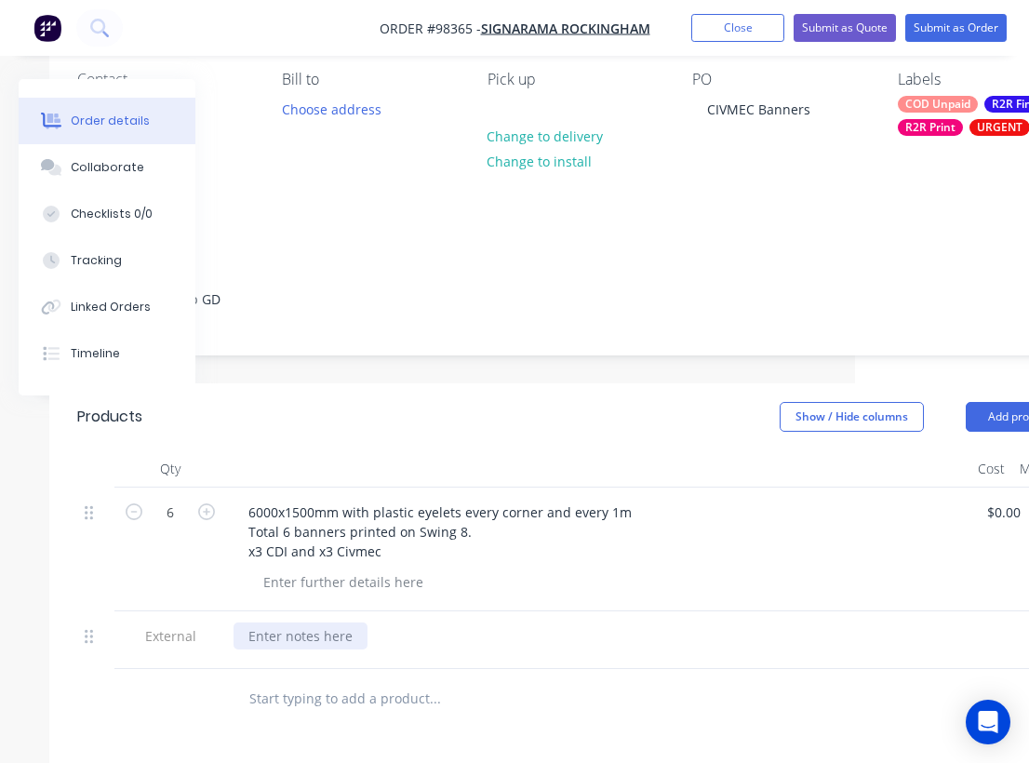
click at [309, 622] on div at bounding box center [301, 635] width 134 height 27
click at [402, 402] on div "Show / Hide columns Add product" at bounding box center [680, 417] width 784 height 30
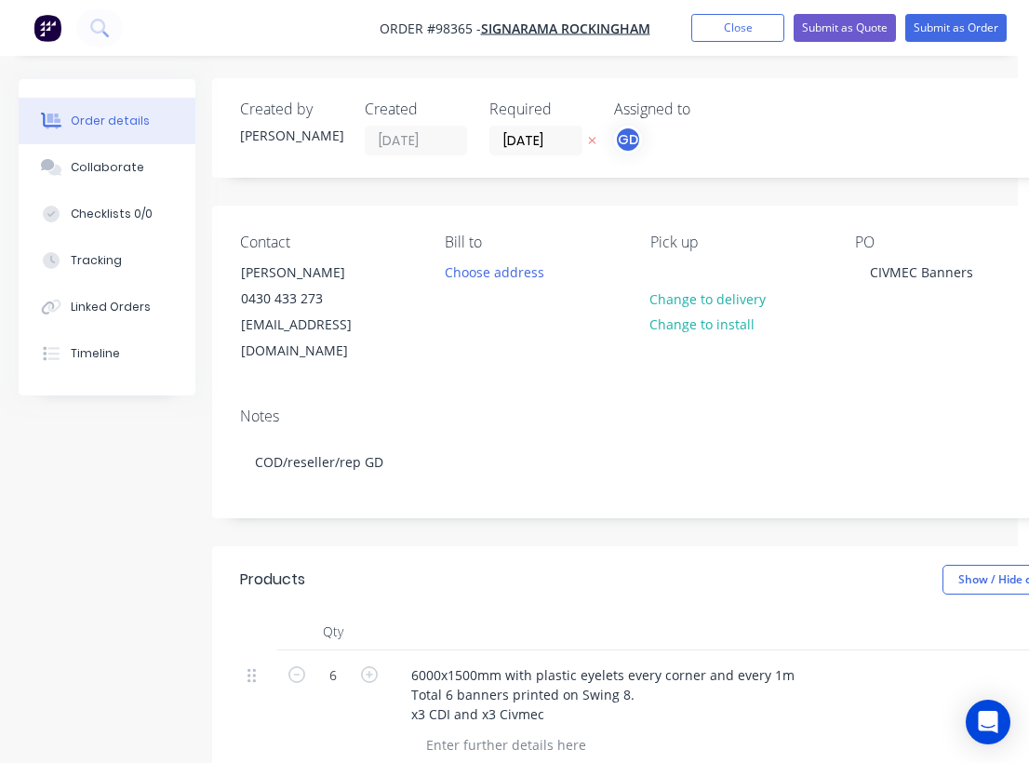
scroll to position [3, 11]
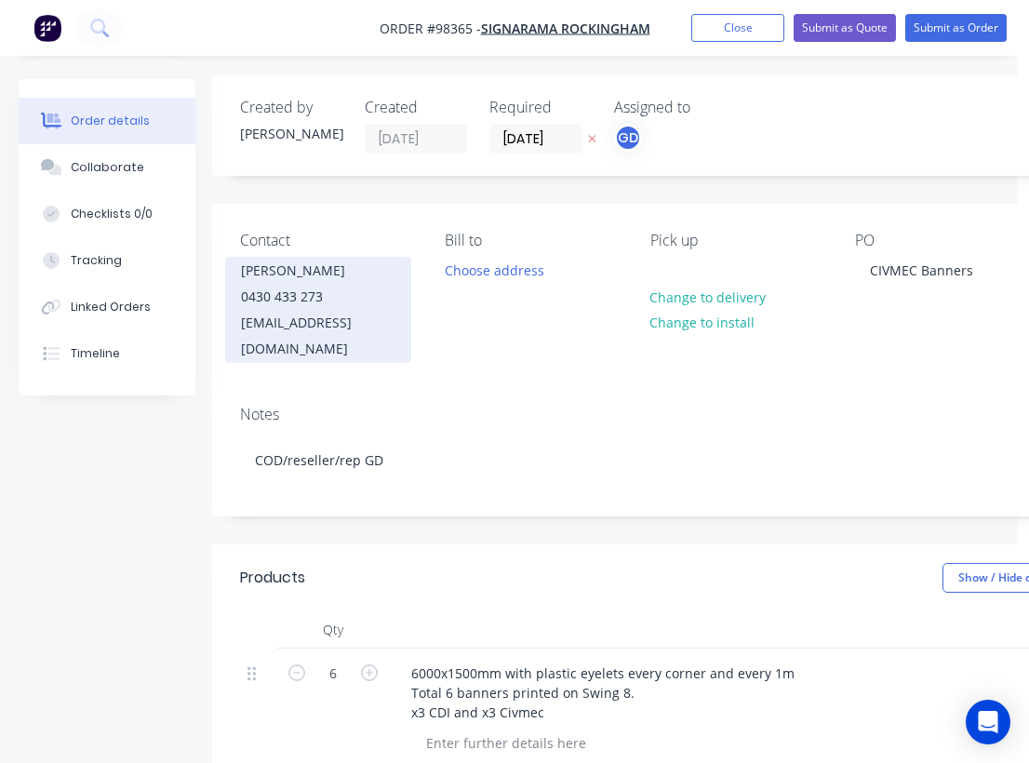
click at [274, 286] on div "0430 433 273" at bounding box center [318, 297] width 154 height 26
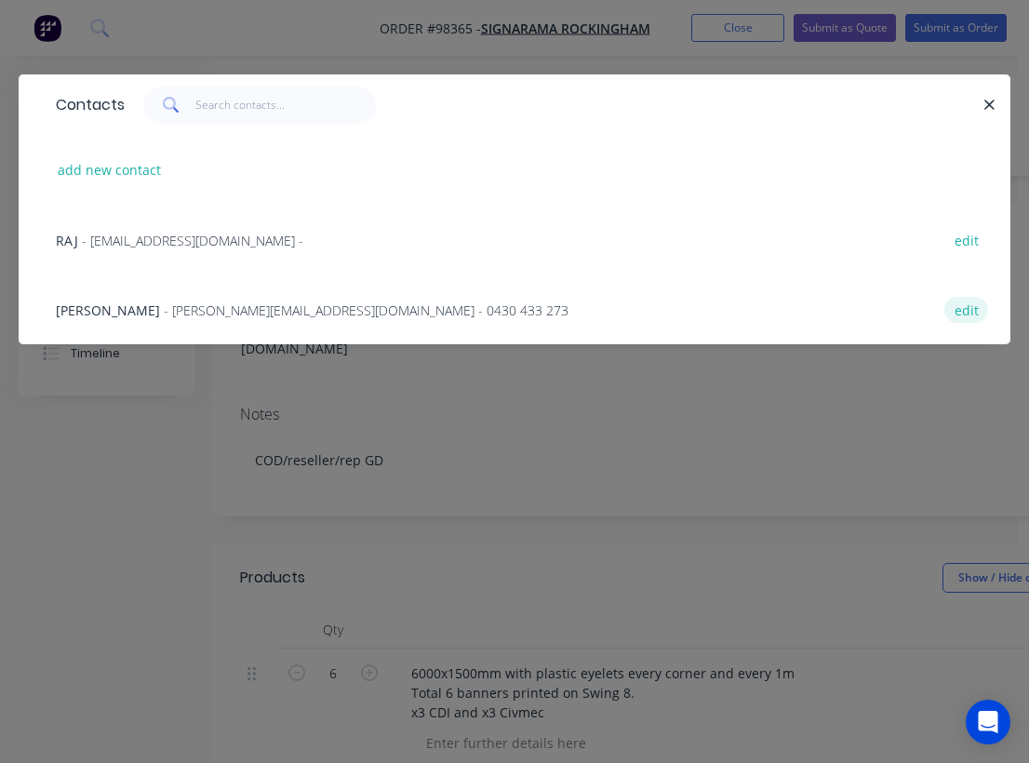
click at [967, 314] on button "edit" at bounding box center [966, 309] width 44 height 25
select select "AU"
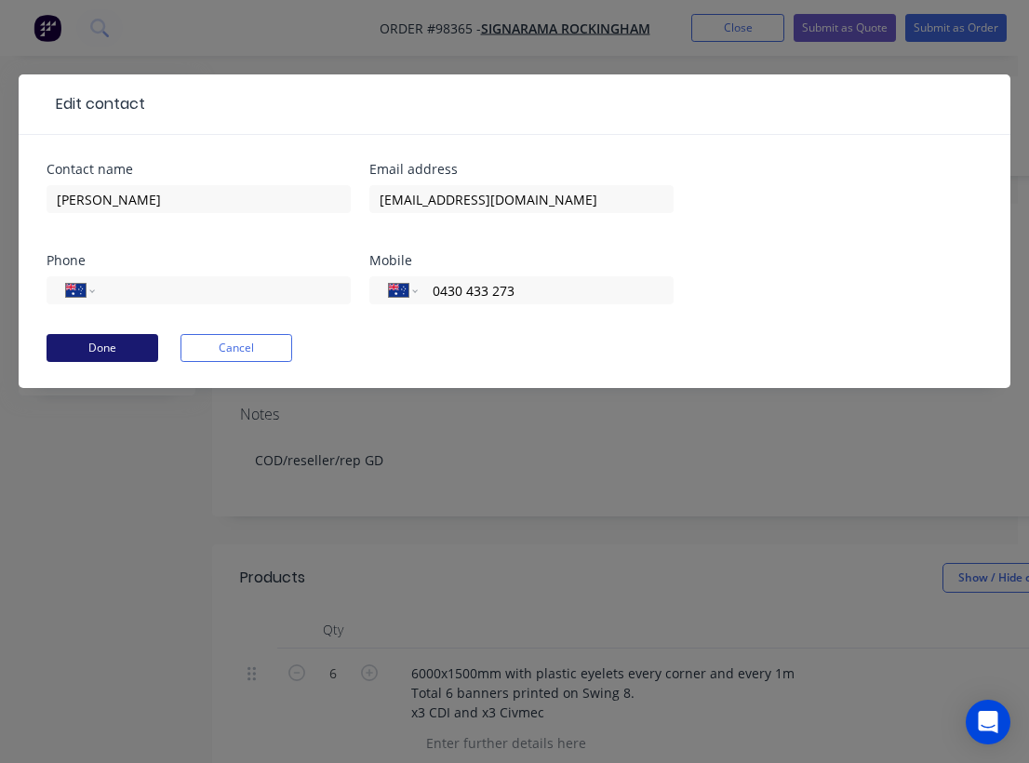
click at [109, 347] on button "Done" at bounding box center [103, 348] width 112 height 28
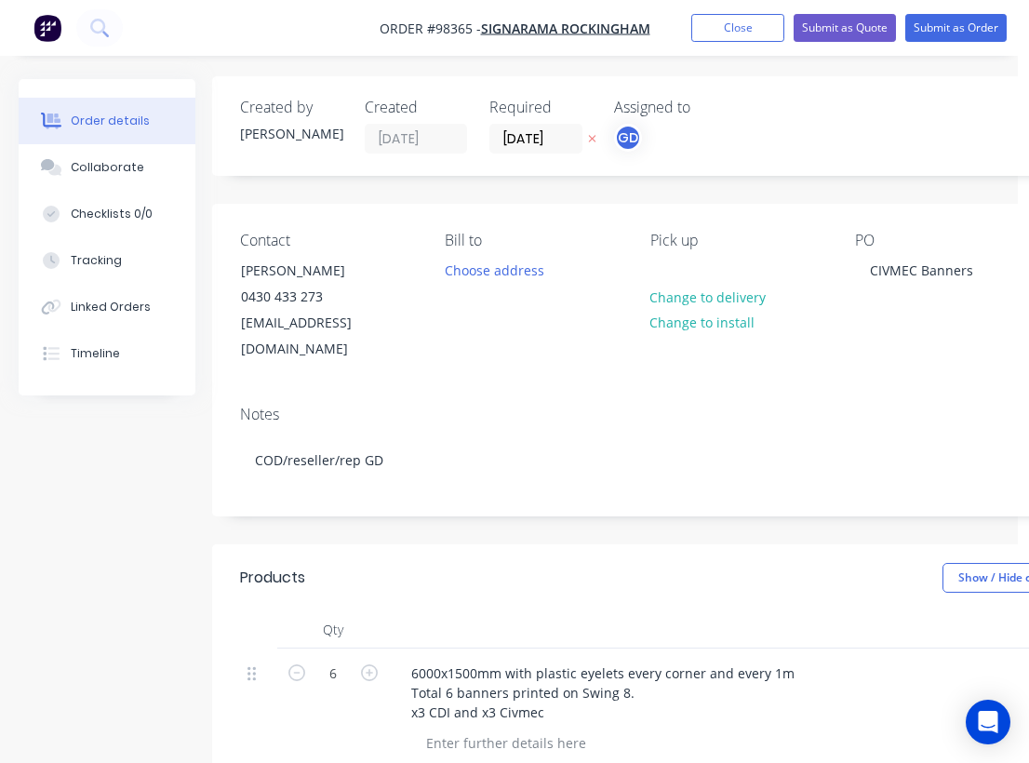
click at [524, 391] on div "Notes COD/reseller/rep GD" at bounding box center [737, 453] width 1051 height 125
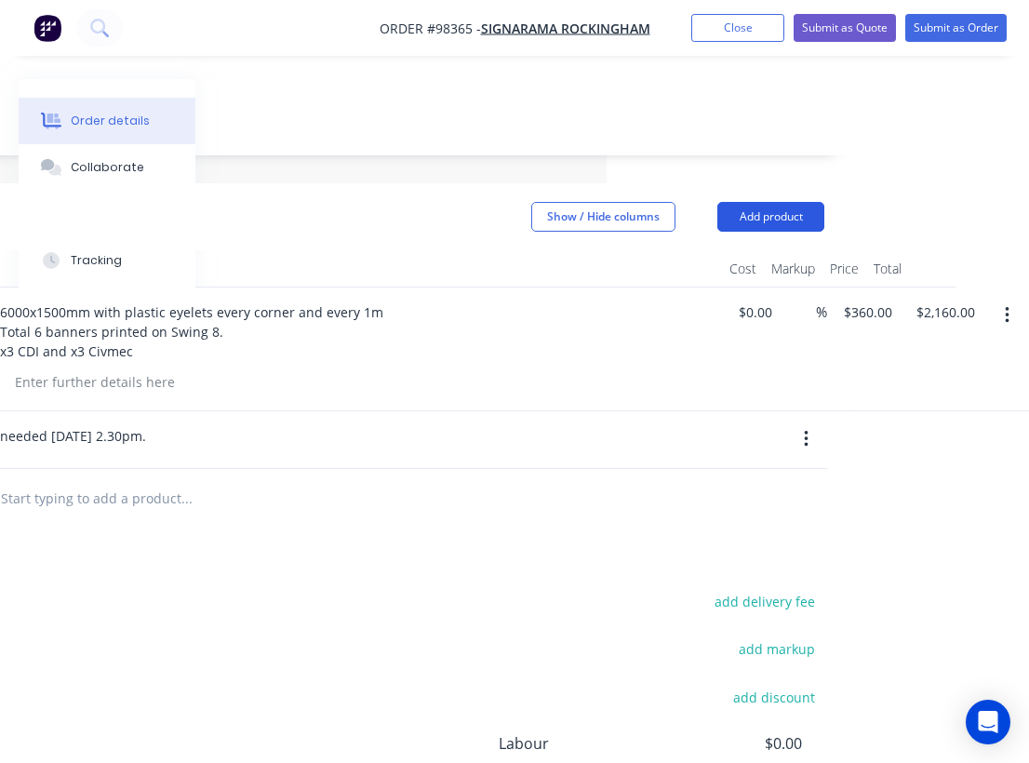
scroll to position [364, 422]
click at [751, 202] on button "Add product" at bounding box center [770, 217] width 107 height 30
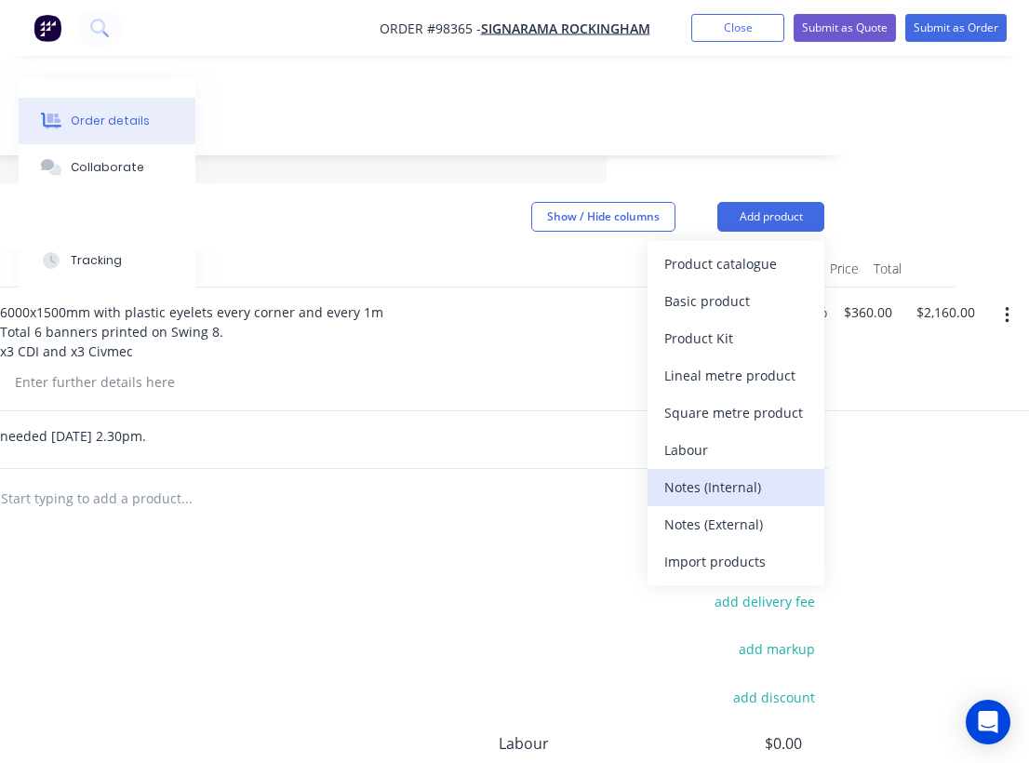
click at [733, 474] on div "Notes (Internal)" at bounding box center [735, 487] width 143 height 27
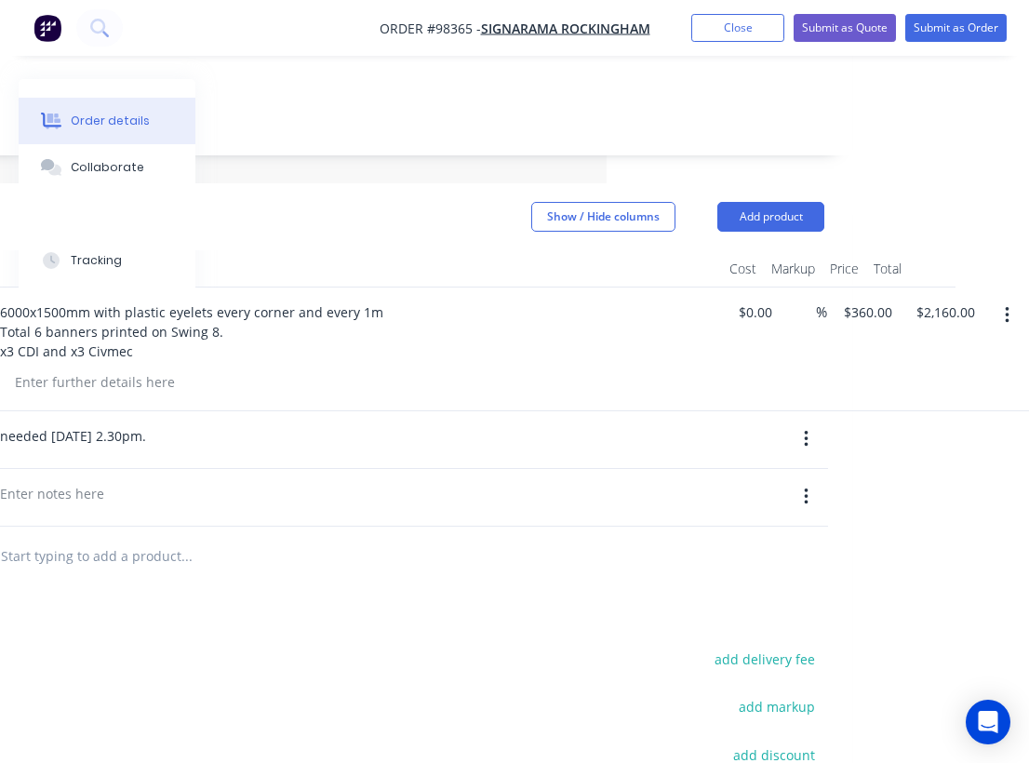
scroll to position [363, 214]
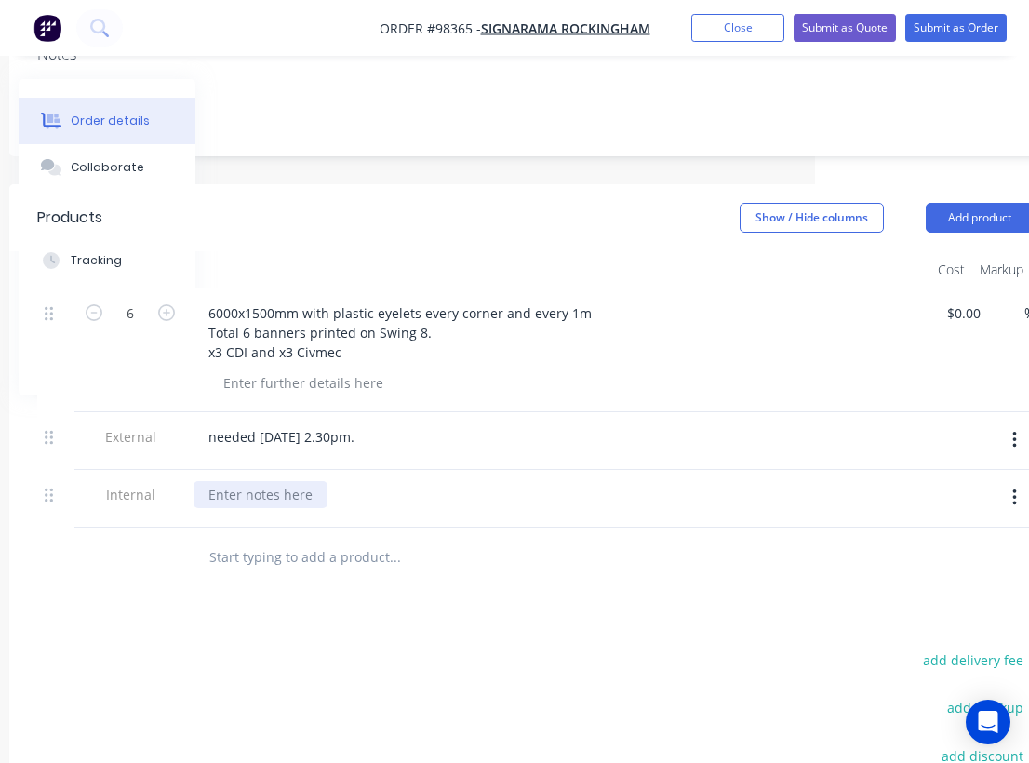
click at [262, 481] on div at bounding box center [261, 494] width 134 height 27
click at [329, 481] on div "second contact and send invoic" at bounding box center [307, 494] width 226 height 27
click at [361, 481] on div "second contact and send invoic" at bounding box center [307, 494] width 226 height 27
click at [421, 481] on div "second contact and send/ cc invoic" at bounding box center [319, 494] width 251 height 27
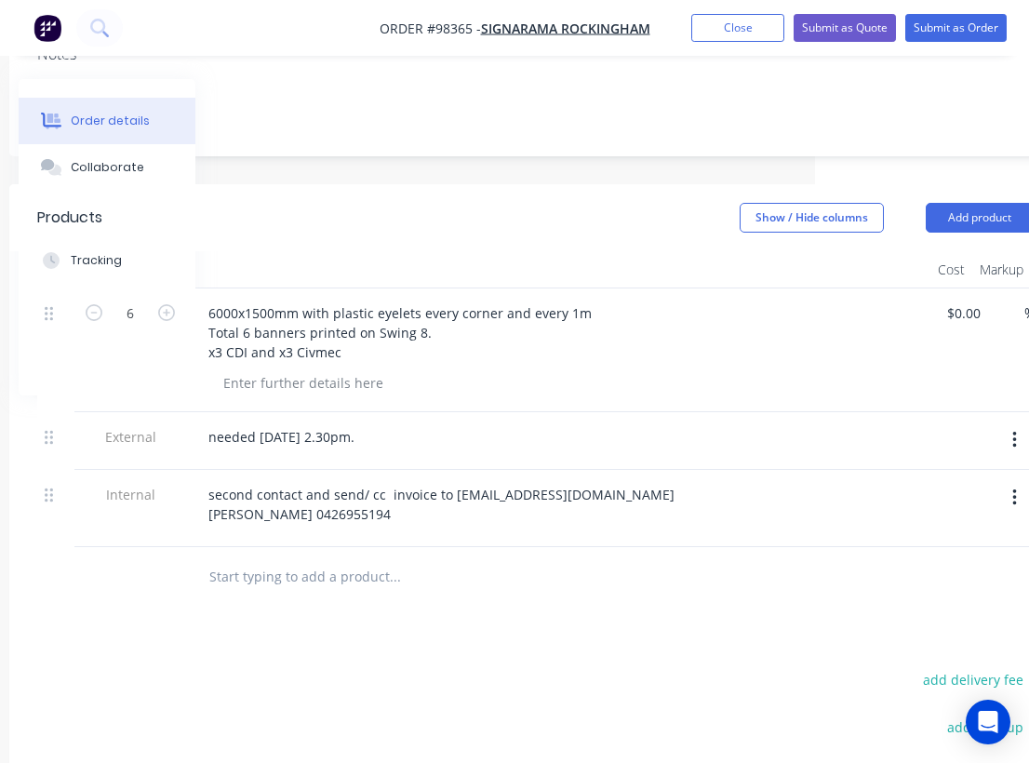
click at [641, 615] on div "Products Show / Hide columns Add product Qty Cost Markup Price Total 6 6000x150…" at bounding box center [534, 619] width 1051 height 870
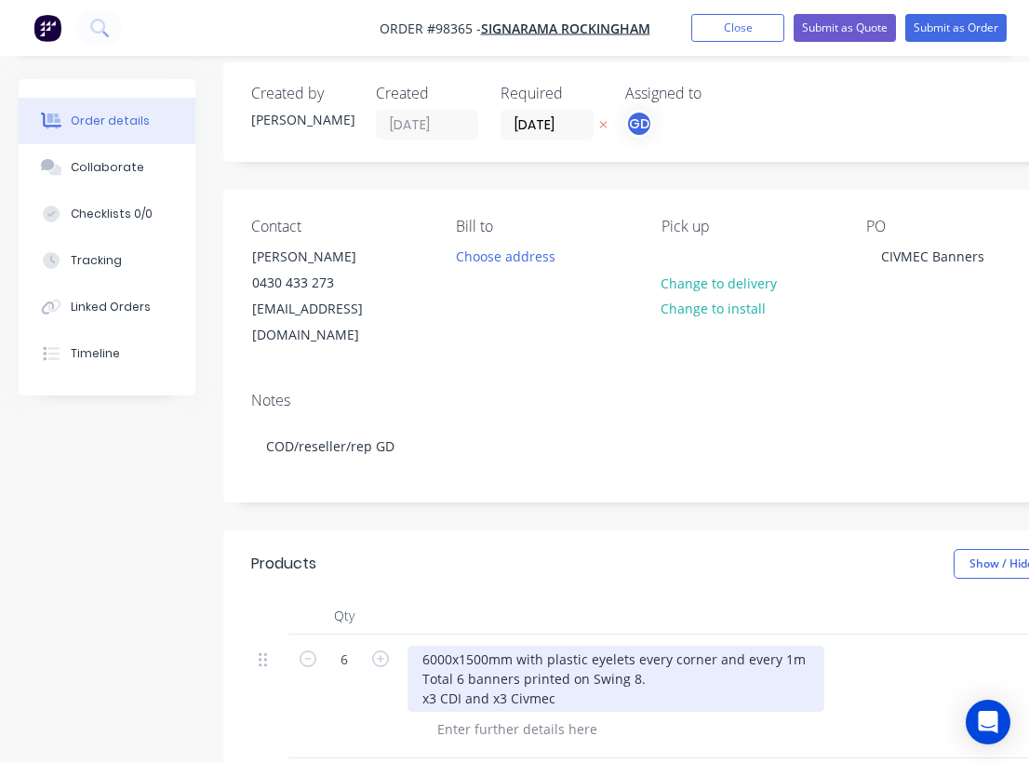
scroll to position [0, 0]
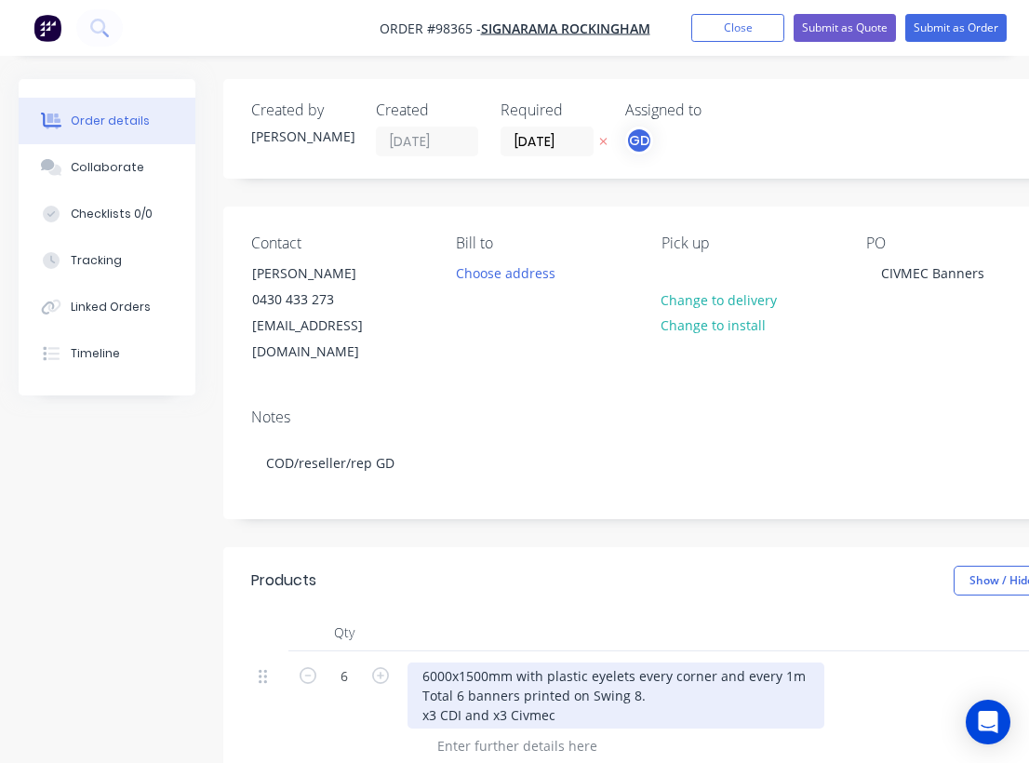
click at [542, 662] on div "6000x1500mm with plastic eyelets every corner and every 1m Total 6 banners prin…" at bounding box center [616, 695] width 417 height 66
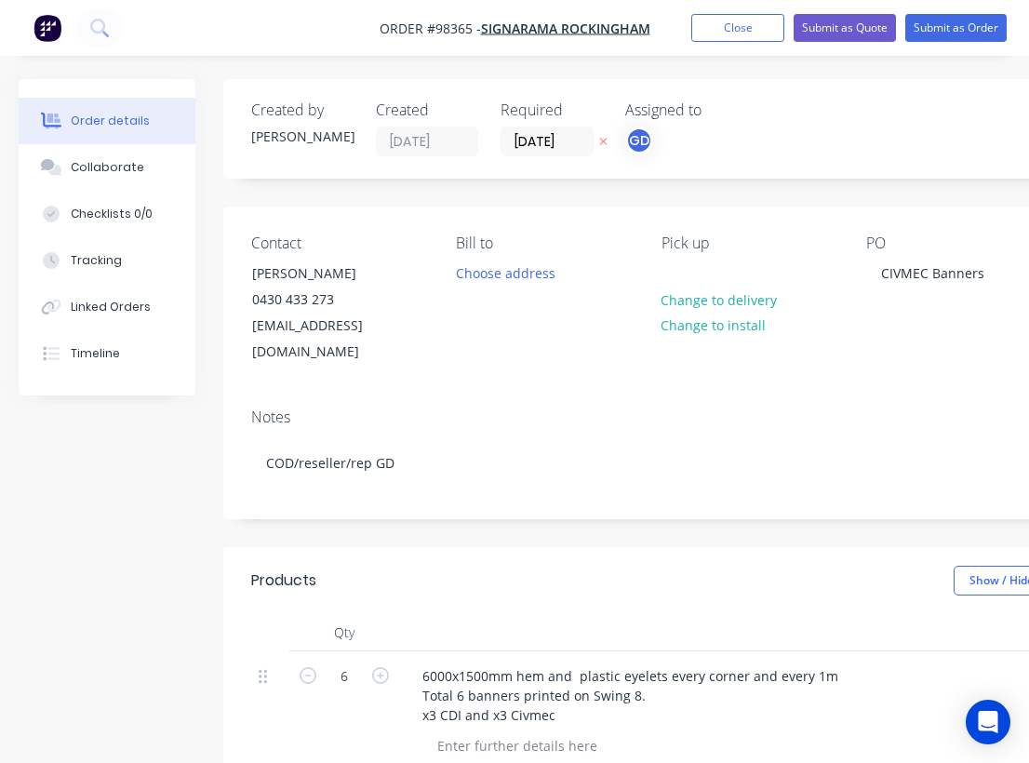
click at [617, 614] on div at bounding box center [772, 632] width 744 height 37
drag, startPoint x: 370, startPoint y: 28, endPoint x: 461, endPoint y: 35, distance: 91.5
click at [470, 35] on nav "Order #98365 - SIGNARAMA ROCKINGHAM Add product Close Submit as Quote Submit as…" at bounding box center [514, 28] width 1029 height 56
copy span "Order #98365"
click at [742, 34] on button "Close" at bounding box center [737, 28] width 93 height 28
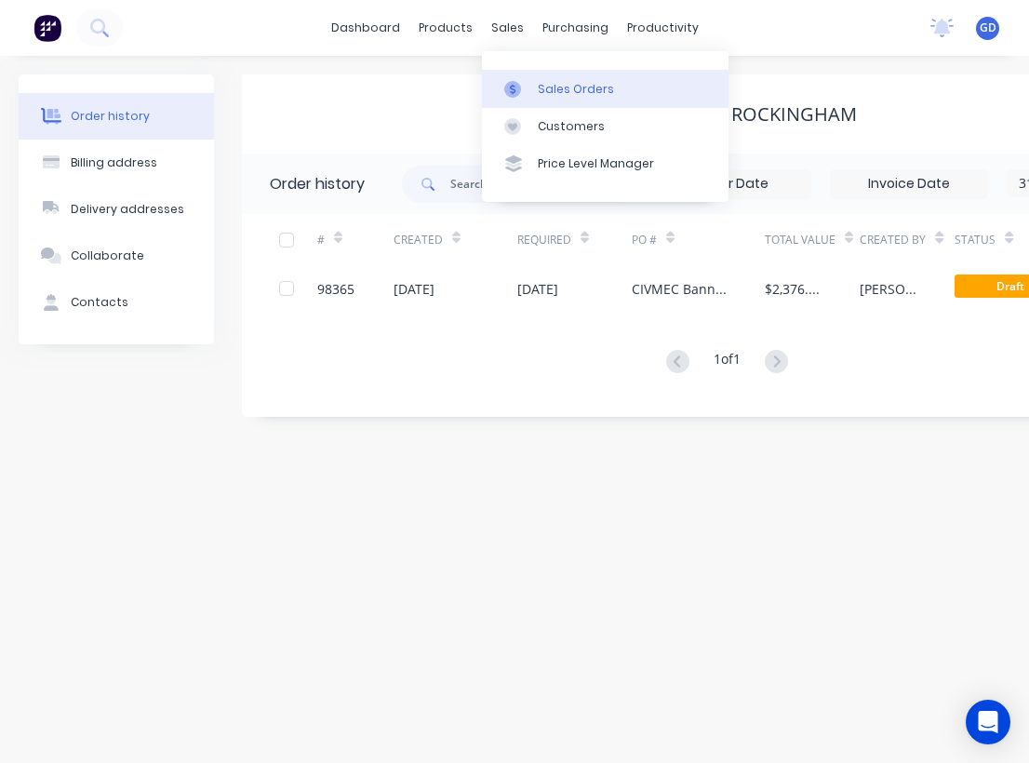
click at [556, 84] on div "Sales Orders" at bounding box center [576, 89] width 76 height 17
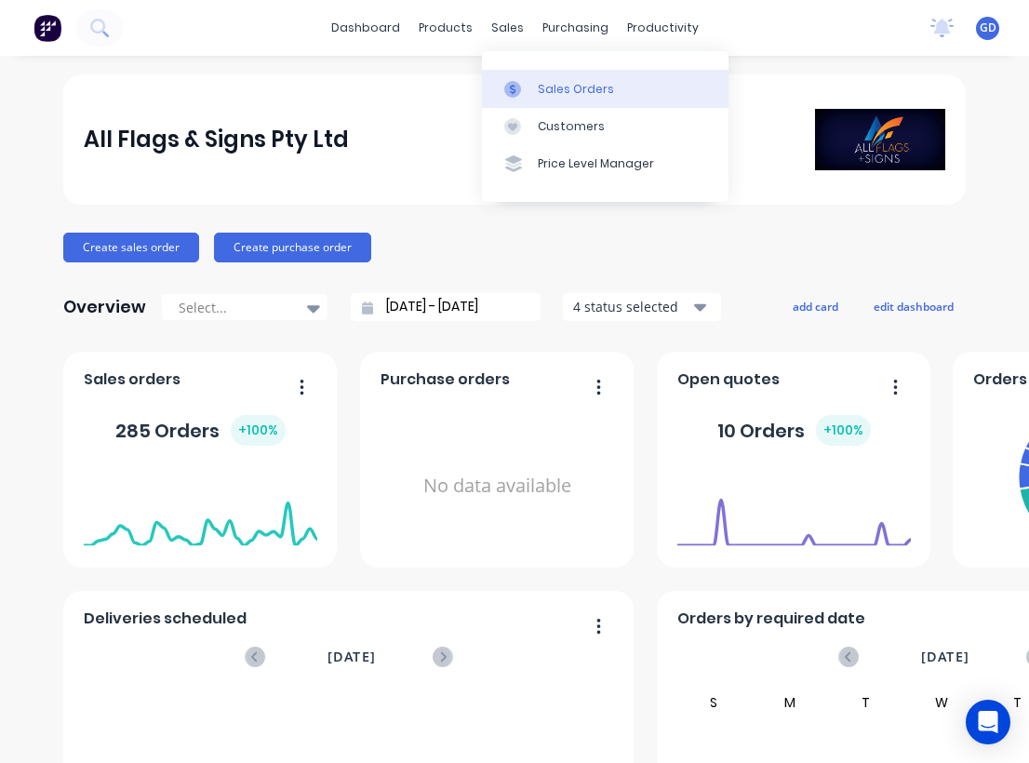
click at [550, 86] on div "Sales Orders" at bounding box center [576, 89] width 76 height 17
